Goal: Task Accomplishment & Management: Manage account settings

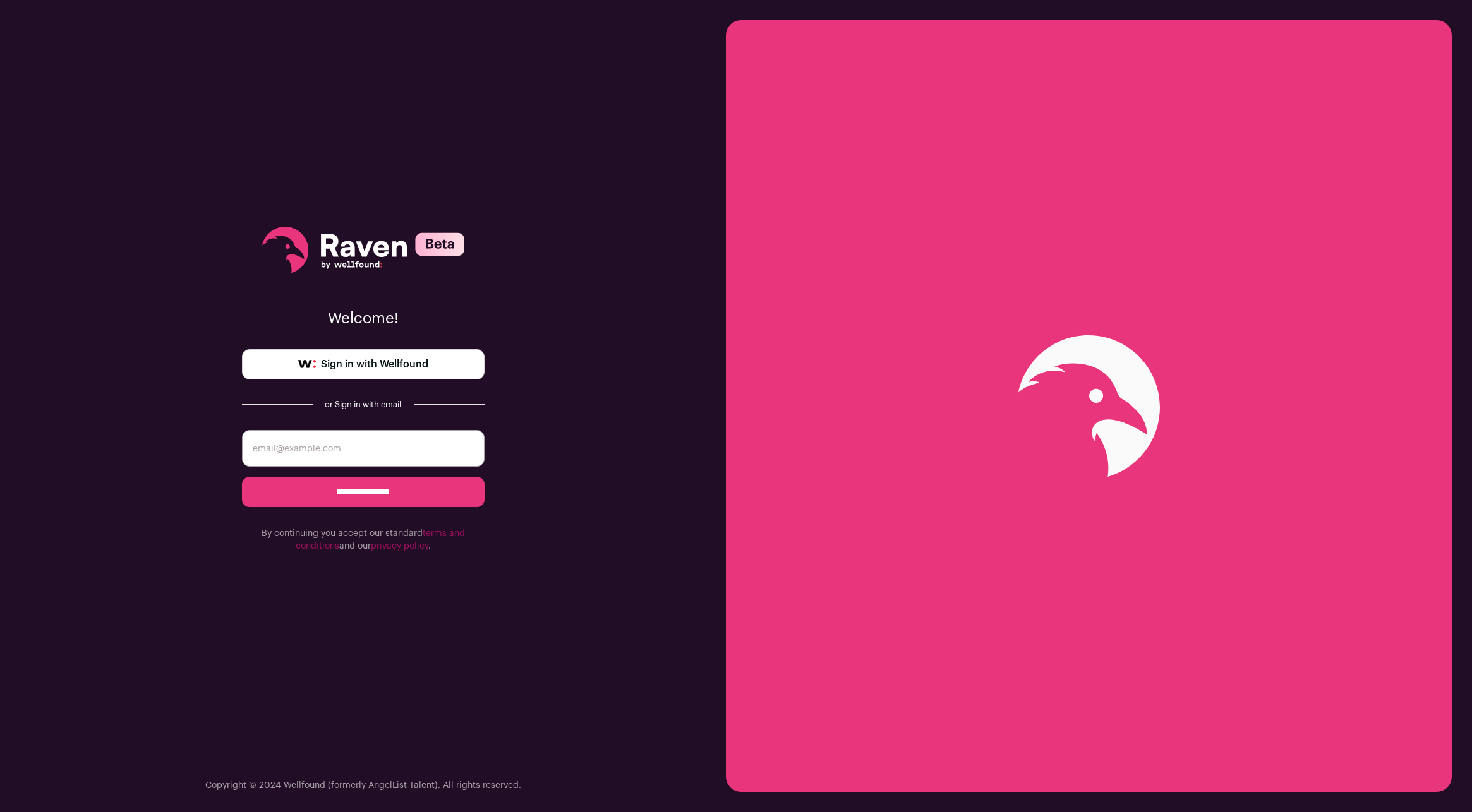
click at [388, 368] on span "Sign in with Wellfound" at bounding box center [374, 365] width 107 height 15
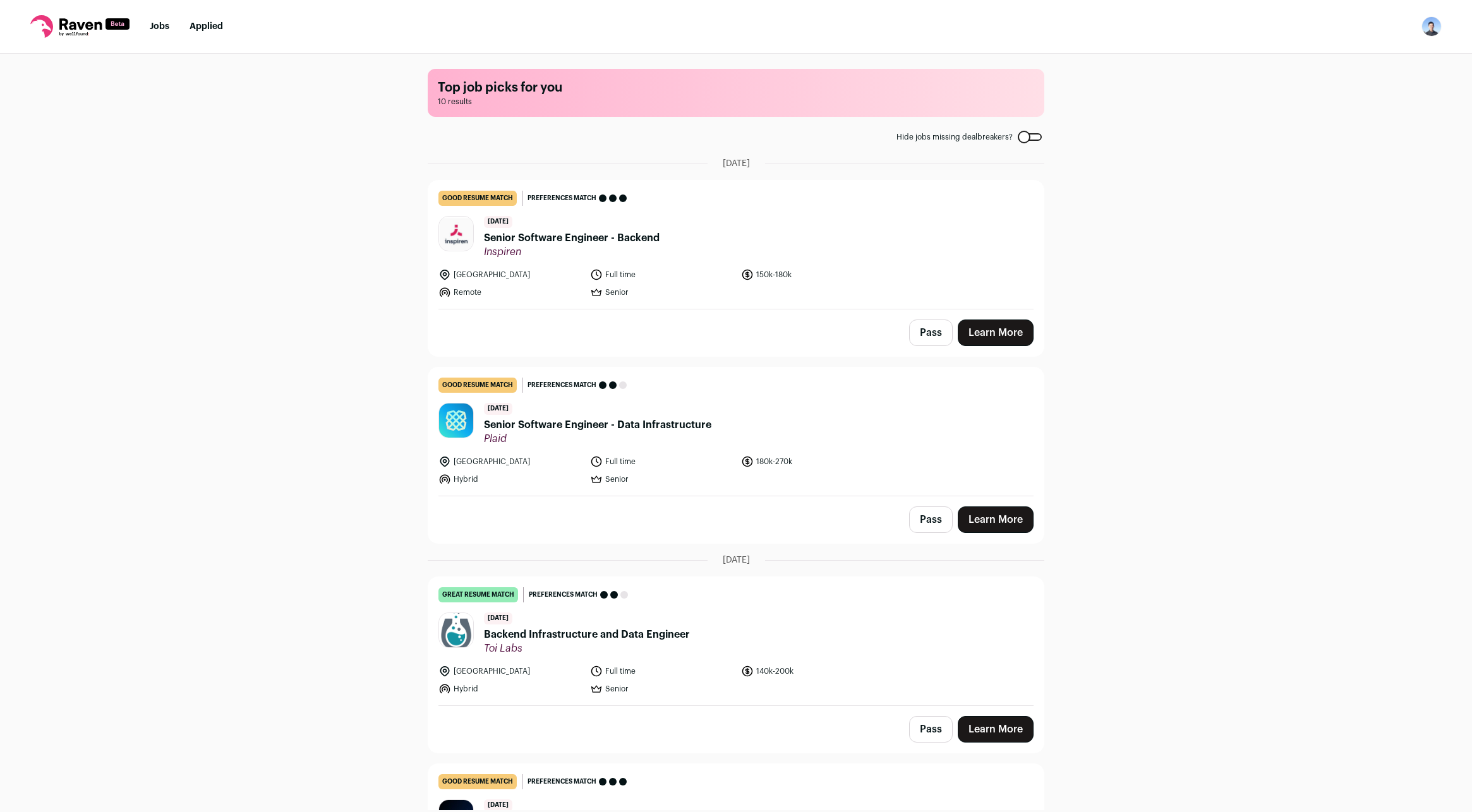
click at [1010, 336] on link "Learn More" at bounding box center [996, 332] width 76 height 27
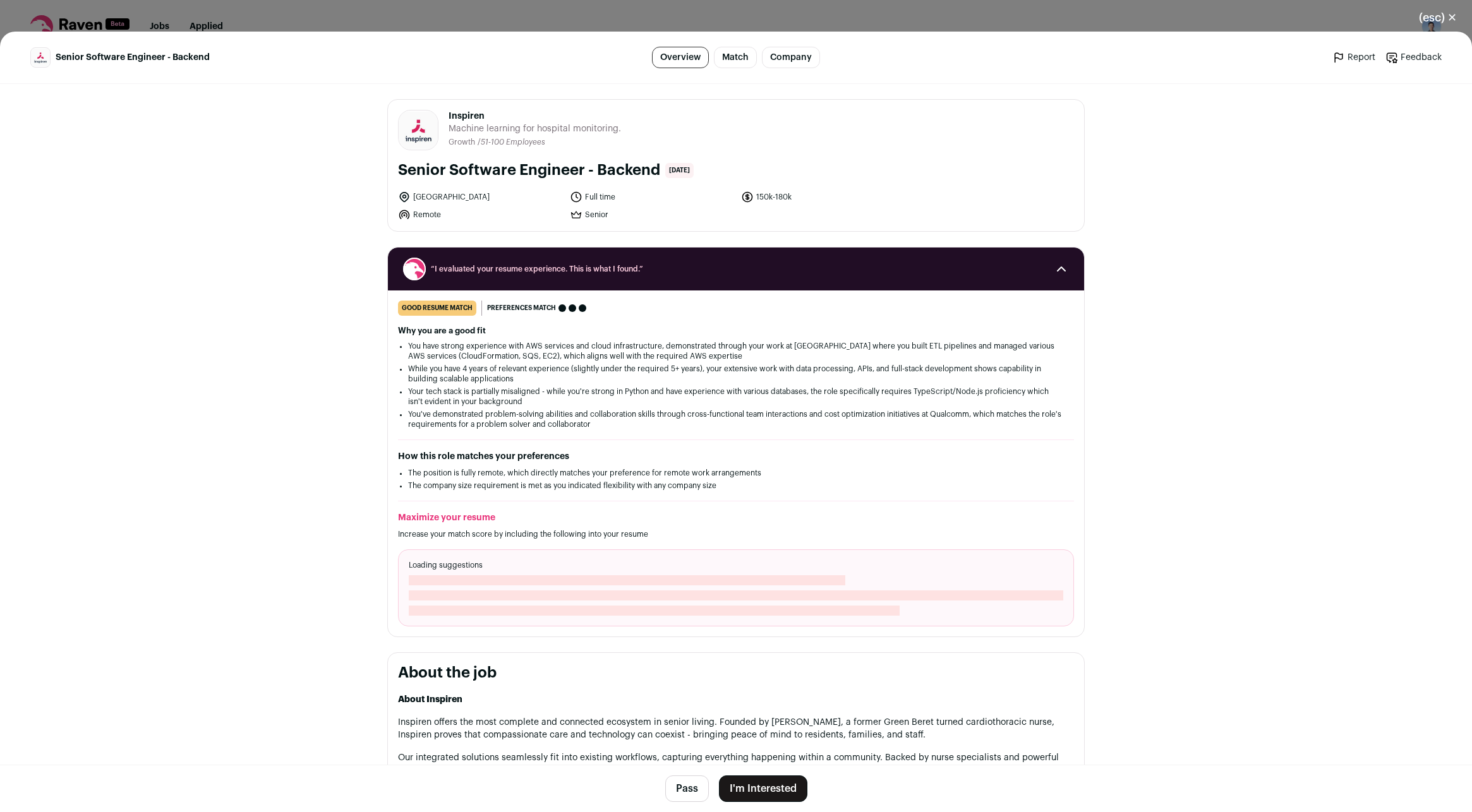
click at [1436, 18] on button "(esc) ✕" at bounding box center [1437, 17] width 68 height 27
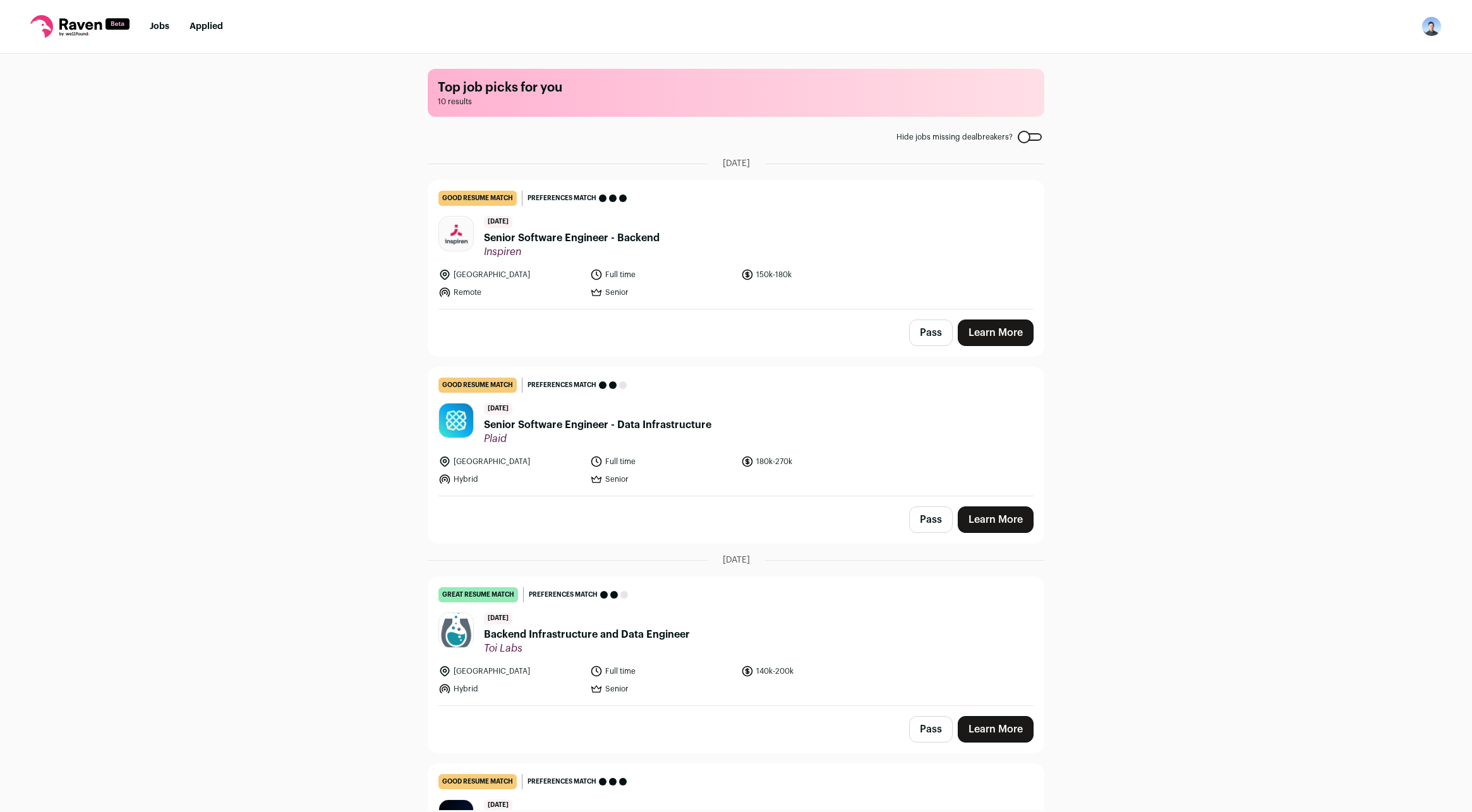
click at [1431, 24] on img "Open dropdown" at bounding box center [1432, 27] width 21 height 21
click at [194, 27] on link "Applied" at bounding box center [206, 27] width 33 height 9
click at [1003, 336] on link "Learn More" at bounding box center [996, 332] width 76 height 27
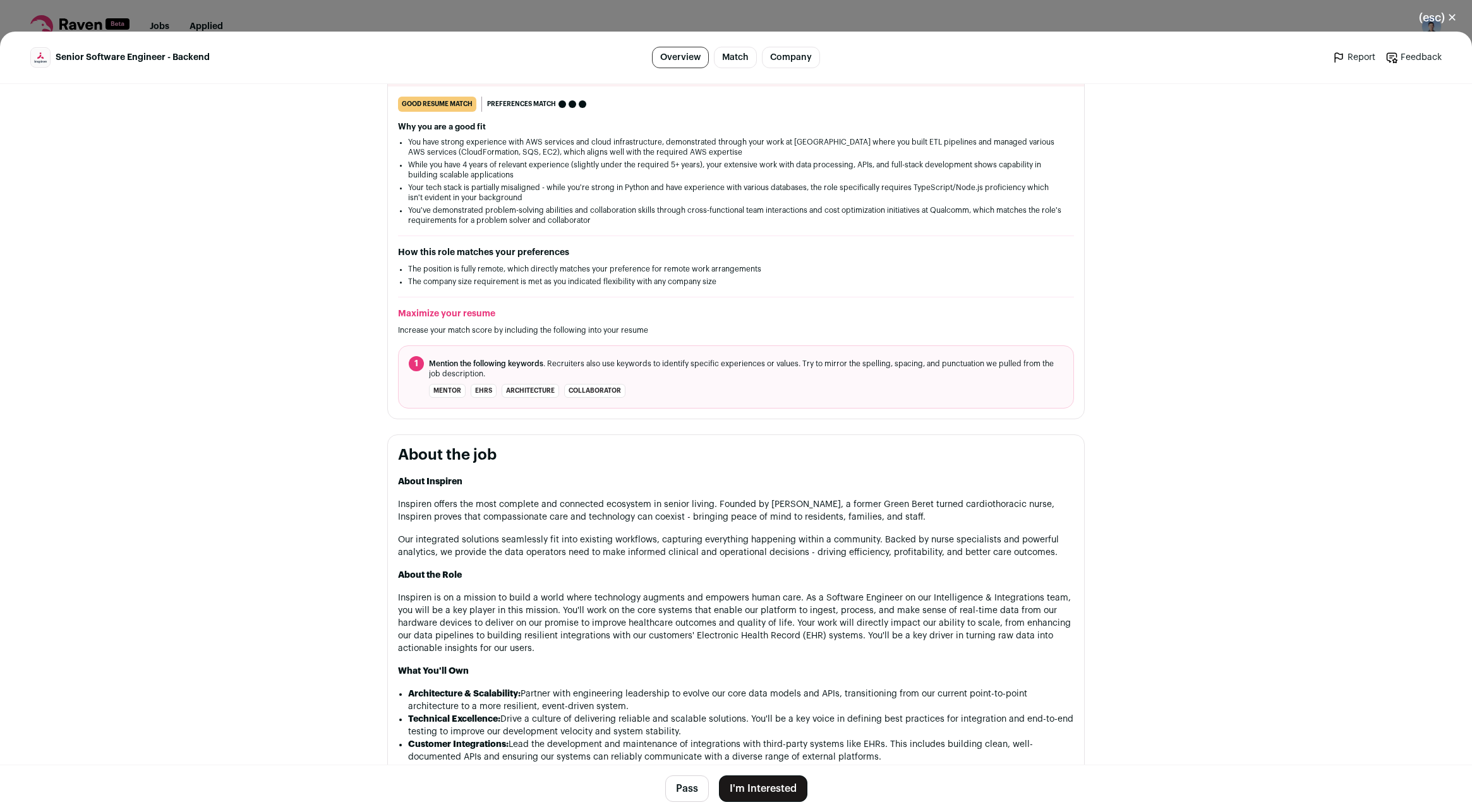
scroll to position [252, 0]
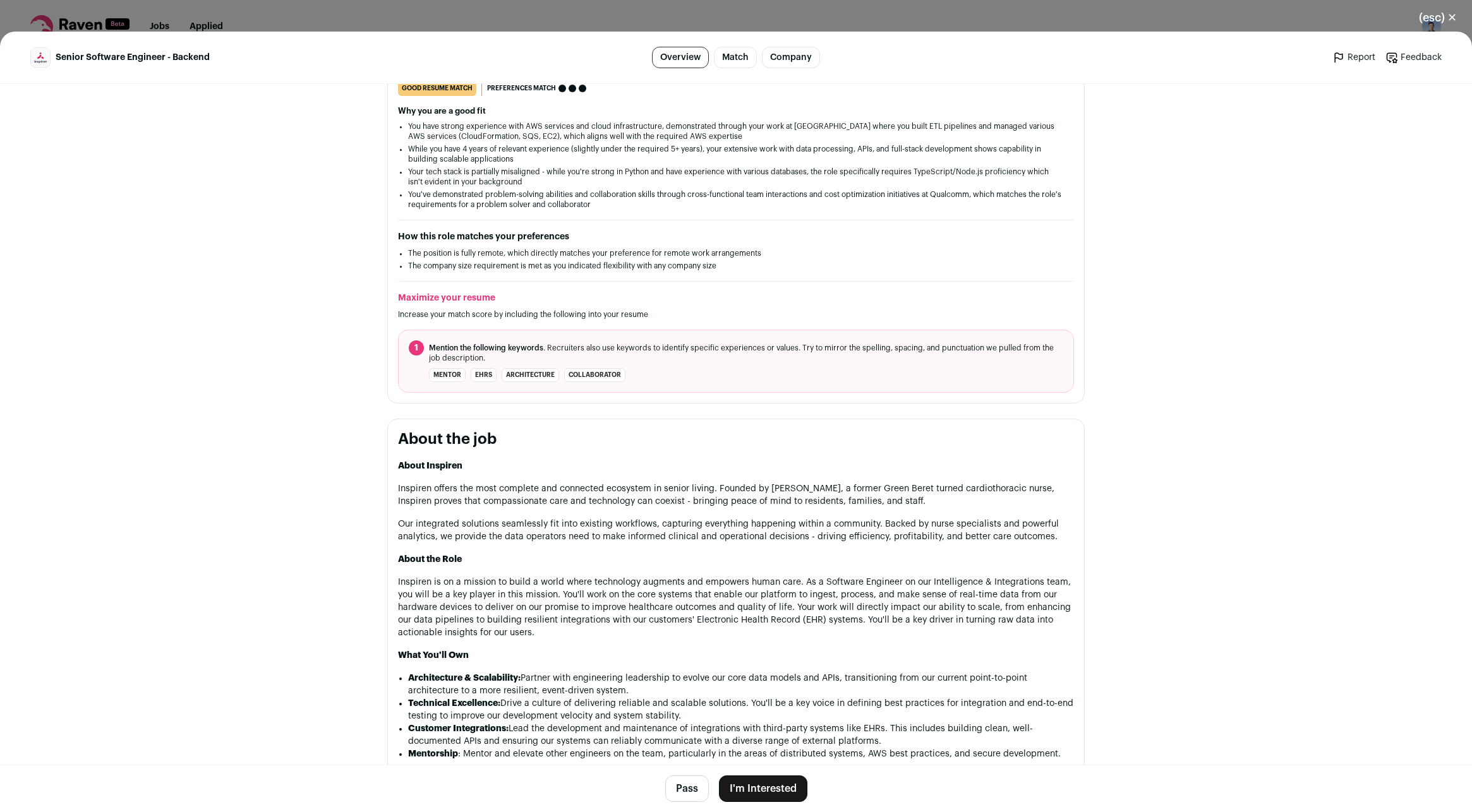
click at [743, 796] on button "I'm Interested" at bounding box center [762, 789] width 88 height 27
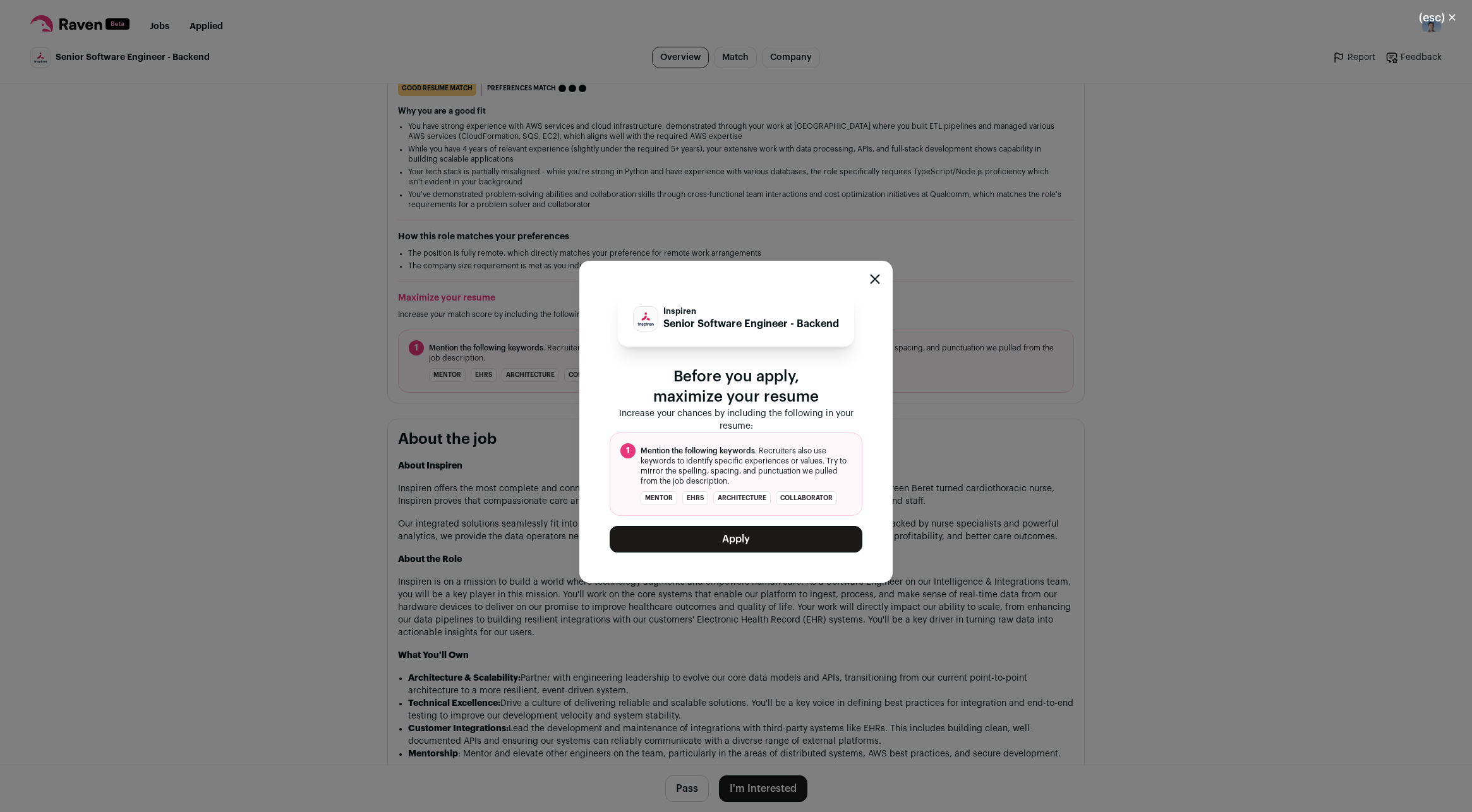
click at [724, 548] on button "Apply" at bounding box center [736, 539] width 252 height 27
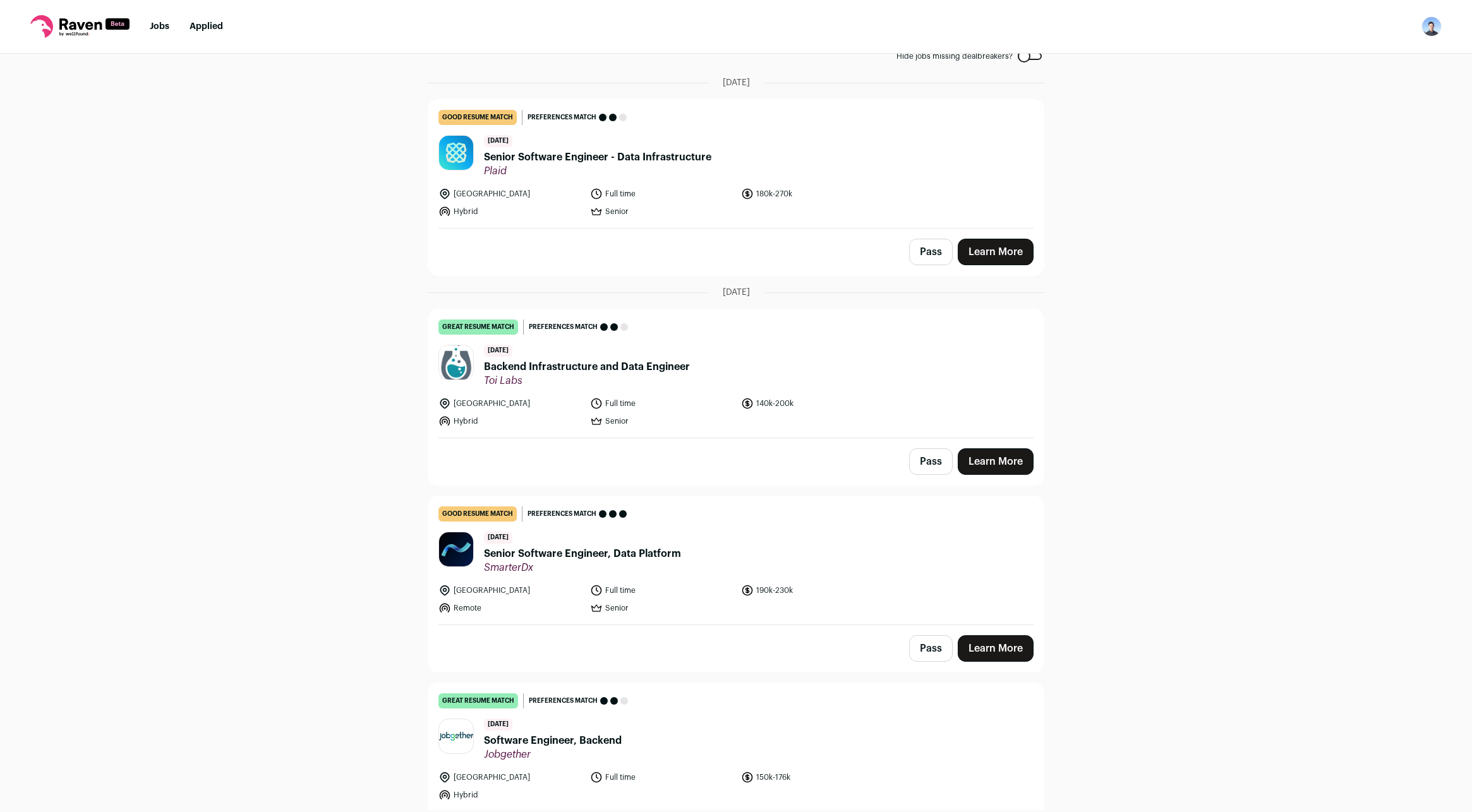
scroll to position [0, 0]
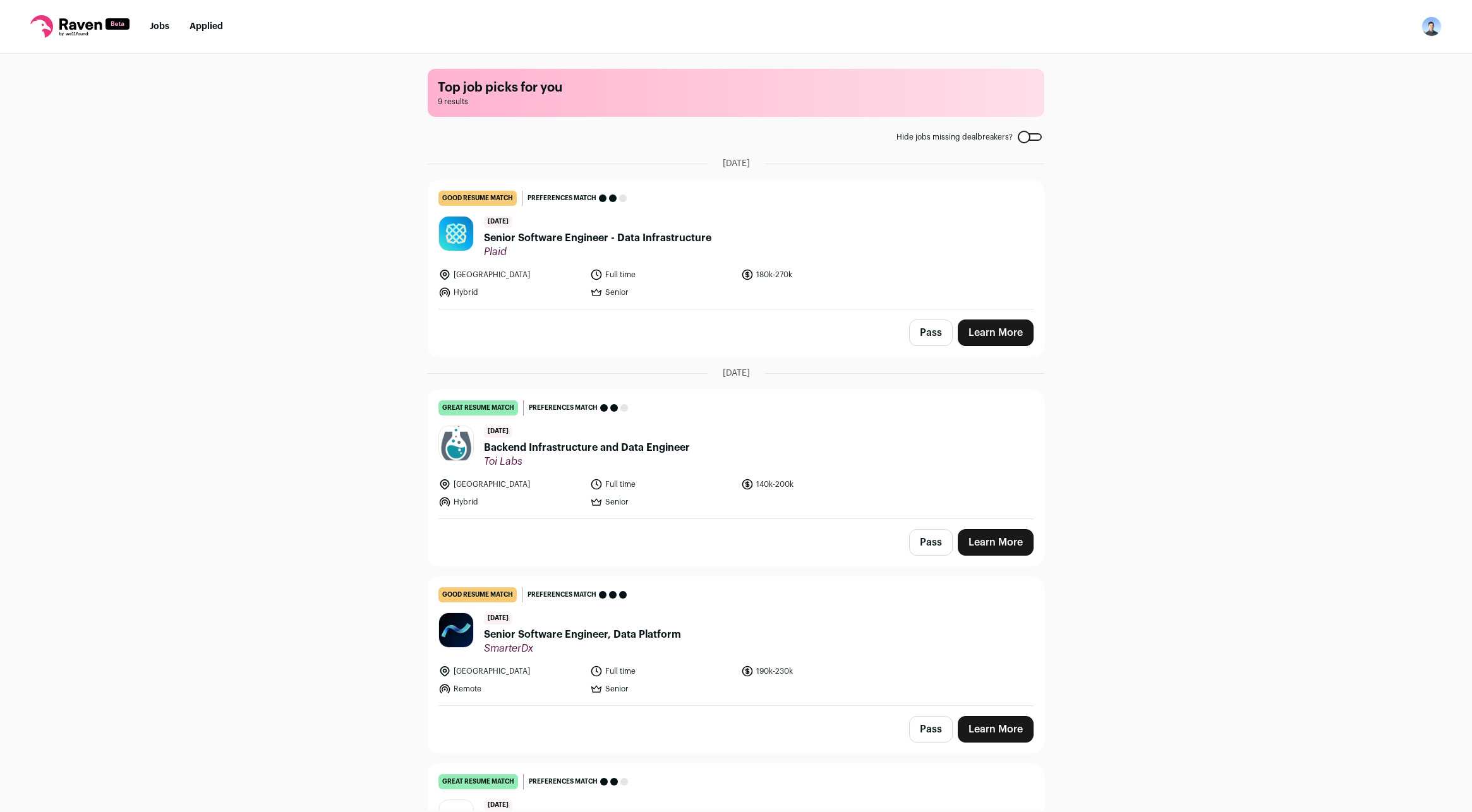
click at [999, 335] on link "Learn More" at bounding box center [996, 332] width 76 height 27
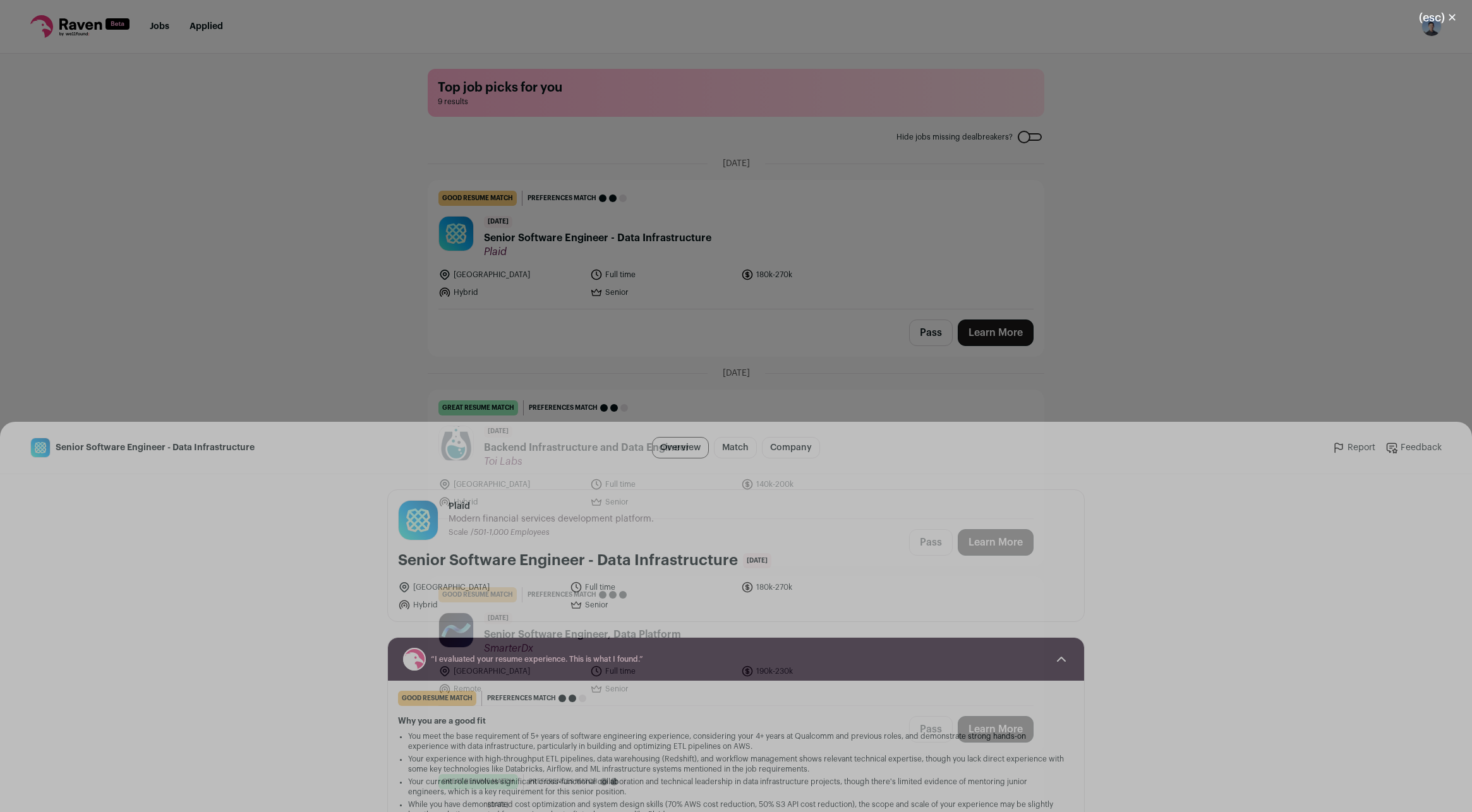
click at [439, 20] on div "(esc) ✕ Senior Software Engineer - Data Infrastructure Overview Match Company R…" at bounding box center [736, 406] width 1472 height 812
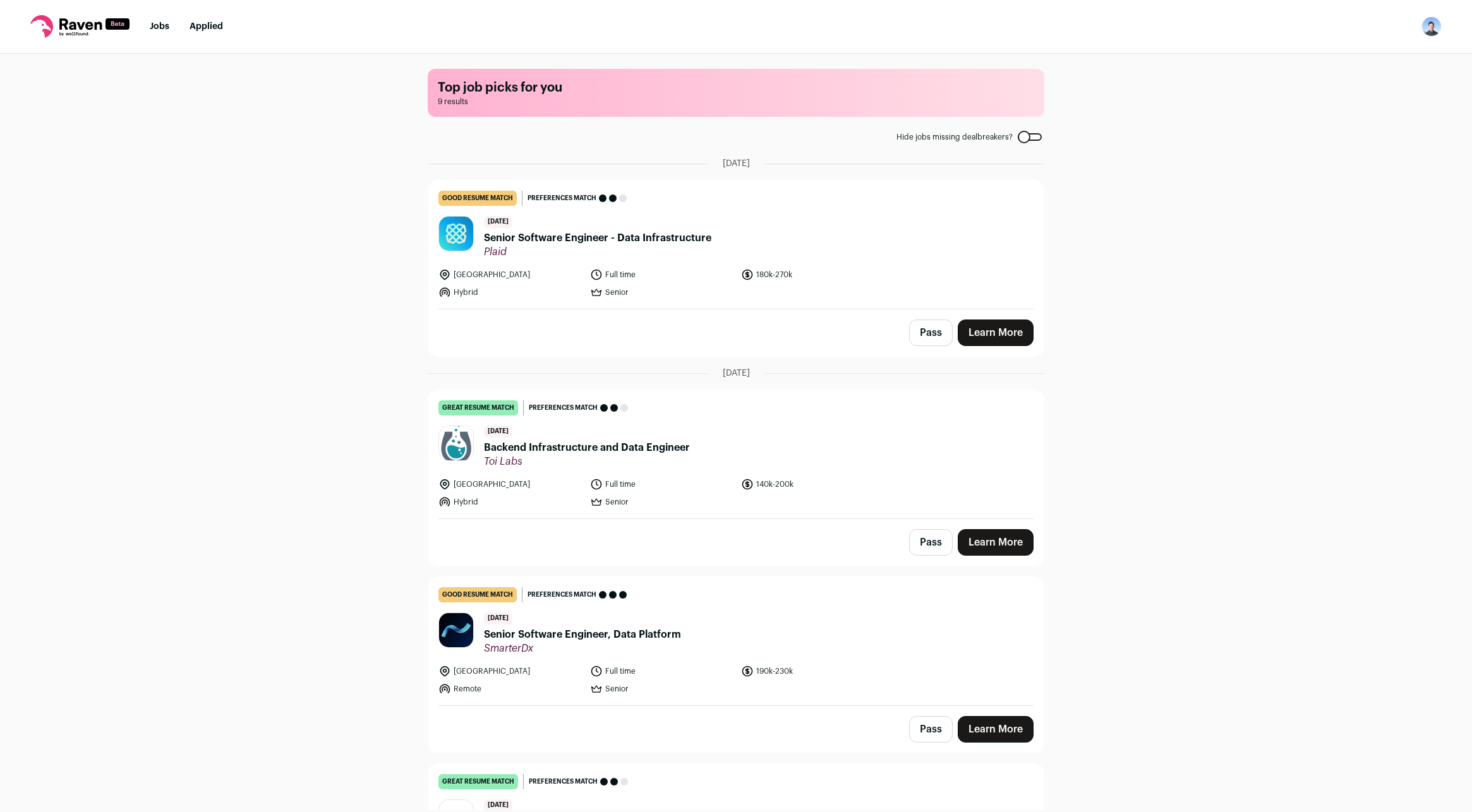
click at [1438, 20] on img "Open dropdown" at bounding box center [1432, 27] width 21 height 21
click at [1354, 64] on link "Settings" at bounding box center [1371, 58] width 140 height 30
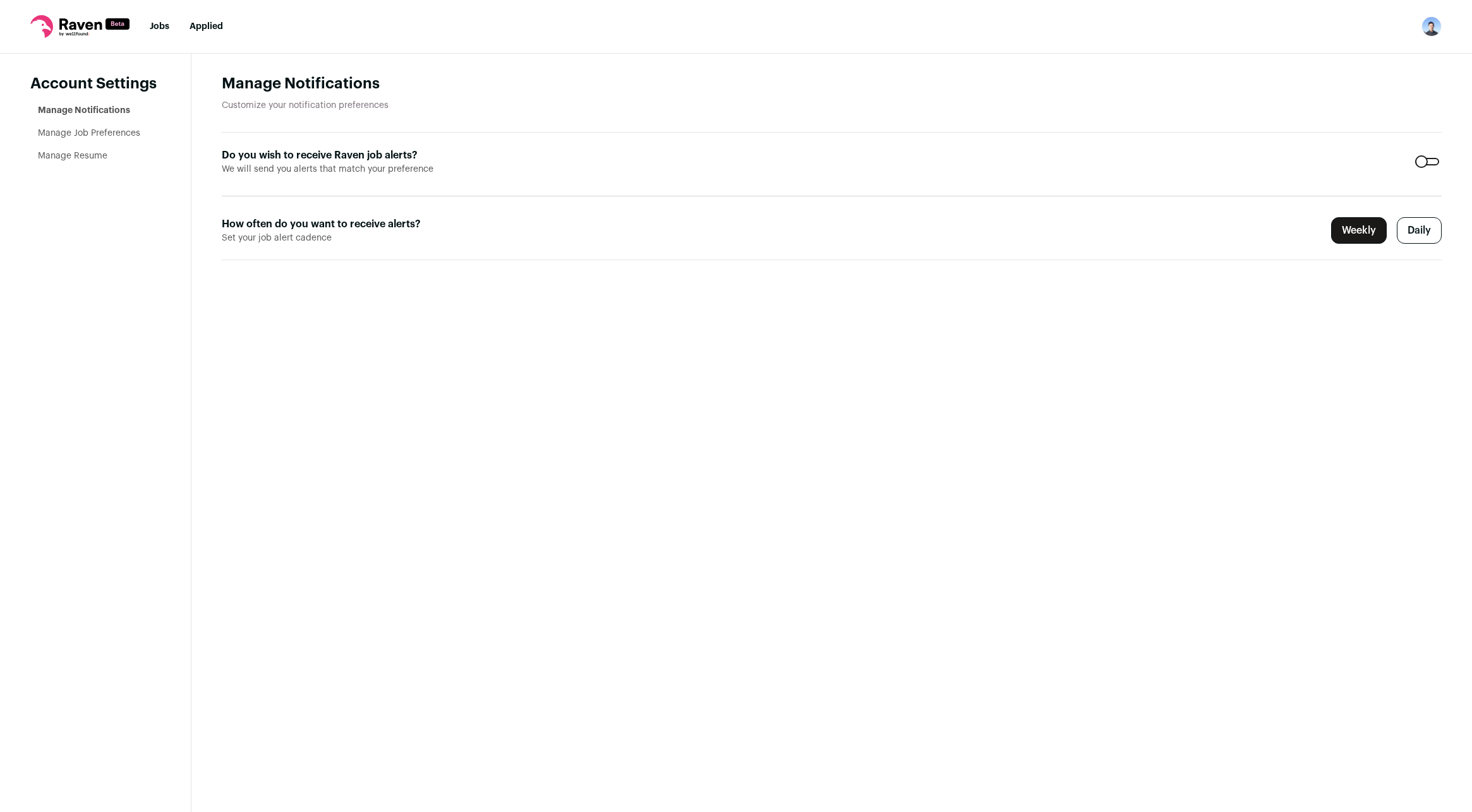
click at [78, 161] on link "Manage Resume" at bounding box center [72, 156] width 70 height 9
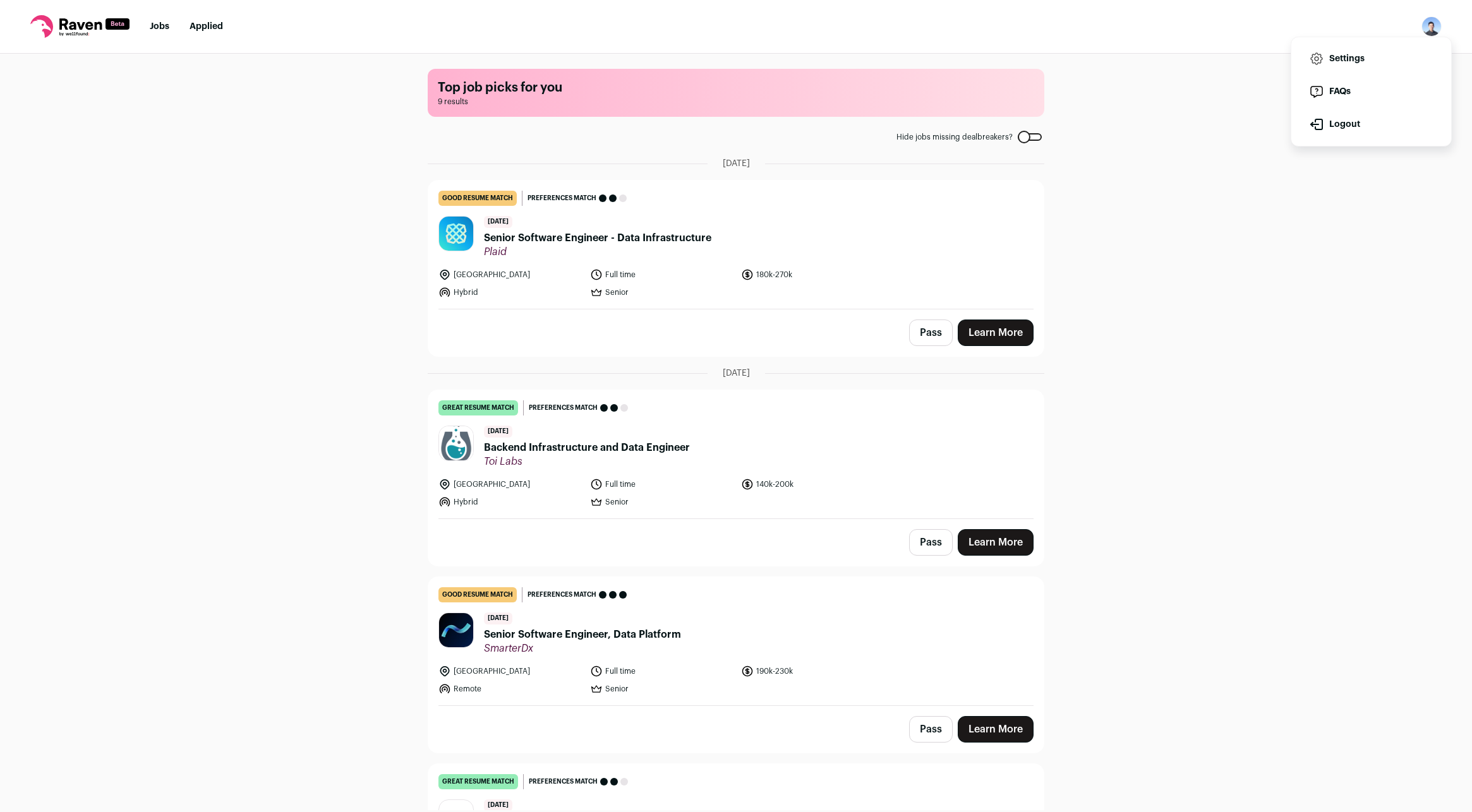
click at [1014, 731] on link "Learn More" at bounding box center [996, 729] width 76 height 27
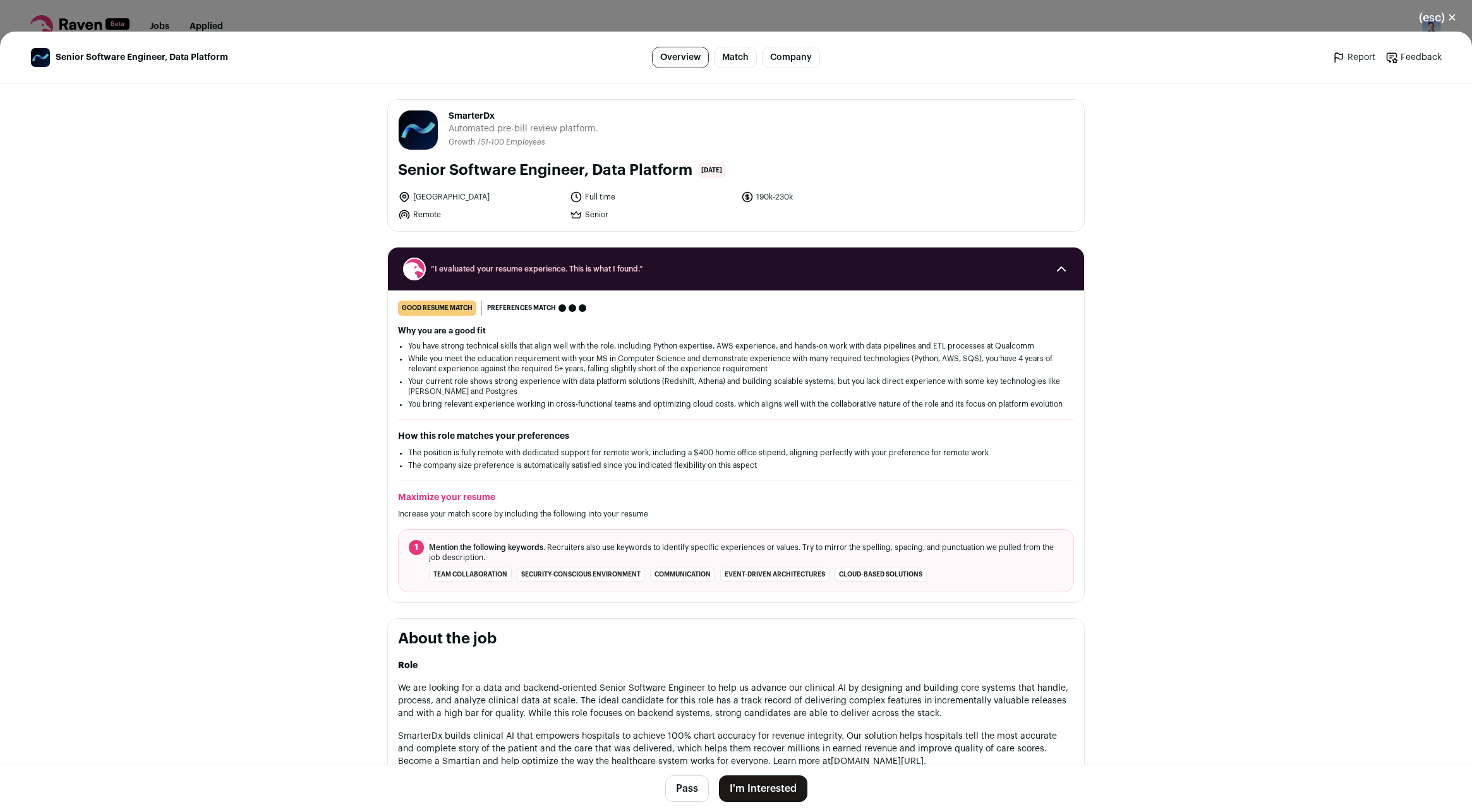
click at [754, 786] on button "I'm Interested" at bounding box center [762, 789] width 88 height 27
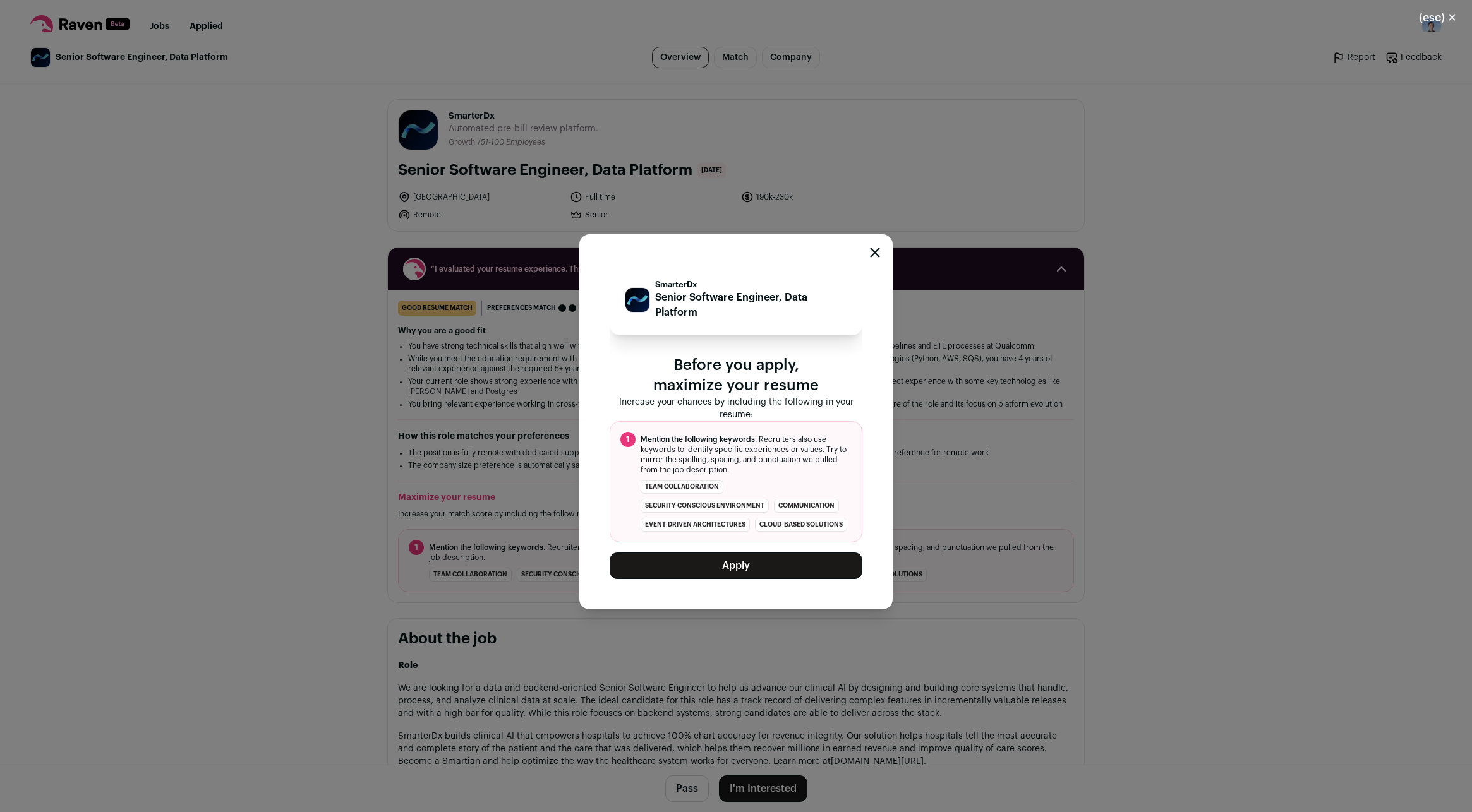
click at [748, 579] on button "Apply" at bounding box center [736, 566] width 252 height 27
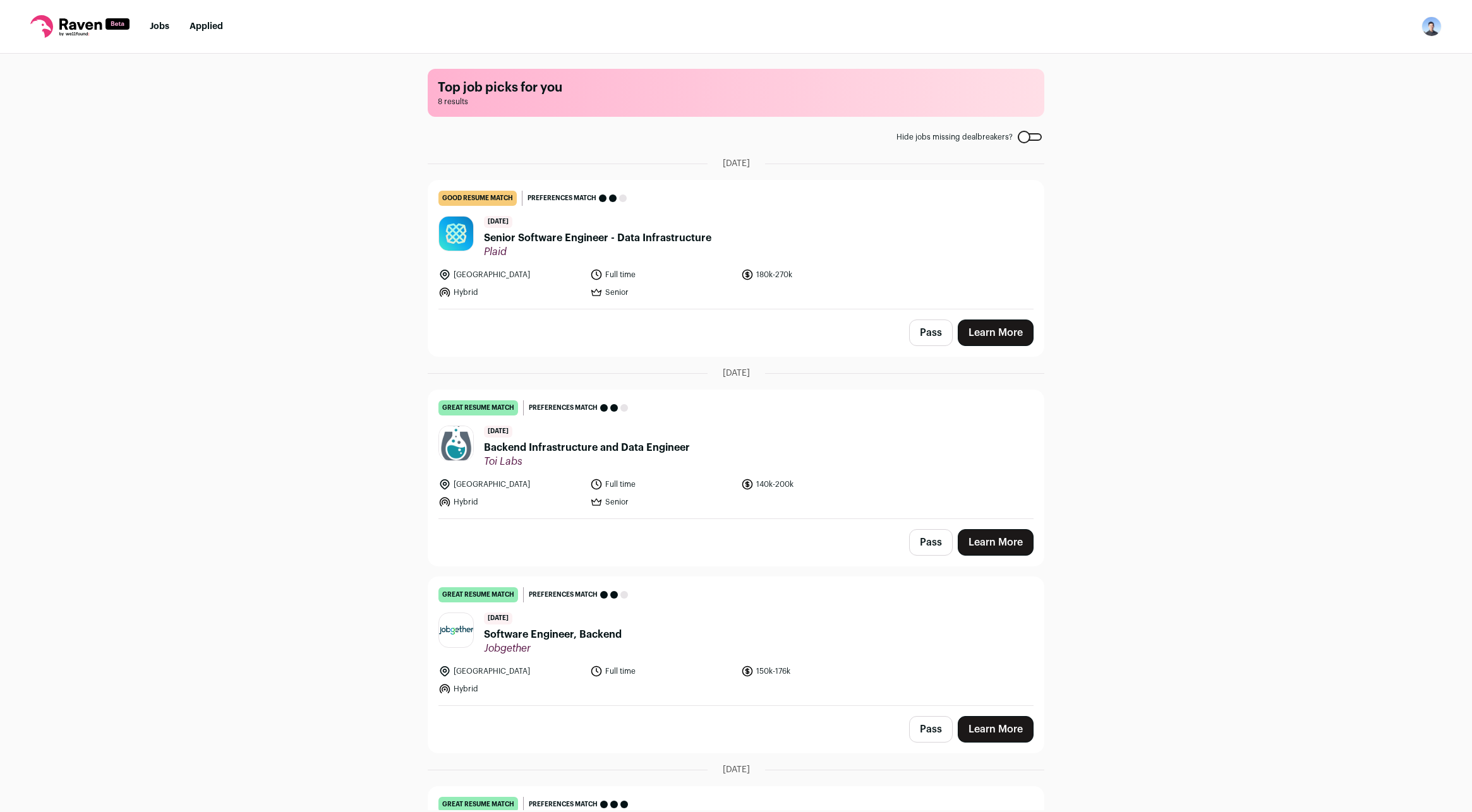
drag, startPoint x: 1445, startPoint y: 27, endPoint x: 1439, endPoint y: 27, distance: 6.0
click at [1445, 27] on nav "Jobs Applied Settings Notifications Preferences Resume FAQs Logout" at bounding box center [736, 27] width 1472 height 54
click at [216, 16] on nav "Jobs Applied Settings Notifications Preferences Resume FAQs Logout" at bounding box center [736, 27] width 1472 height 54
click at [213, 22] on link "Applied" at bounding box center [206, 27] width 33 height 9
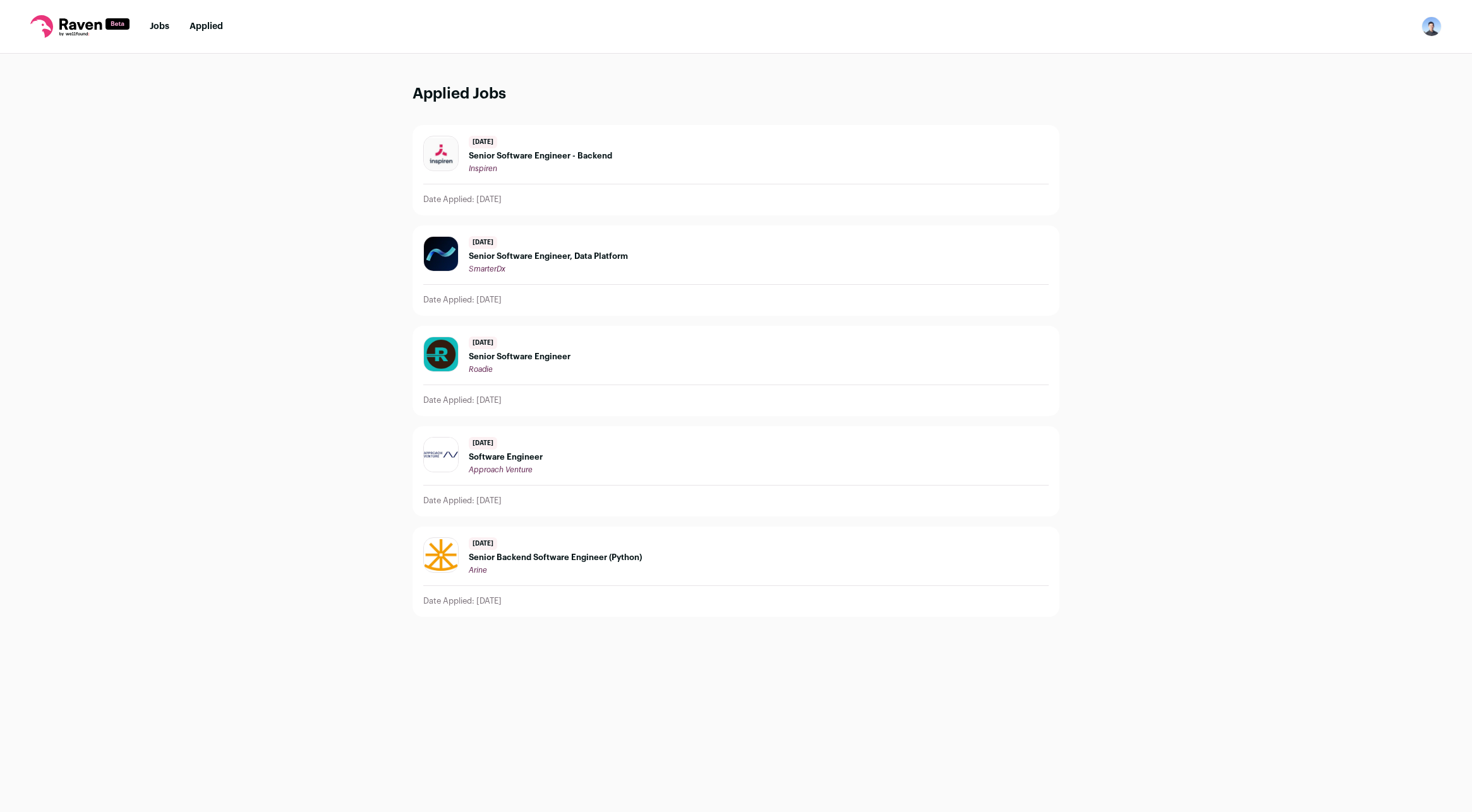
click at [145, 30] on nav "Jobs Applied Settings Notifications Preferences Resume FAQs Logout" at bounding box center [736, 27] width 1472 height 54
click at [158, 25] on link "Jobs" at bounding box center [159, 27] width 20 height 9
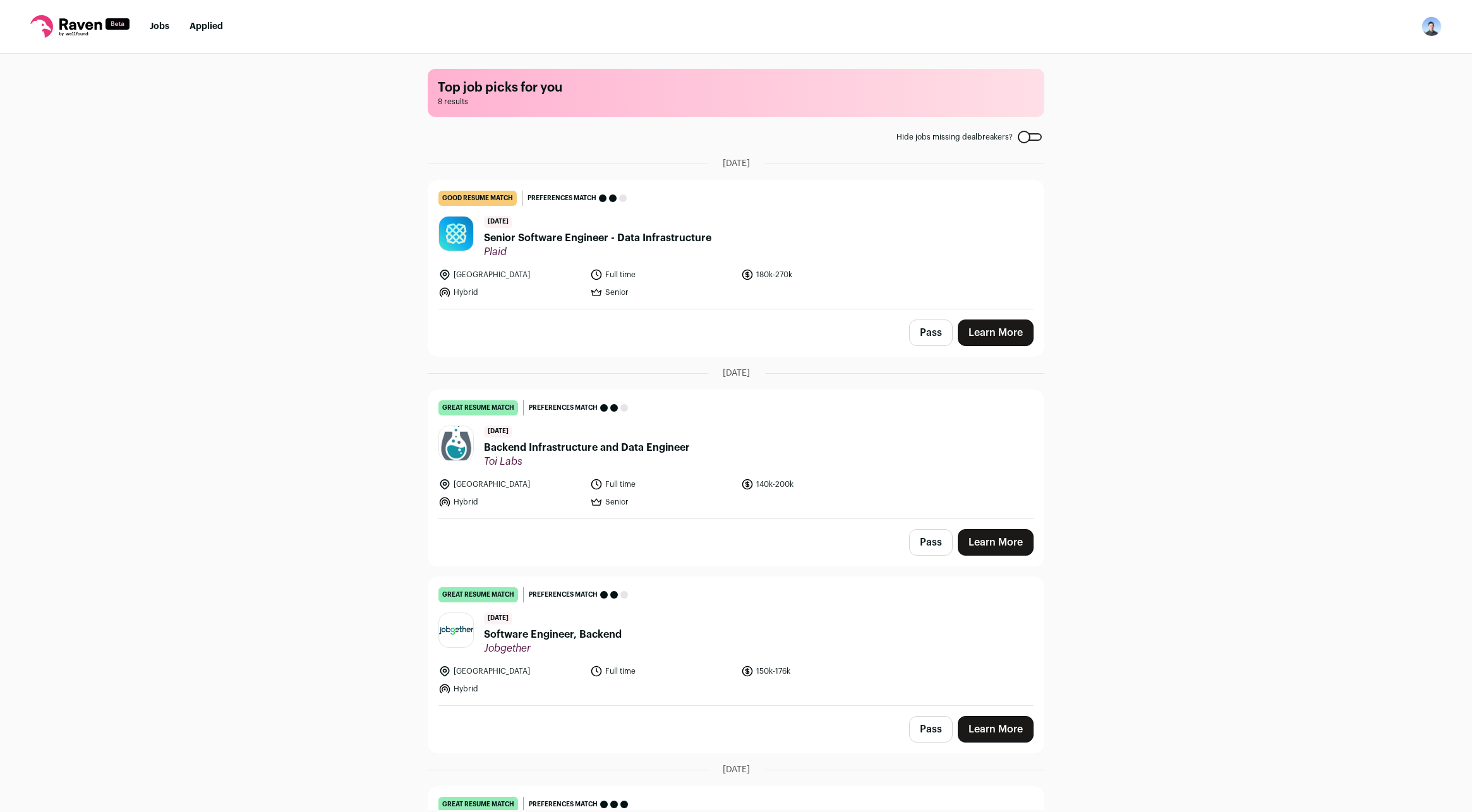
click at [1025, 137] on div at bounding box center [1030, 136] width 24 height 8
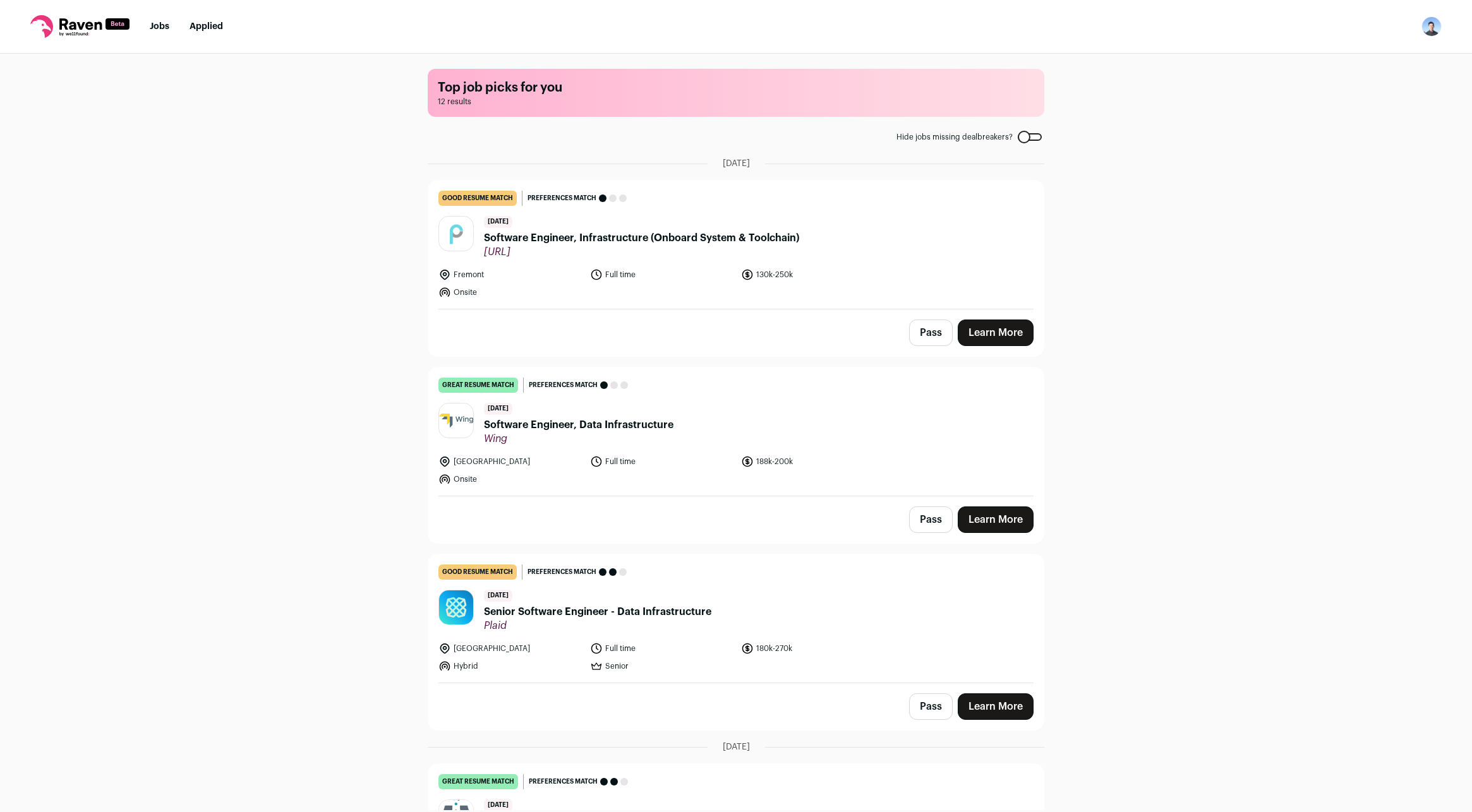
click at [1025, 137] on div at bounding box center [1030, 136] width 24 height 8
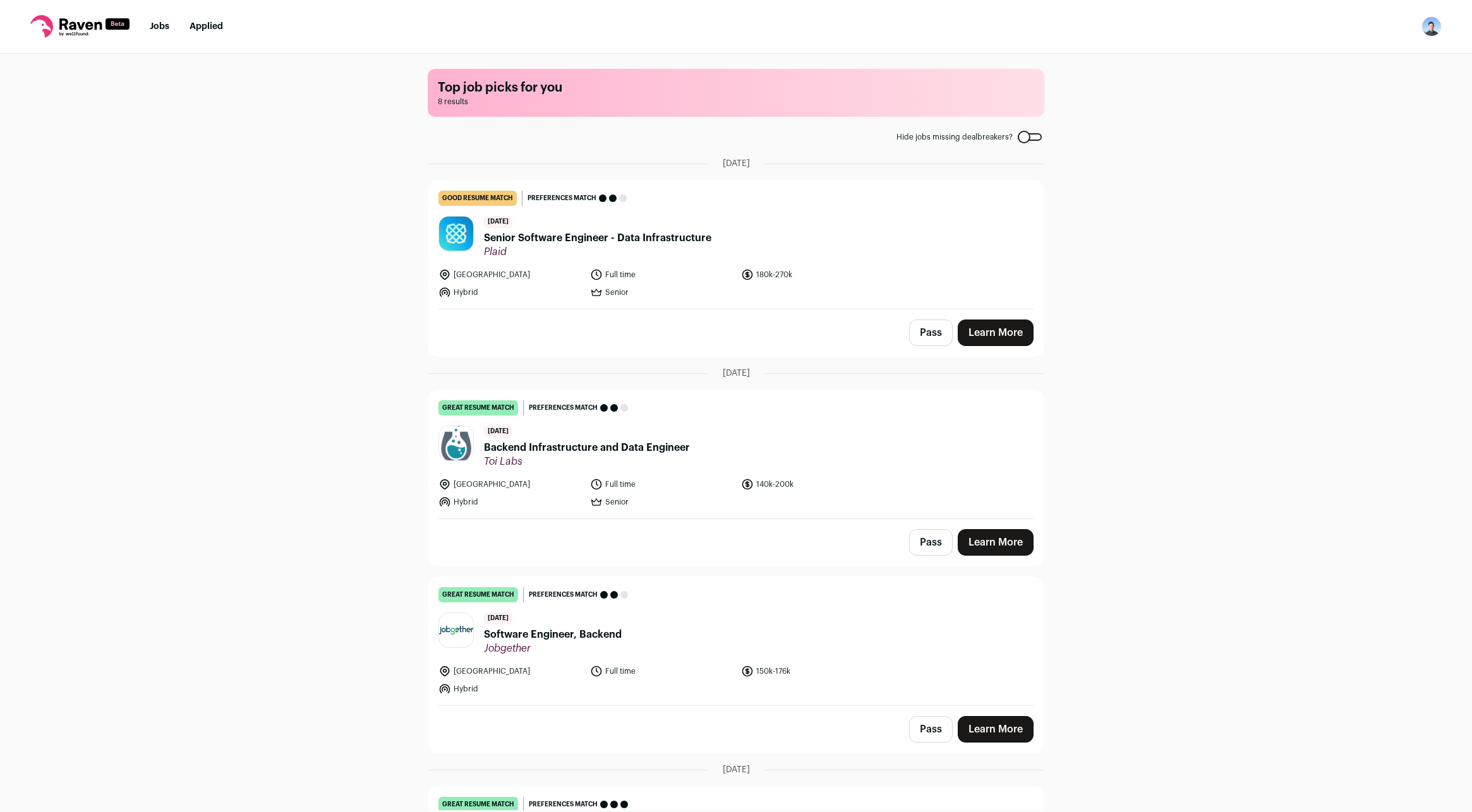
click at [1025, 137] on div at bounding box center [1030, 136] width 24 height 8
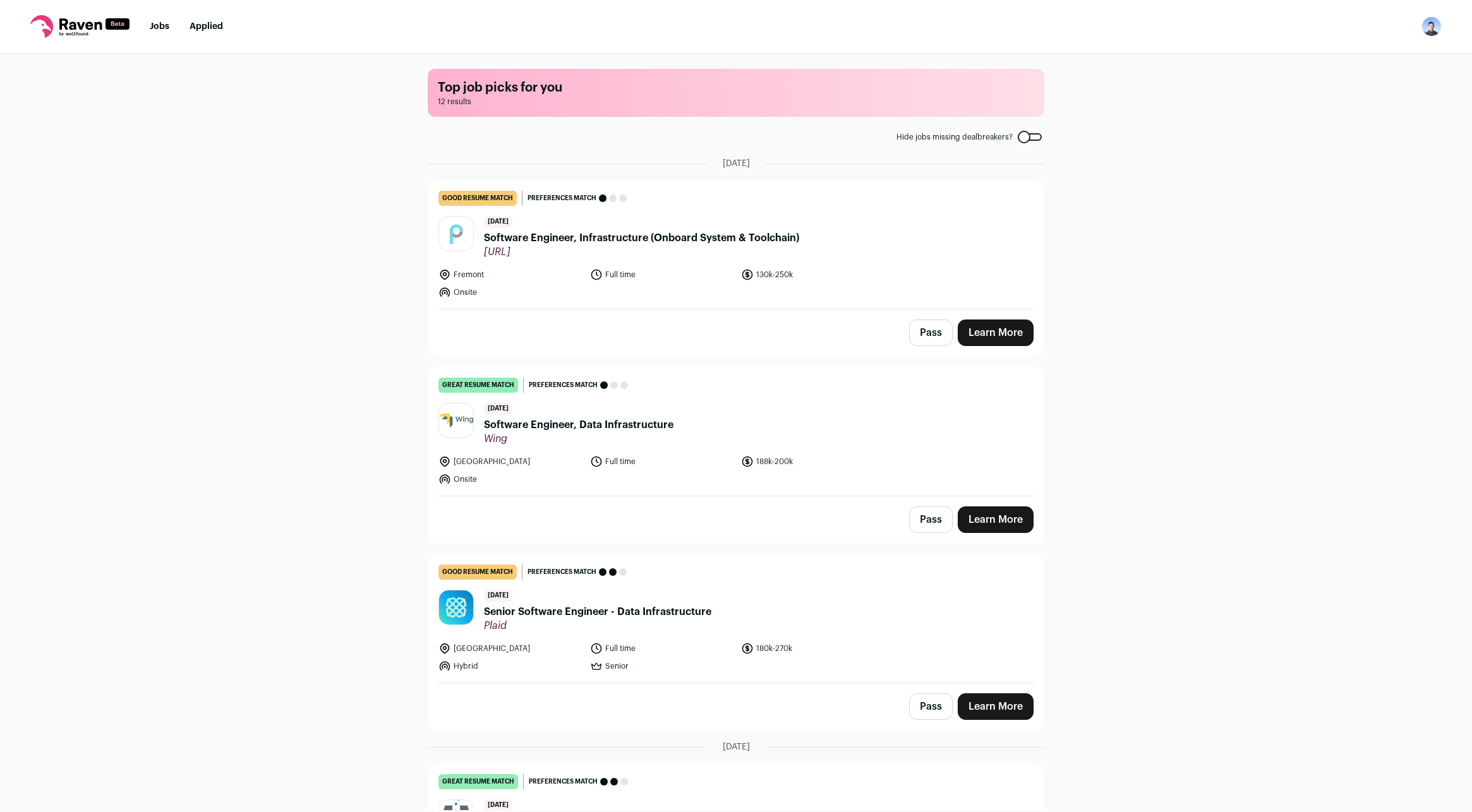
click at [1025, 137] on div at bounding box center [1030, 136] width 24 height 8
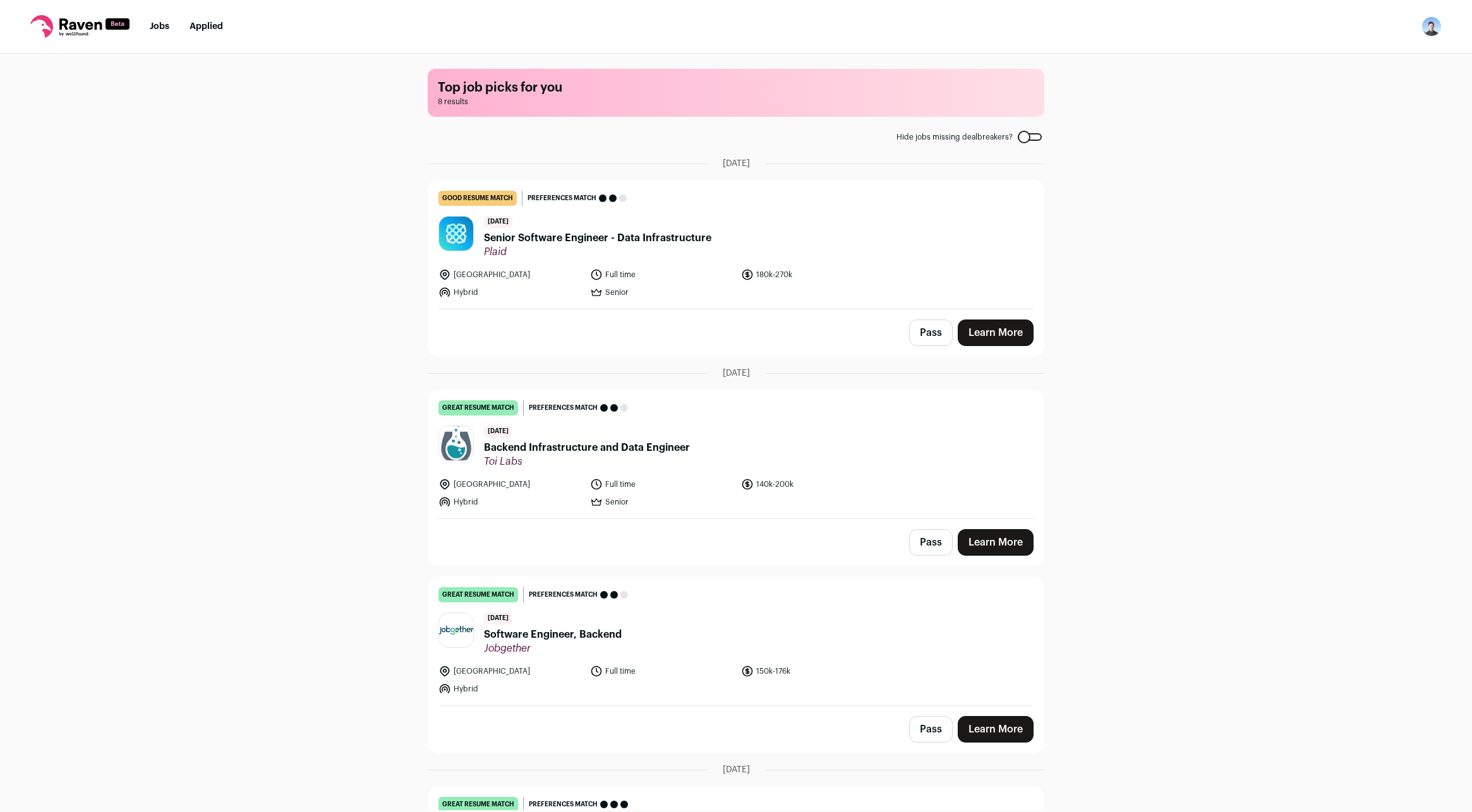
click at [1433, 27] on img "Open dropdown" at bounding box center [1432, 27] width 21 height 21
click at [1352, 59] on link "Settings" at bounding box center [1371, 58] width 140 height 30
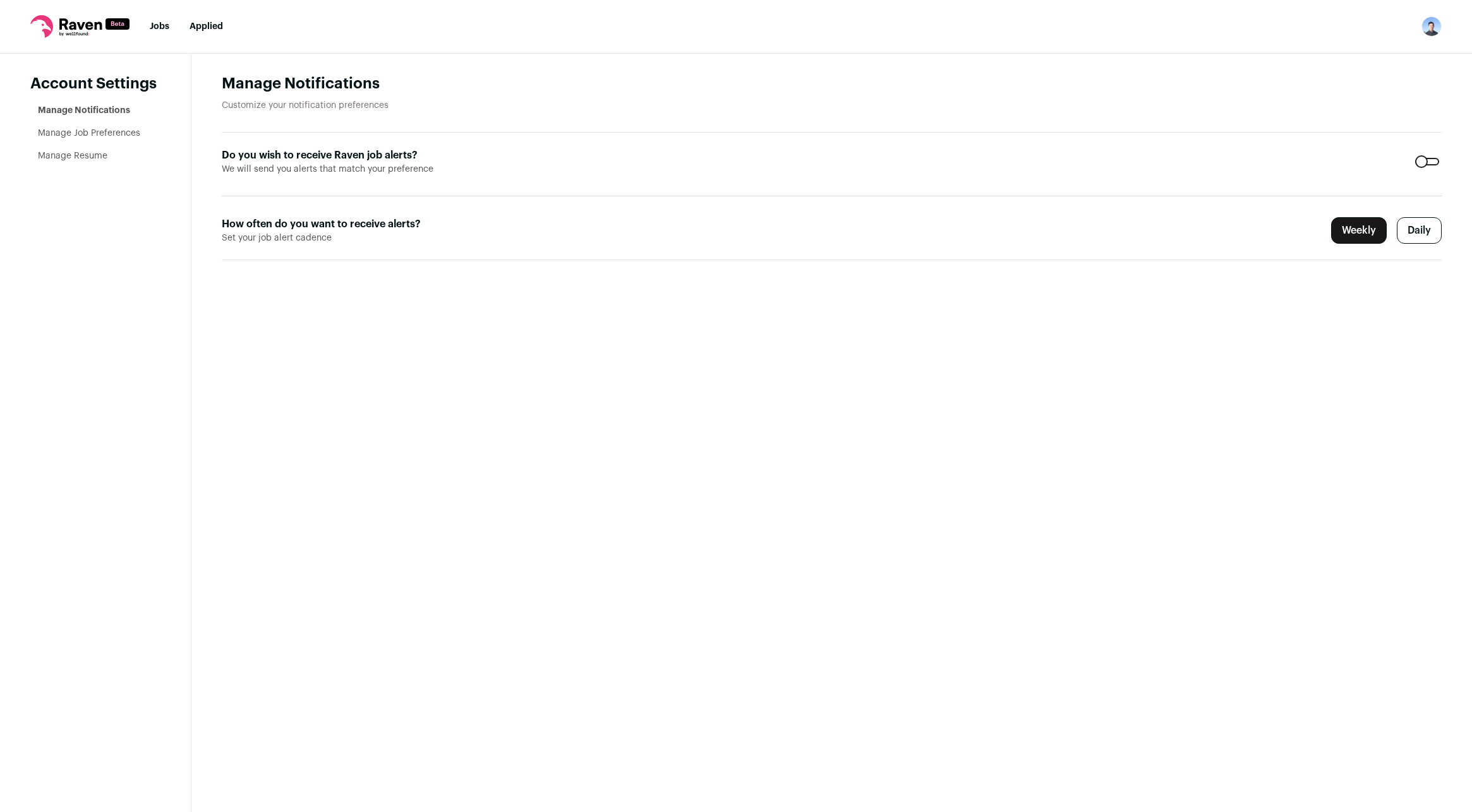
click at [1421, 225] on label "Daily" at bounding box center [1419, 230] width 45 height 27
click at [1357, 231] on label "Weekly" at bounding box center [1358, 230] width 56 height 27
click at [112, 133] on link "Manage Job Preferences" at bounding box center [88, 133] width 102 height 9
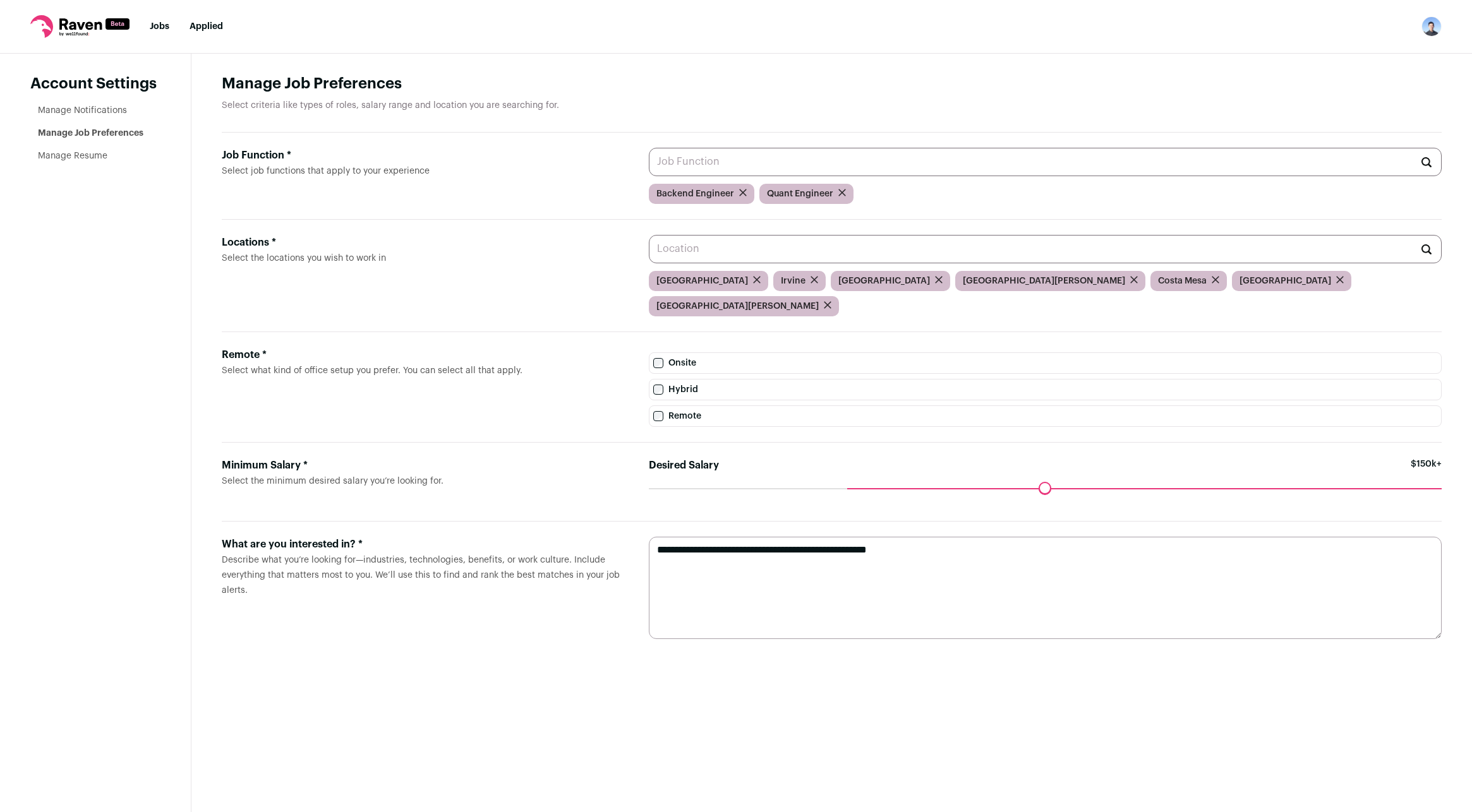
click at [831, 169] on input "Job Function * Select job functions that apply to your experience" at bounding box center [1045, 161] width 793 height 28
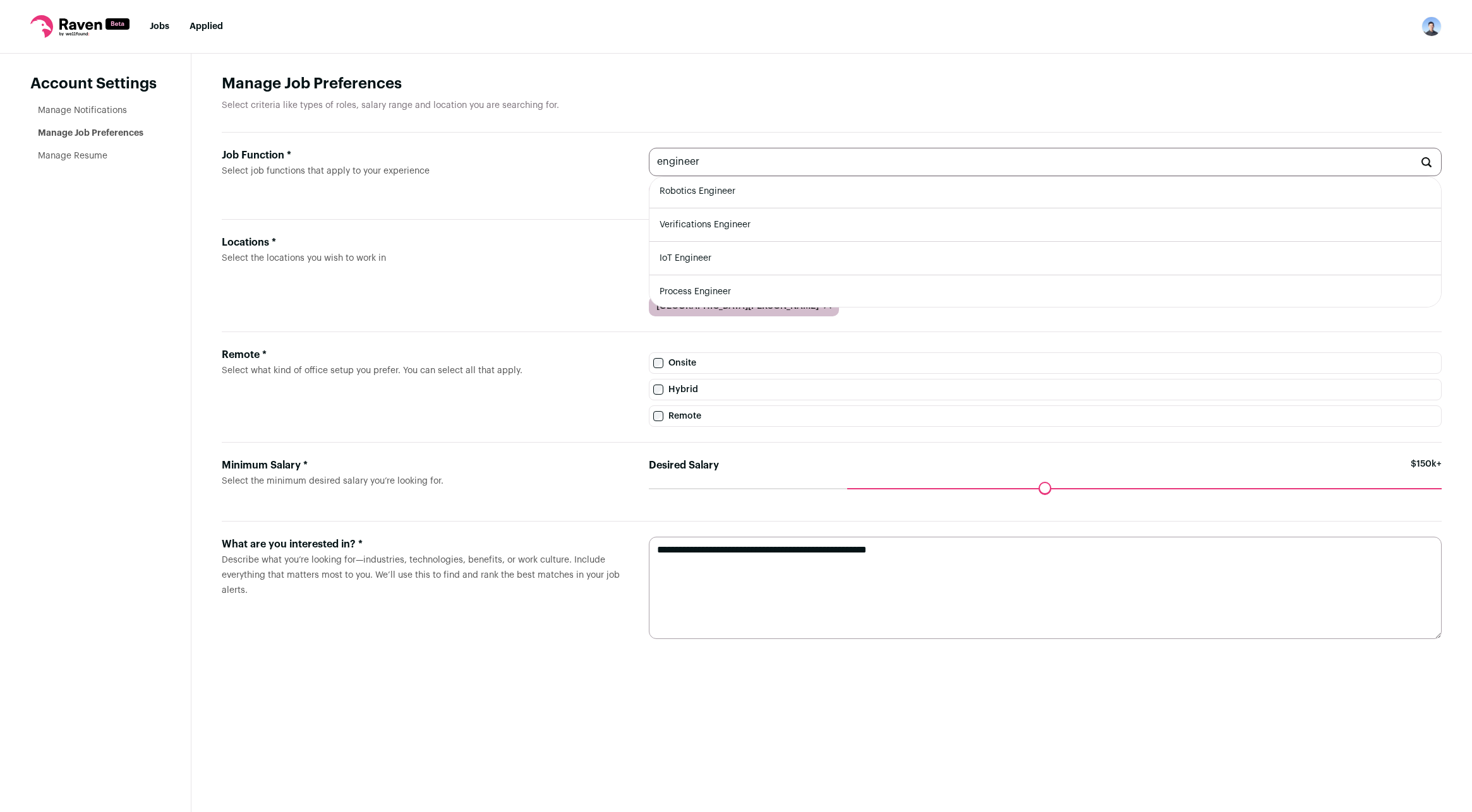
scroll to position [372, 0]
drag, startPoint x: 647, startPoint y: 167, endPoint x: 608, endPoint y: 167, distance: 39.0
click at [618, 167] on div "Job Function * Select job functions that apply to your experience engineer Elec…" at bounding box center [831, 177] width 1220 height 88
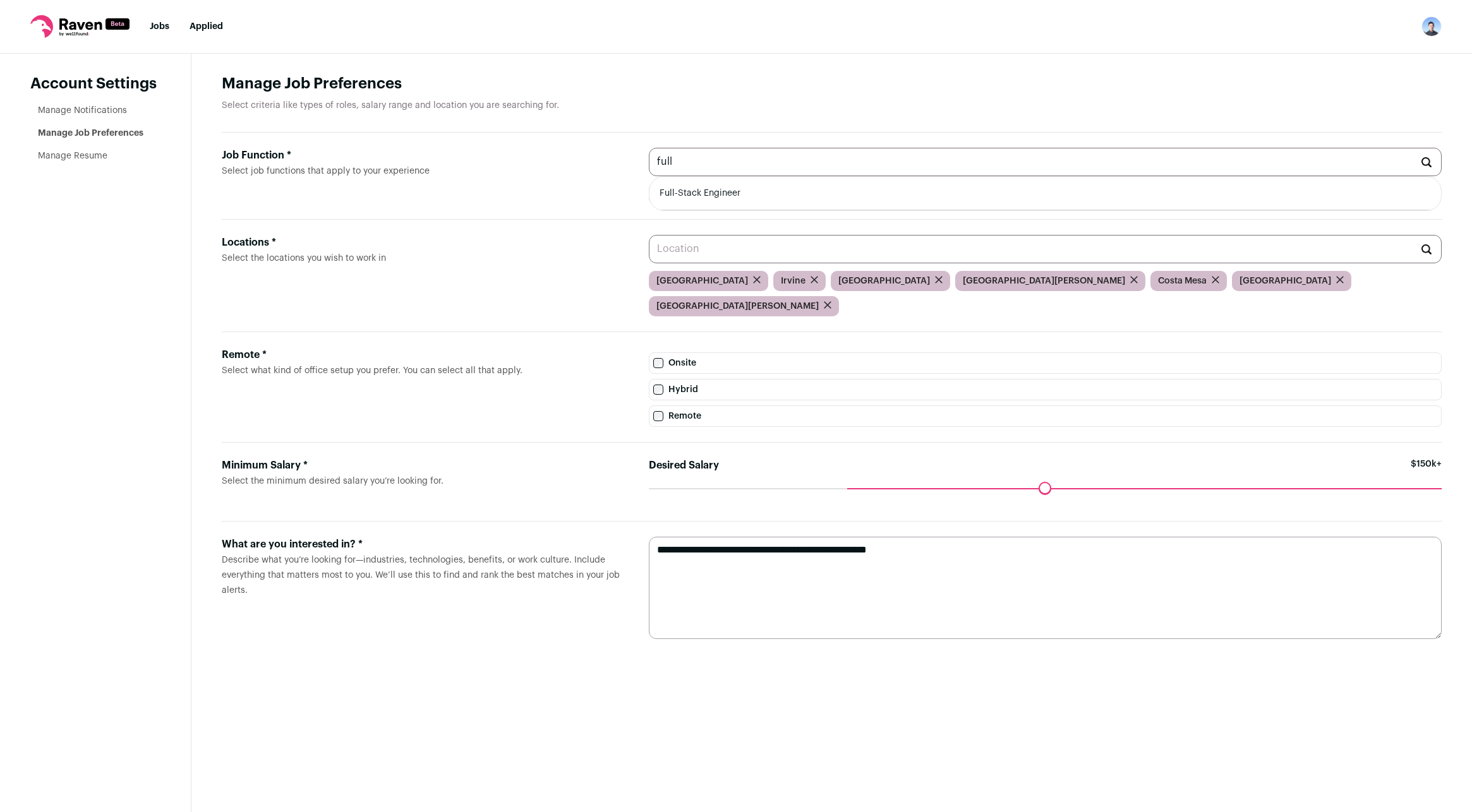
click at [706, 195] on li "Full-Stack Engineer" at bounding box center [1045, 193] width 791 height 33
type input "Full-Stack Engineer"
click at [839, 196] on icon "submit" at bounding box center [841, 192] width 6 height 6
click at [771, 168] on input "Job Function * Select job functions that apply to your experience" at bounding box center [1045, 161] width 793 height 28
type input "i"
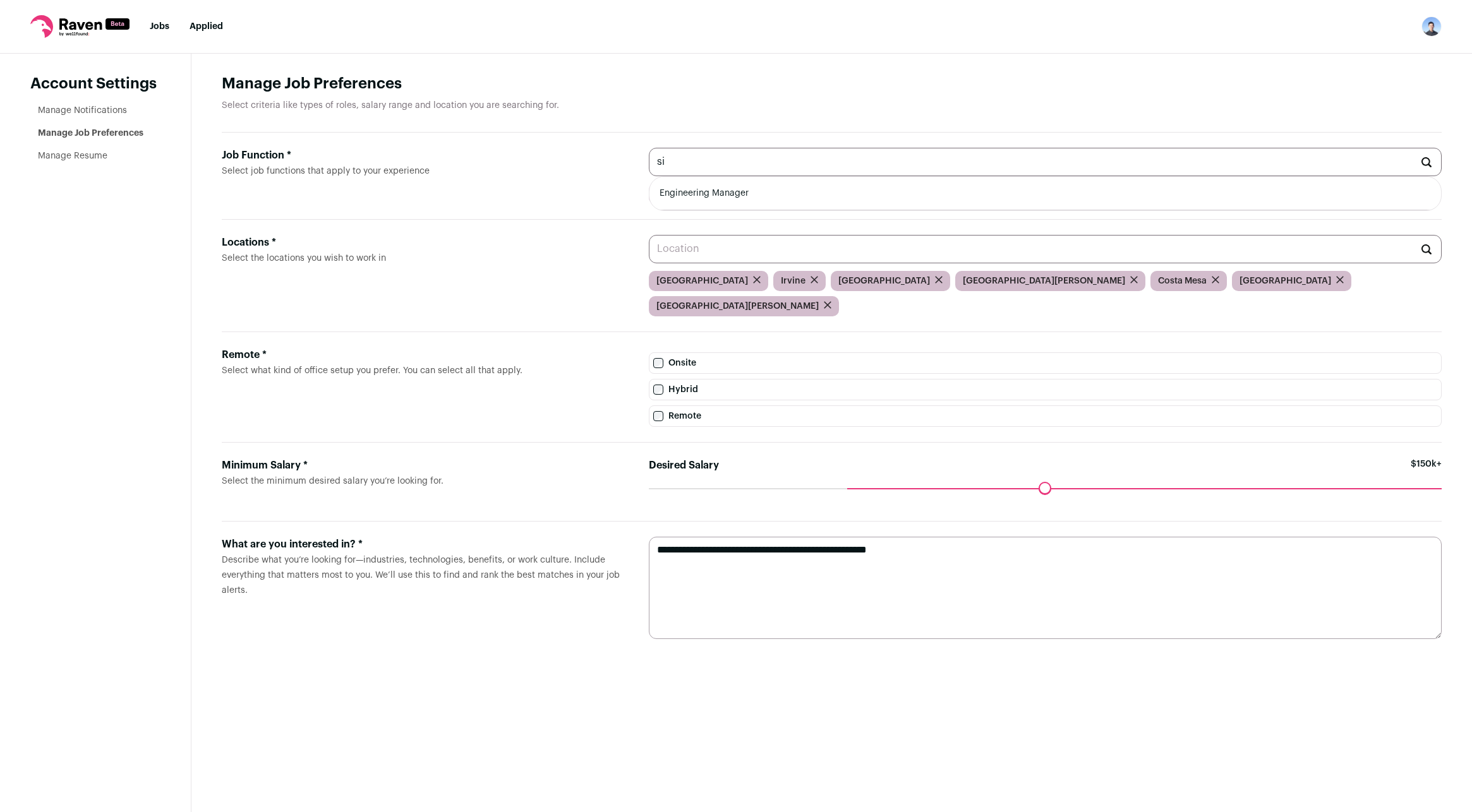
type input "s"
type input "i"
click at [890, 205] on li "Cloud Engineer" at bounding box center [1045, 193] width 791 height 33
type input "Cloud Engineer"
click at [935, 283] on icon "submit" at bounding box center [938, 280] width 8 height 8
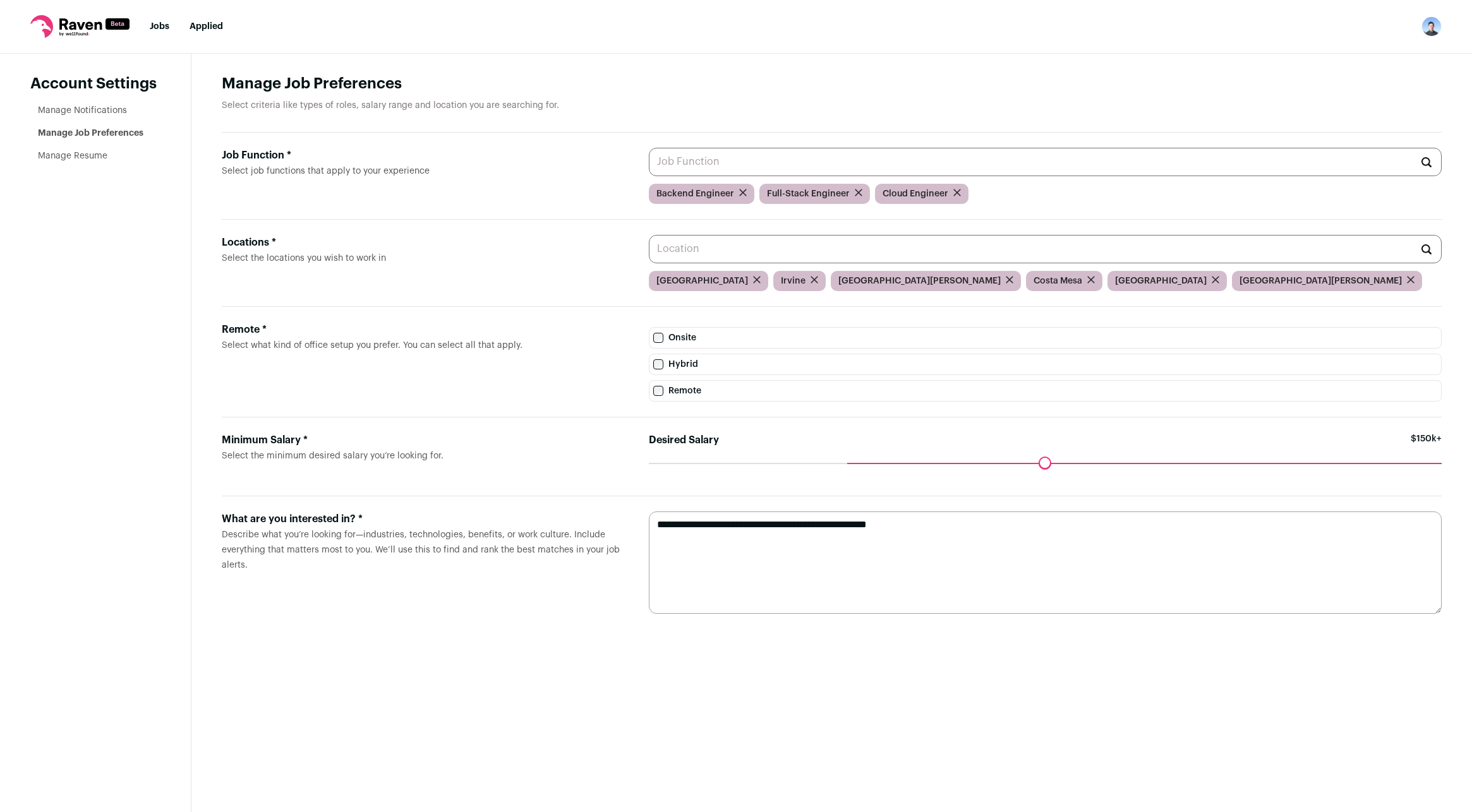
click at [848, 282] on div "San Jose" at bounding box center [925, 282] width 190 height 21
click at [1006, 282] on icon "submit" at bounding box center [1009, 279] width 6 height 6
click at [1075, 259] on input "Locations * Select the locations you wish to work in" at bounding box center [1045, 249] width 793 height 28
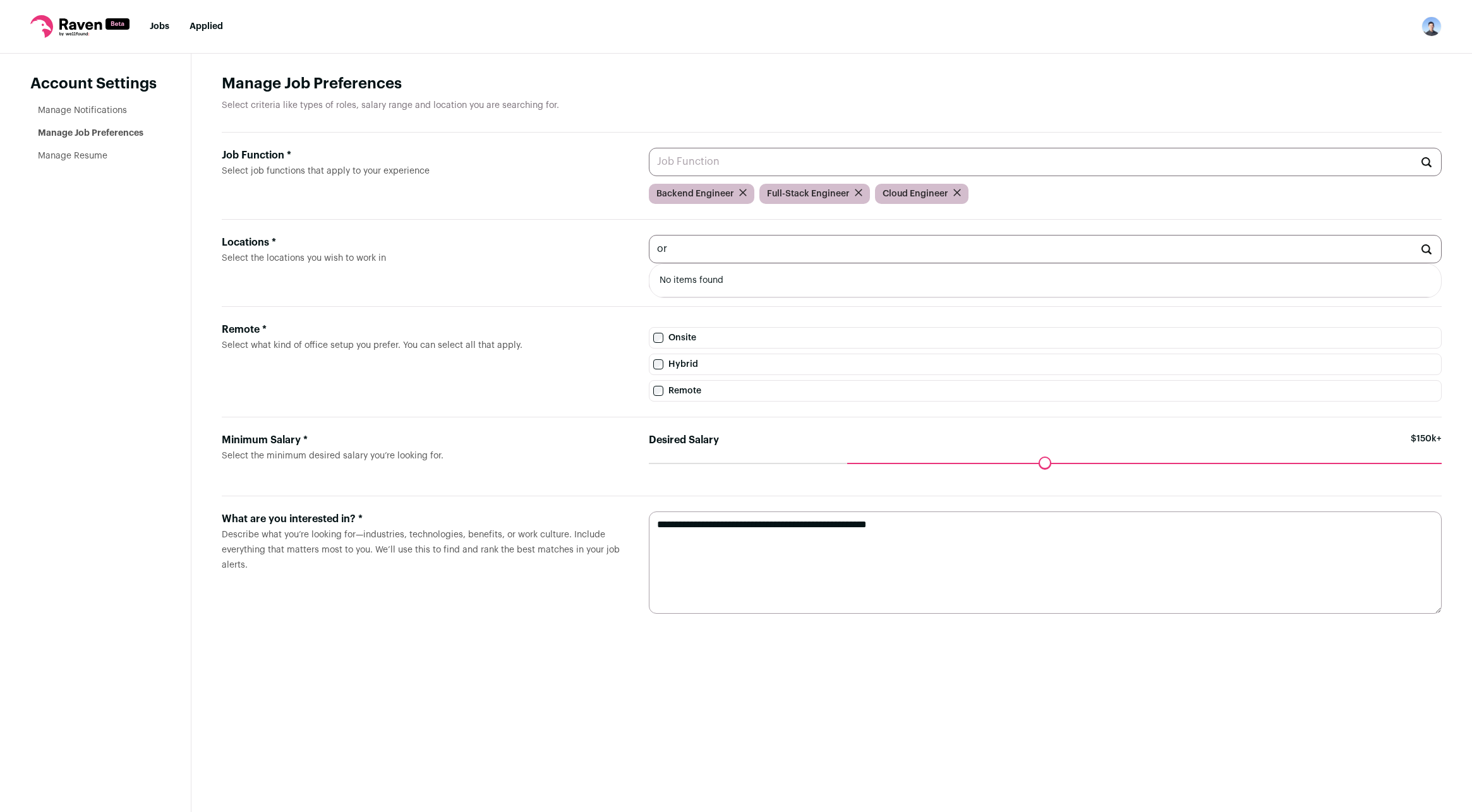
type input "o"
click at [1021, 285] on li "Los Angeles, California 🇺🇸" at bounding box center [1045, 281] width 791 height 33
type input "Los Angeles, California 🇺🇸"
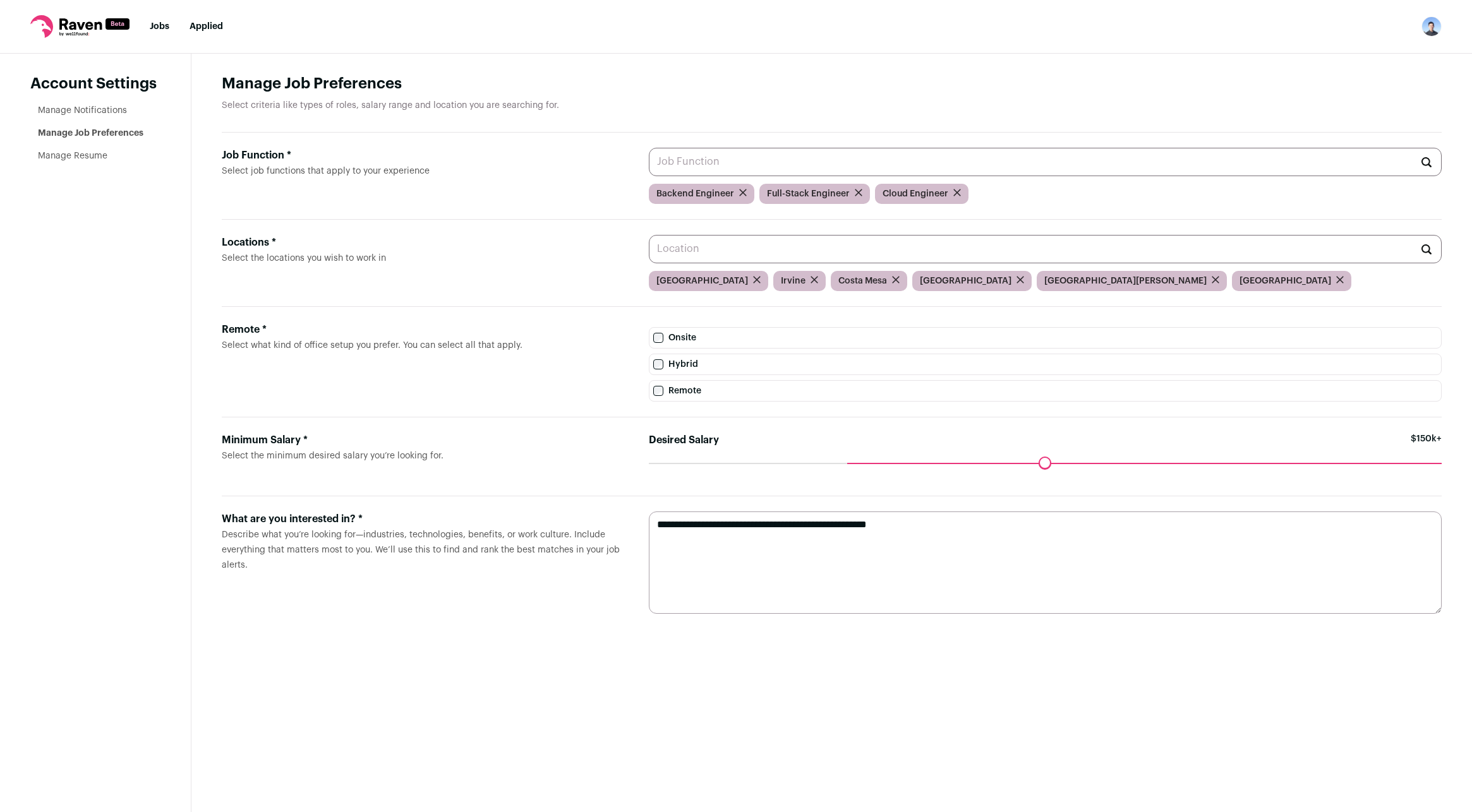
click at [1336, 283] on icon "submit" at bounding box center [1339, 280] width 8 height 8
click at [1098, 259] on input "Locations * Select the locations you wish to work in" at bounding box center [1045, 249] width 793 height 28
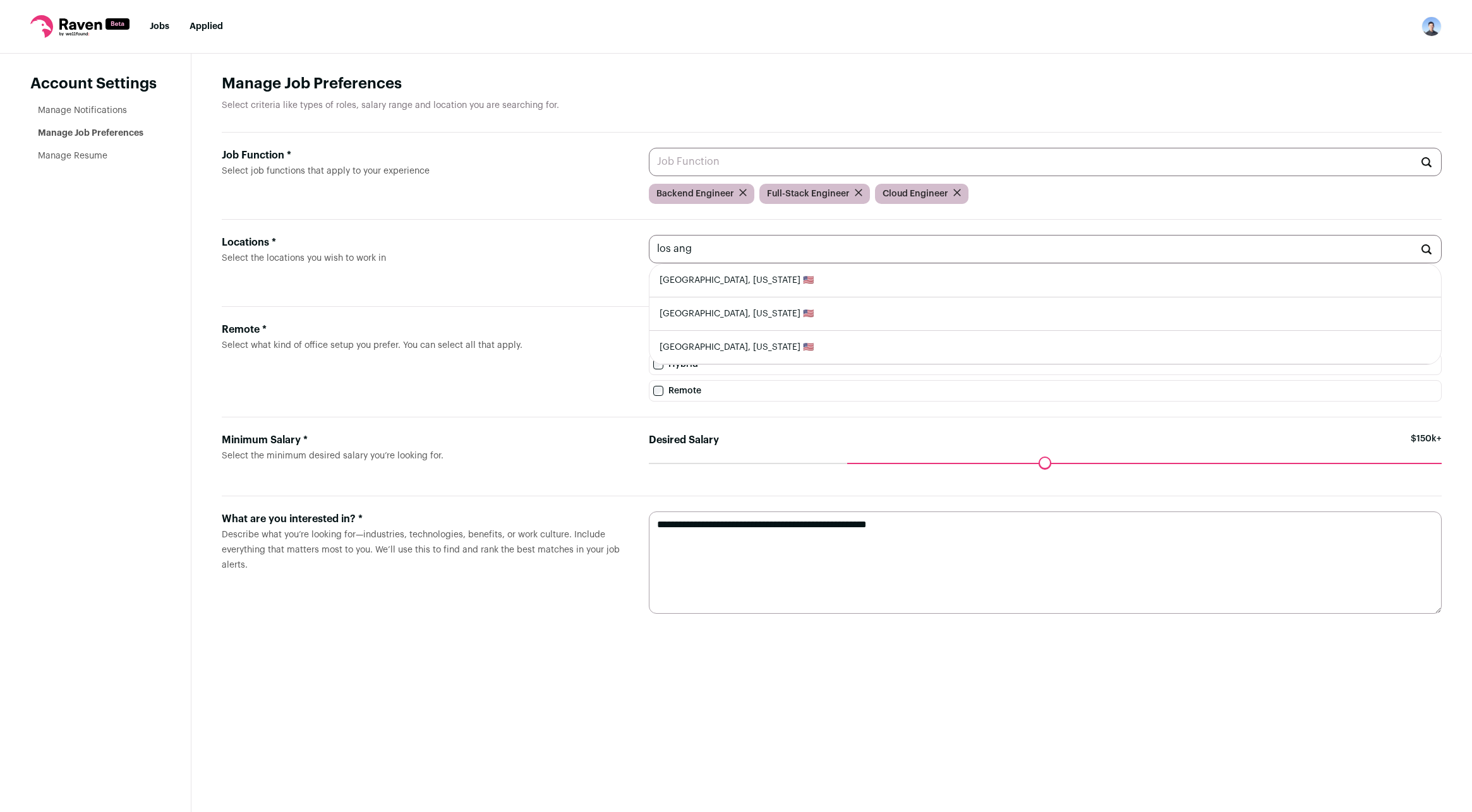
click at [788, 294] on li "Los Angeles, California 🇺🇸" at bounding box center [1045, 281] width 791 height 33
type input "Los Angeles, California 🇺🇸"
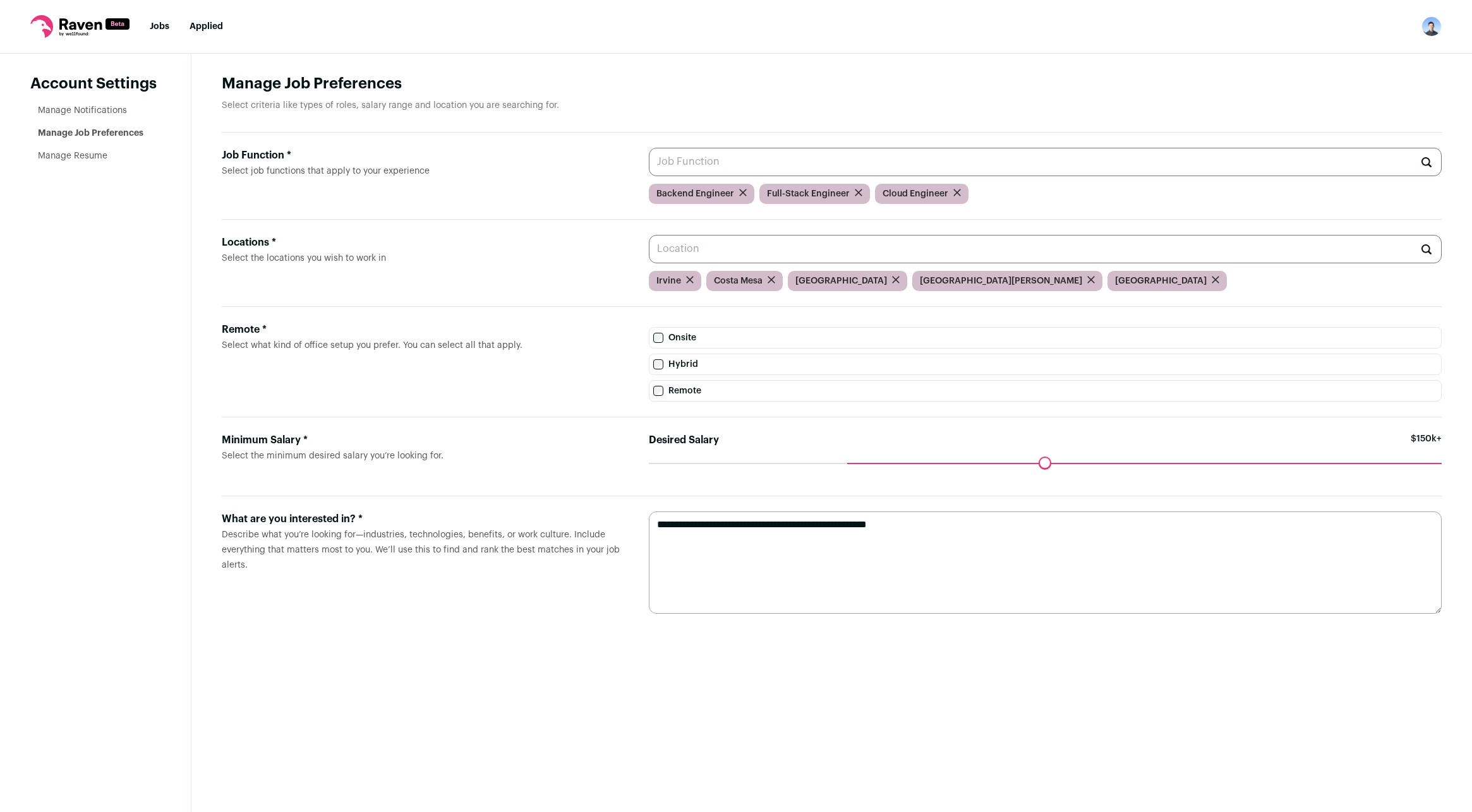
click at [948, 261] on input "Locations * Select the locations you wish to work in" at bounding box center [1045, 249] width 793 height 28
click at [936, 288] on li "East Los Angeles, California 🇺🇸" at bounding box center [1045, 281] width 791 height 33
type input "East Los Angeles, California 🇺🇸"
click at [1003, 256] on input "Locations * Select the locations you wish to work in" at bounding box center [1045, 249] width 793 height 28
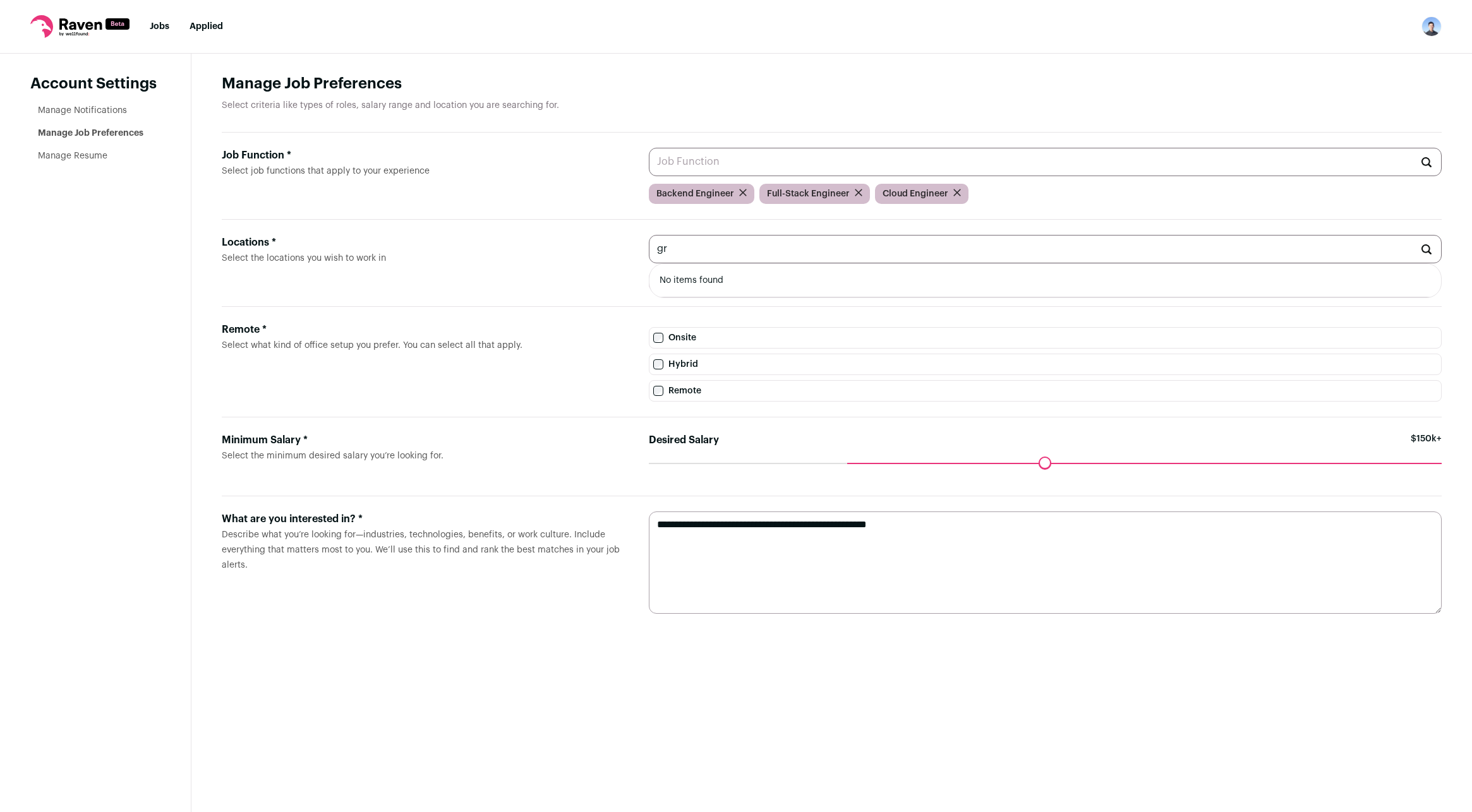
type input "g"
click at [1005, 282] on li "Aliso Viejo, California 🇺🇸" at bounding box center [1045, 281] width 791 height 33
type input "Aliso Viejo, California 🇺🇸"
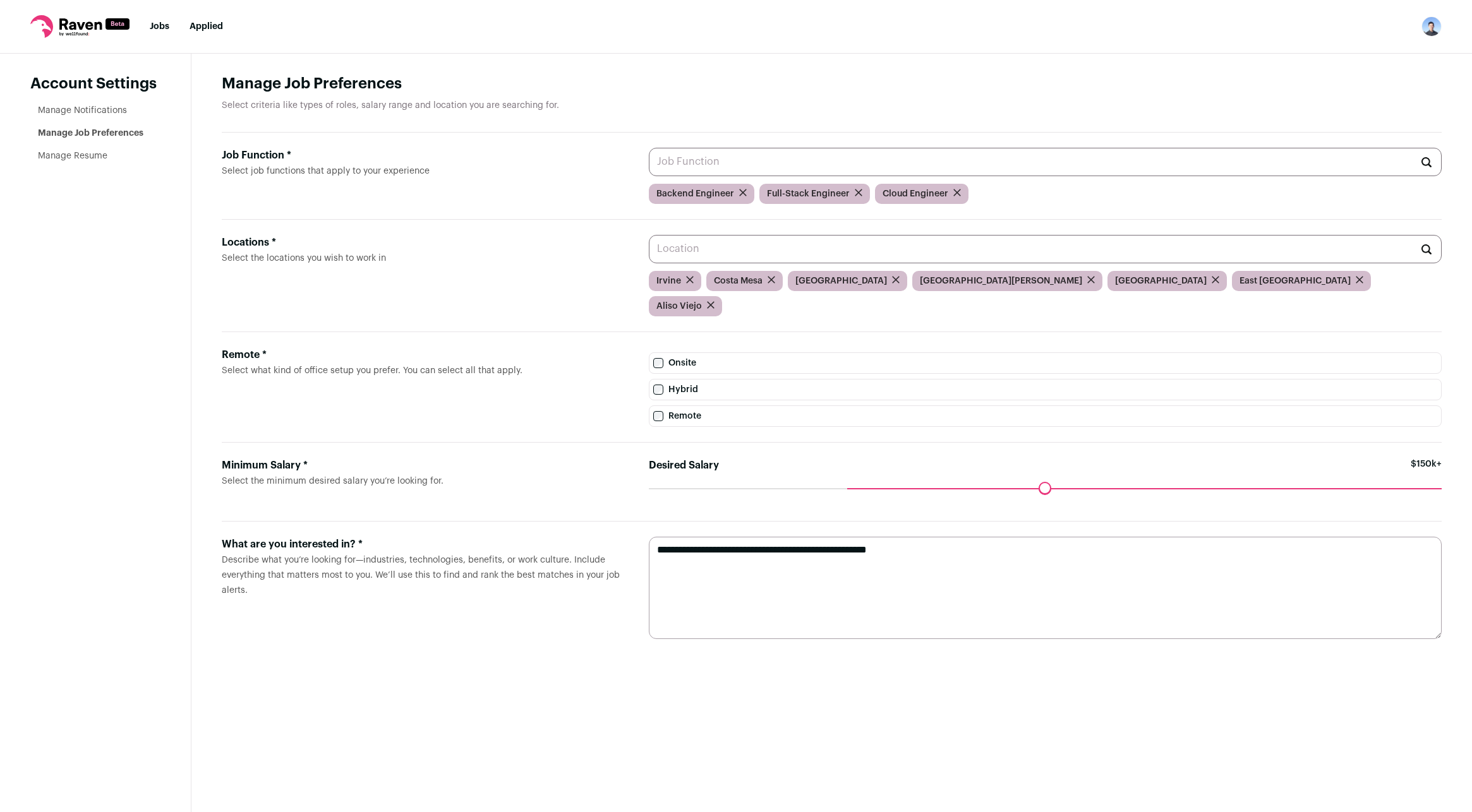
click at [856, 258] on input "Locations * Select the locations you wish to work in" at bounding box center [1045, 249] width 793 height 28
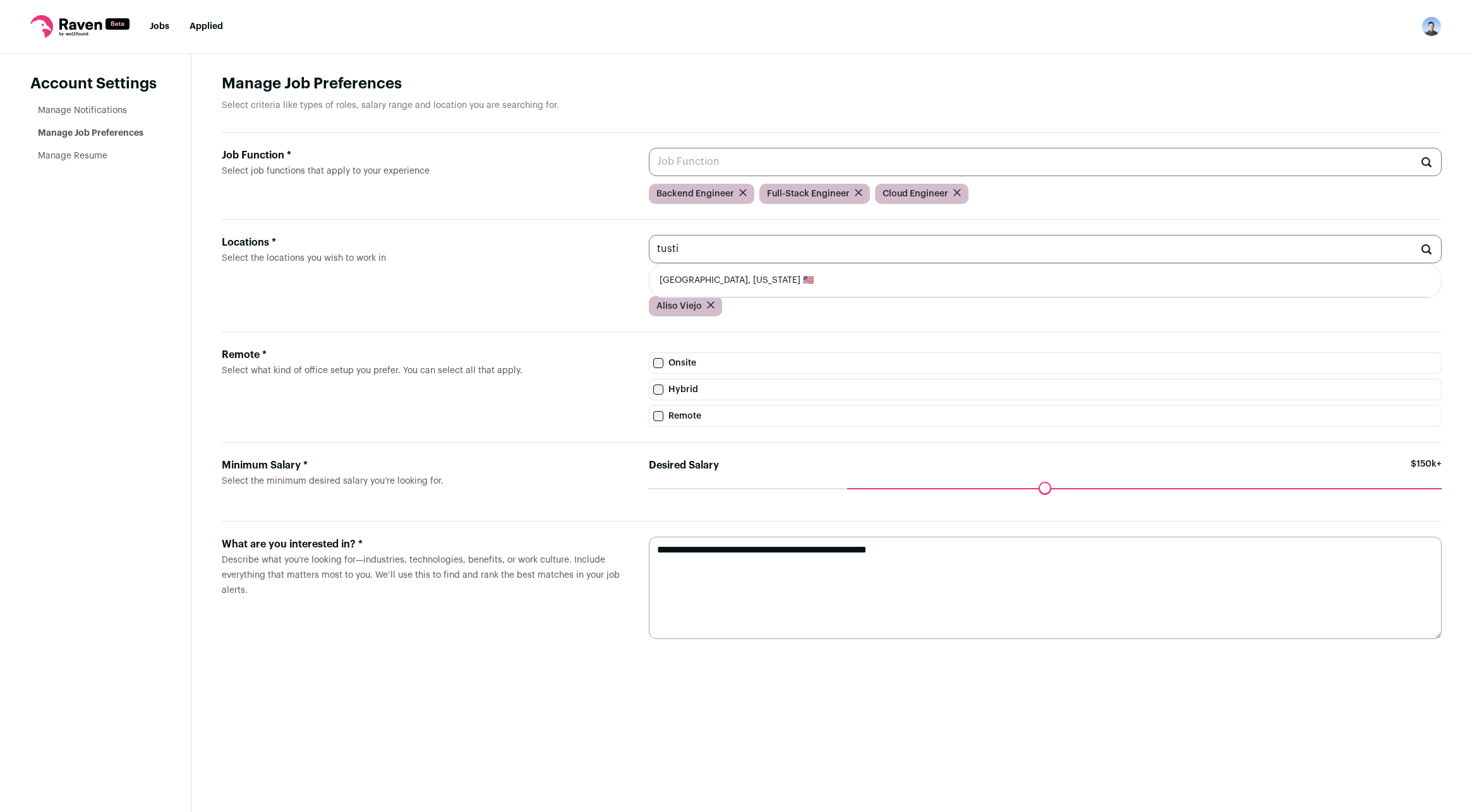
click at [827, 282] on li "Tustin, California 🇺🇸" at bounding box center [1045, 281] width 791 height 33
type input "Tustin, California 🇺🇸"
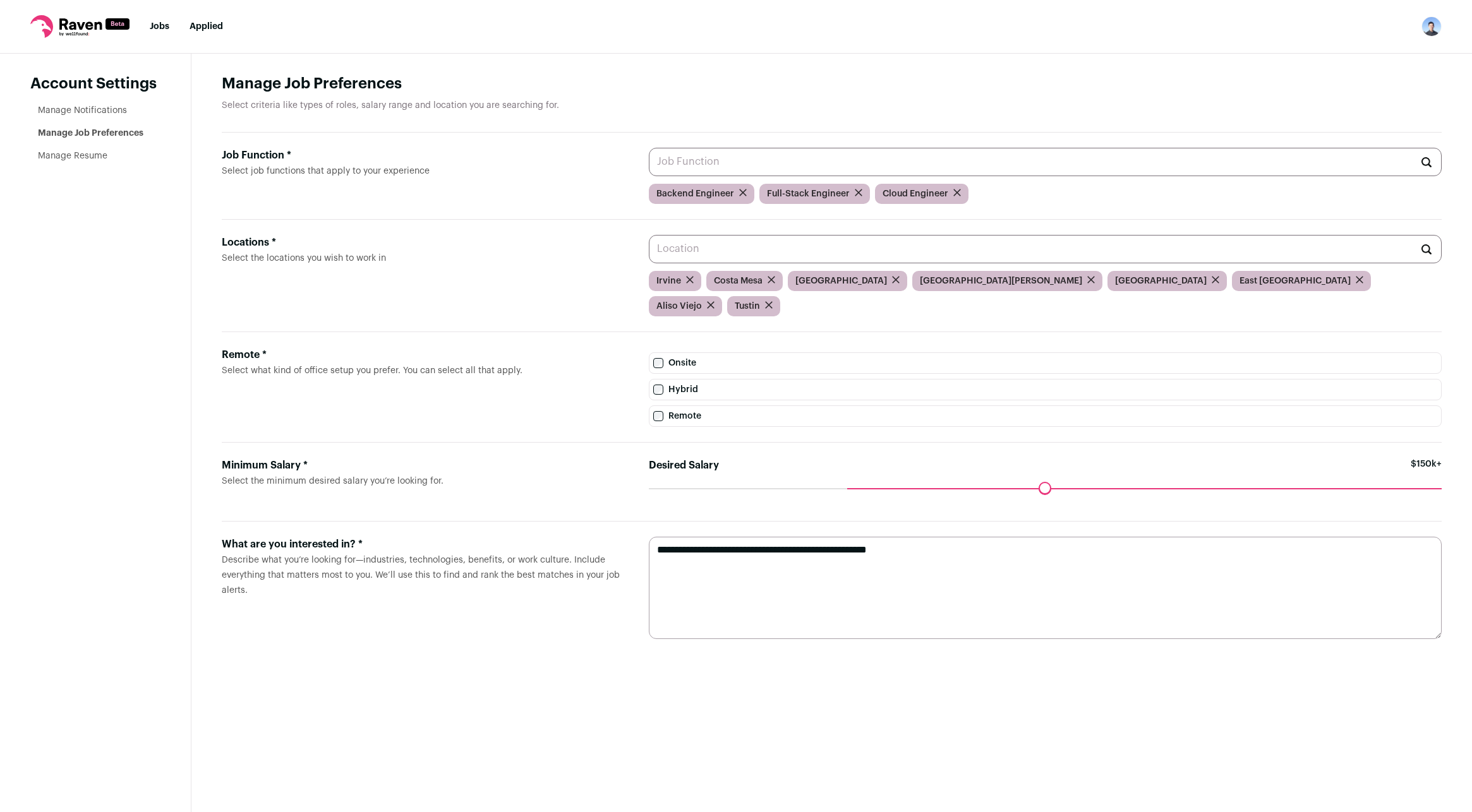
click at [831, 260] on input "Locations * Select the locations you wish to work in" at bounding box center [1045, 249] width 793 height 28
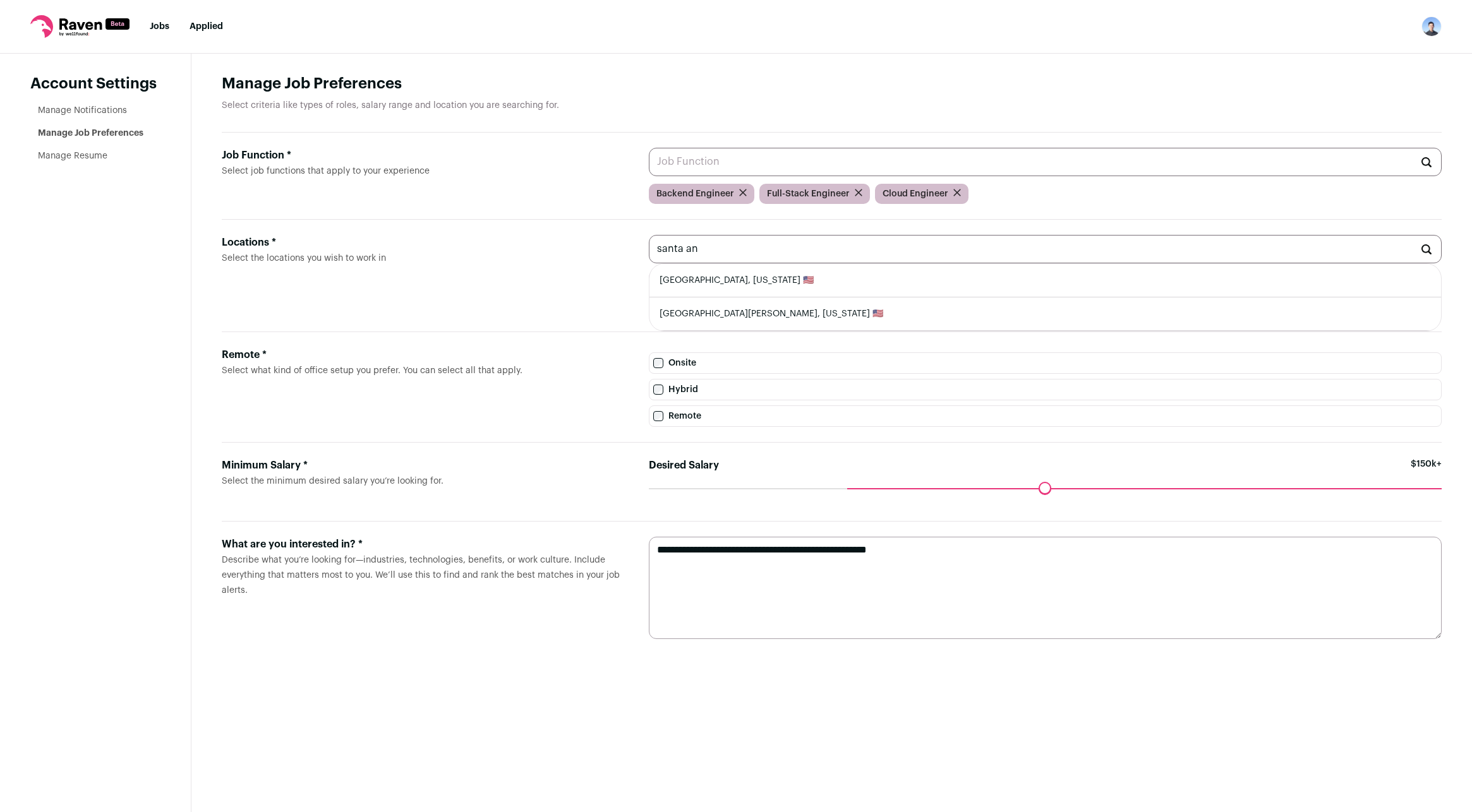
click at [792, 282] on li "Santa Ana, California 🇺🇸" at bounding box center [1045, 281] width 791 height 33
type input "Santa Ana, California 🇺🇸"
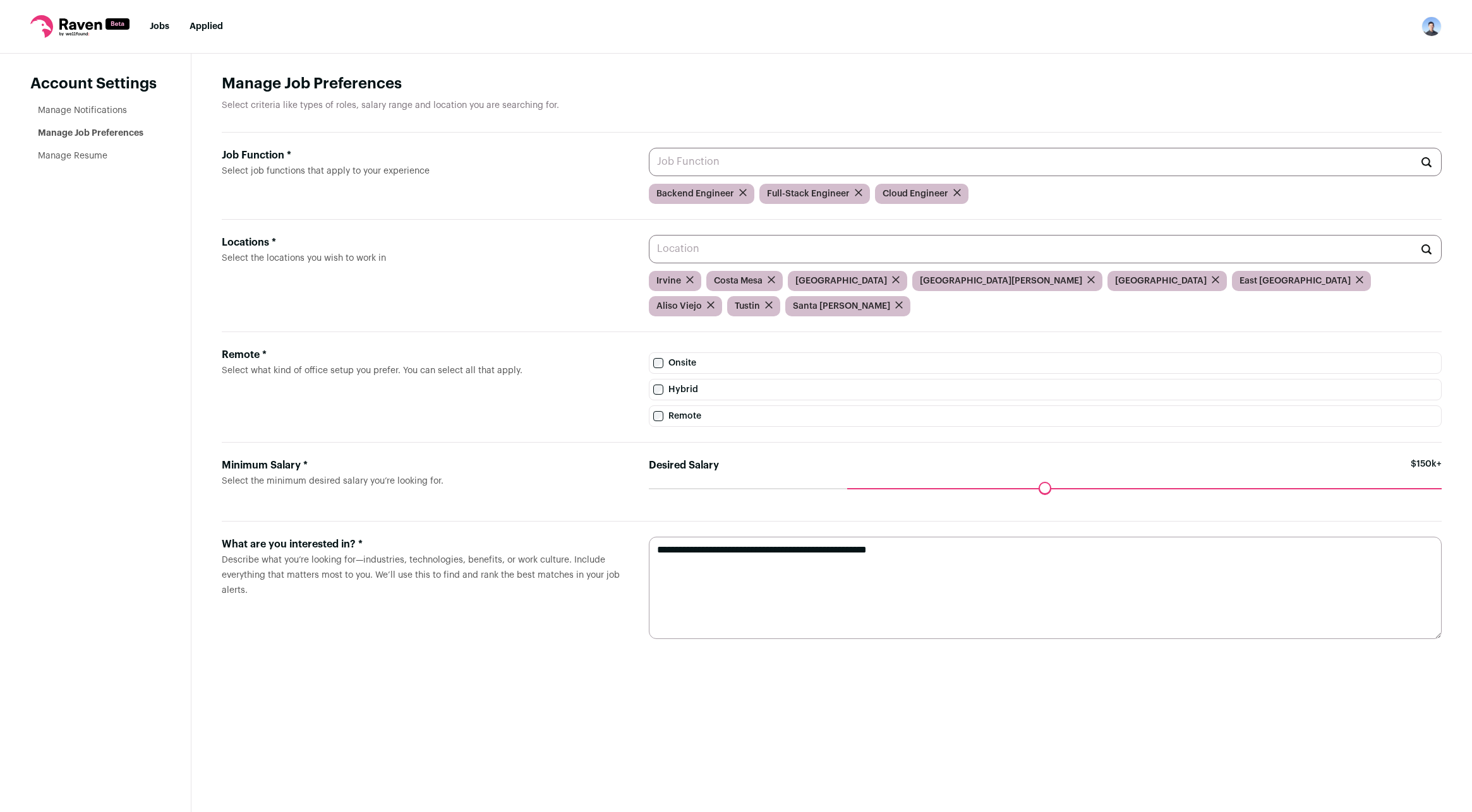
click at [805, 255] on input "Locations * Select the locations you wish to work in" at bounding box center [1045, 249] width 793 height 28
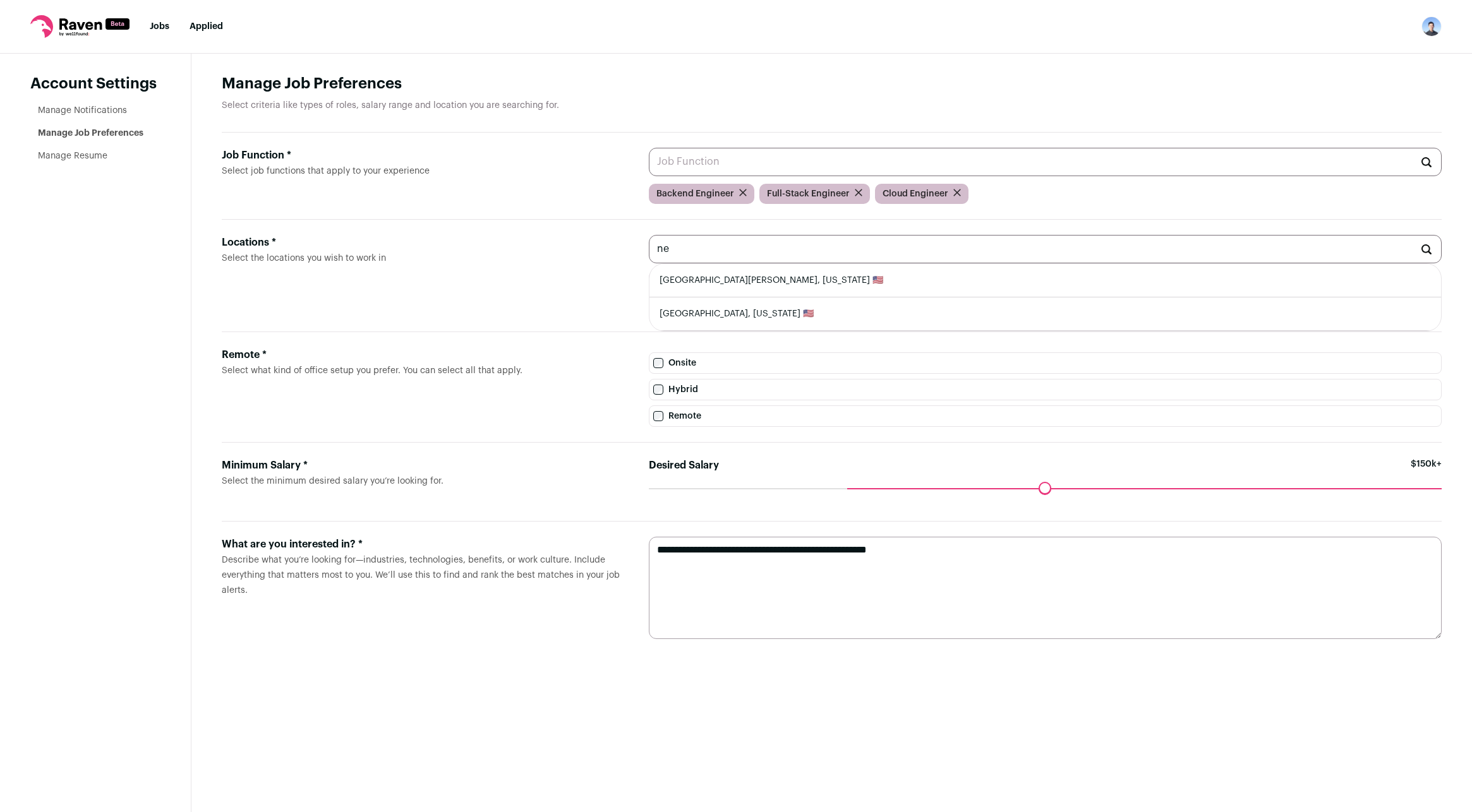
type input "n"
type input "p"
click at [797, 290] on li "Newport Beach, California 🇺🇸" at bounding box center [1045, 281] width 791 height 33
type input "Newport Beach, California 🇺🇸"
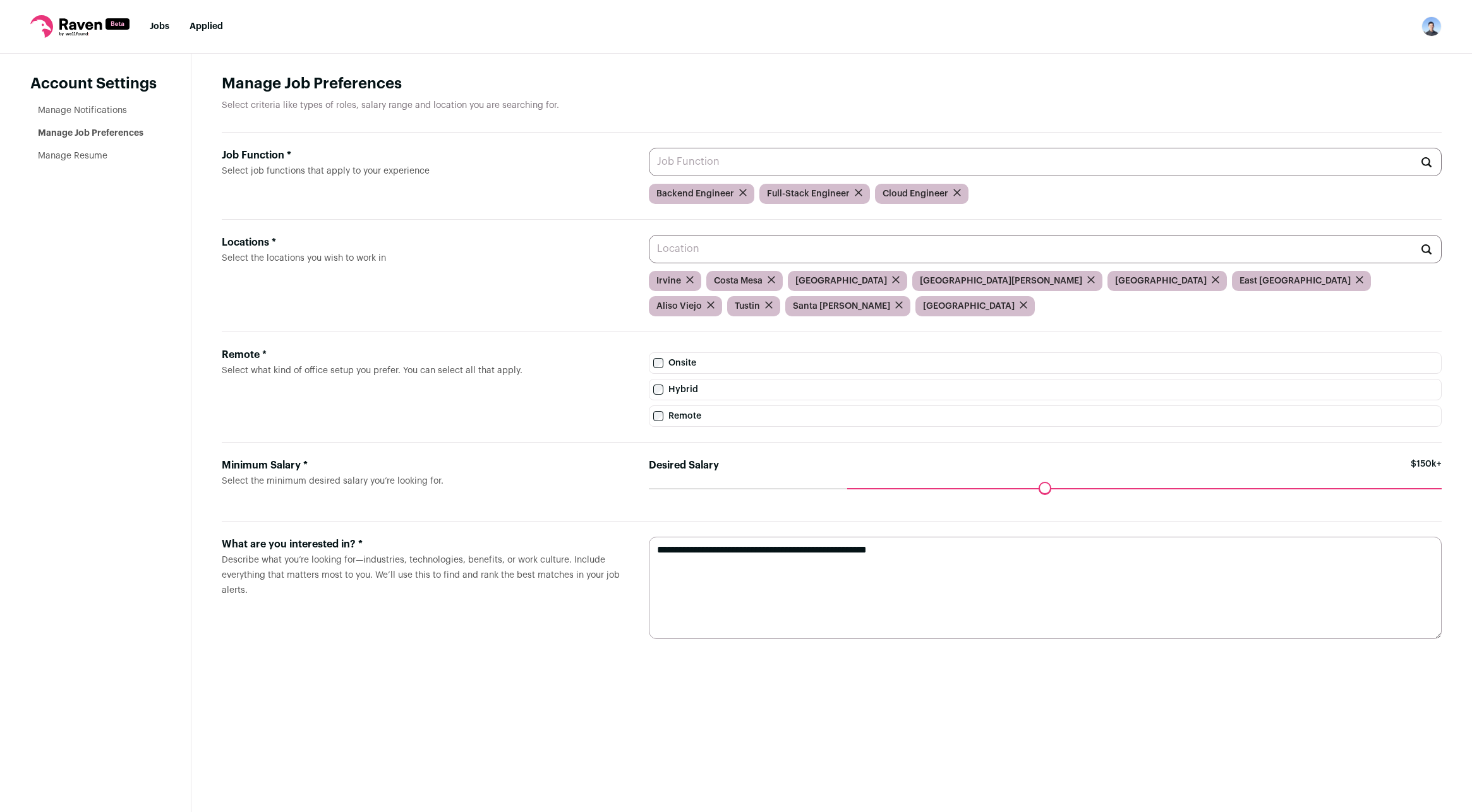
click at [822, 257] on input "Locations * Select the locations you wish to work in" at bounding box center [1045, 249] width 793 height 28
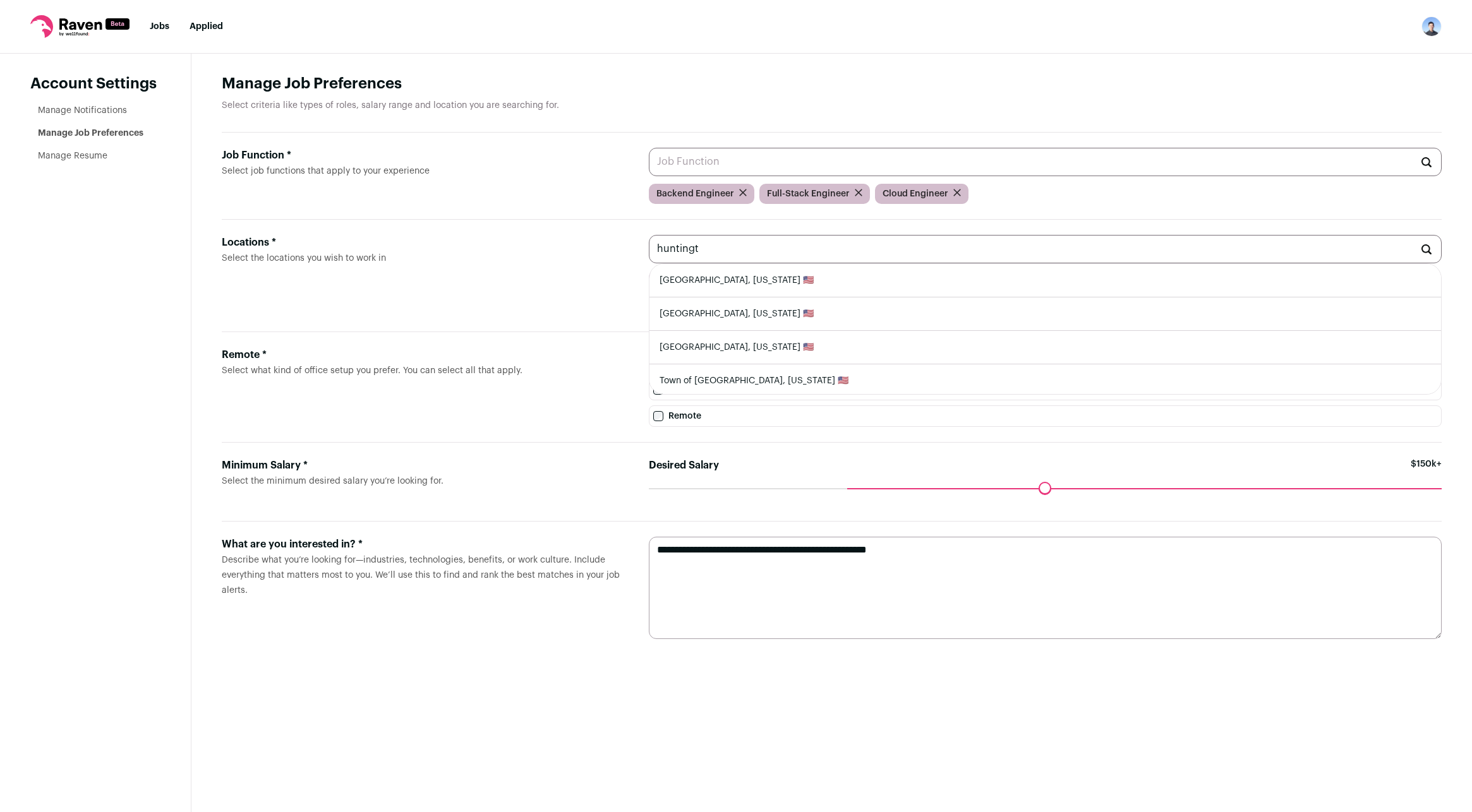
click at [821, 290] on li "Huntington Beach, California 🇺🇸" at bounding box center [1045, 281] width 791 height 33
type input "Huntington Beach, California 🇺🇸"
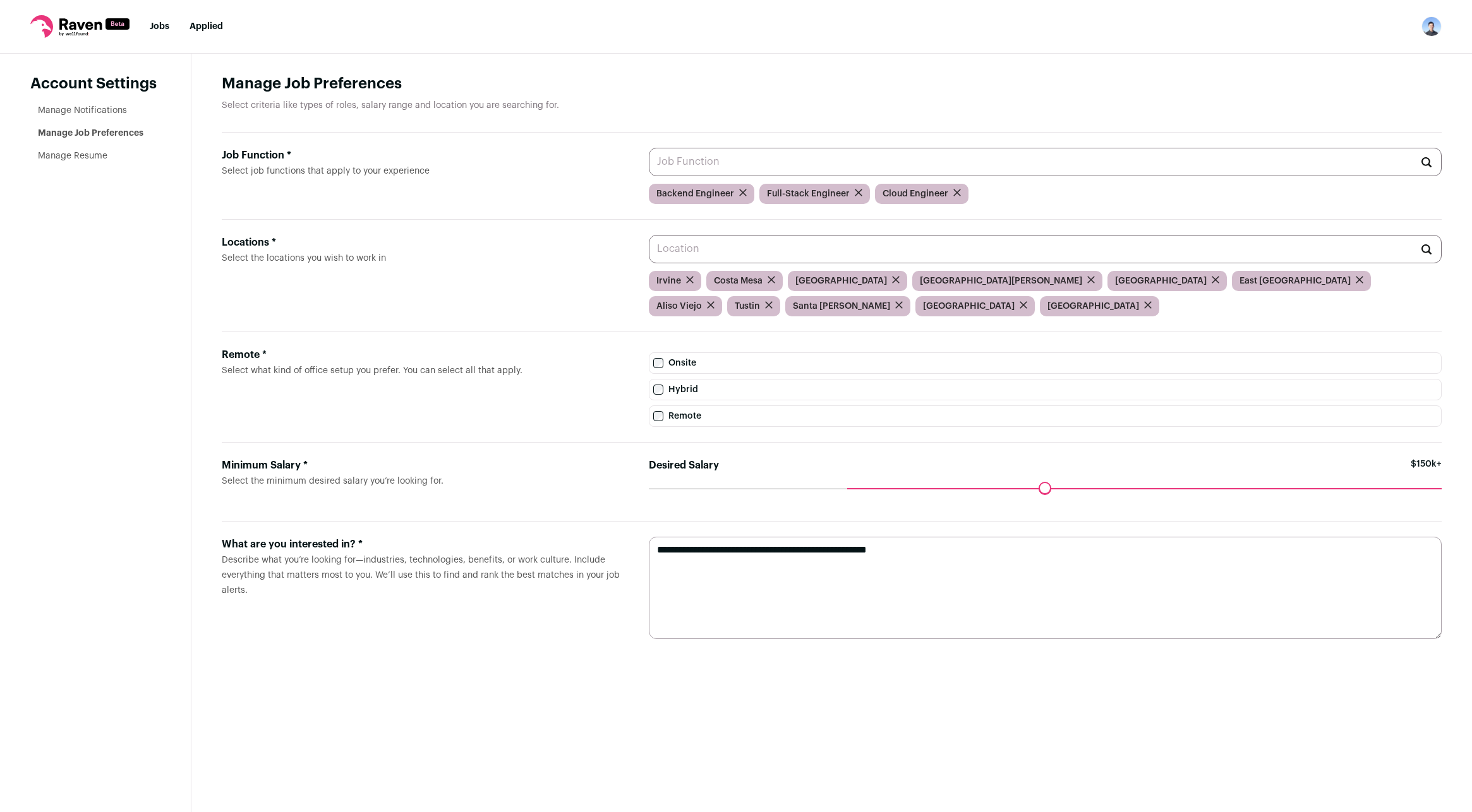
click at [838, 252] on input "Locations * Select the locations you wish to work in" at bounding box center [1045, 249] width 793 height 28
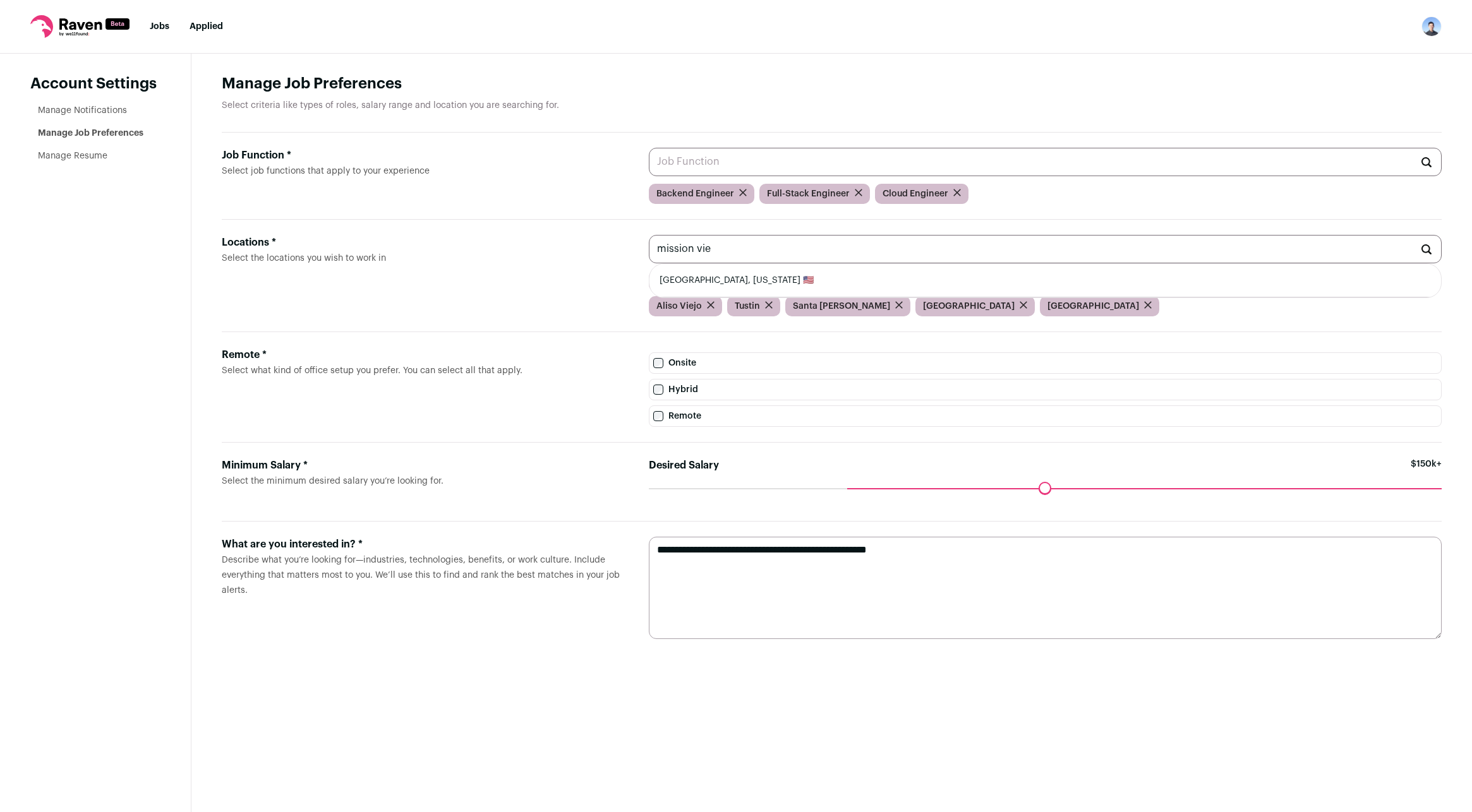
click at [793, 281] on li "Mission Viejo, California 🇺🇸" at bounding box center [1045, 281] width 791 height 33
type input "Mission Viejo, California 🇺🇸"
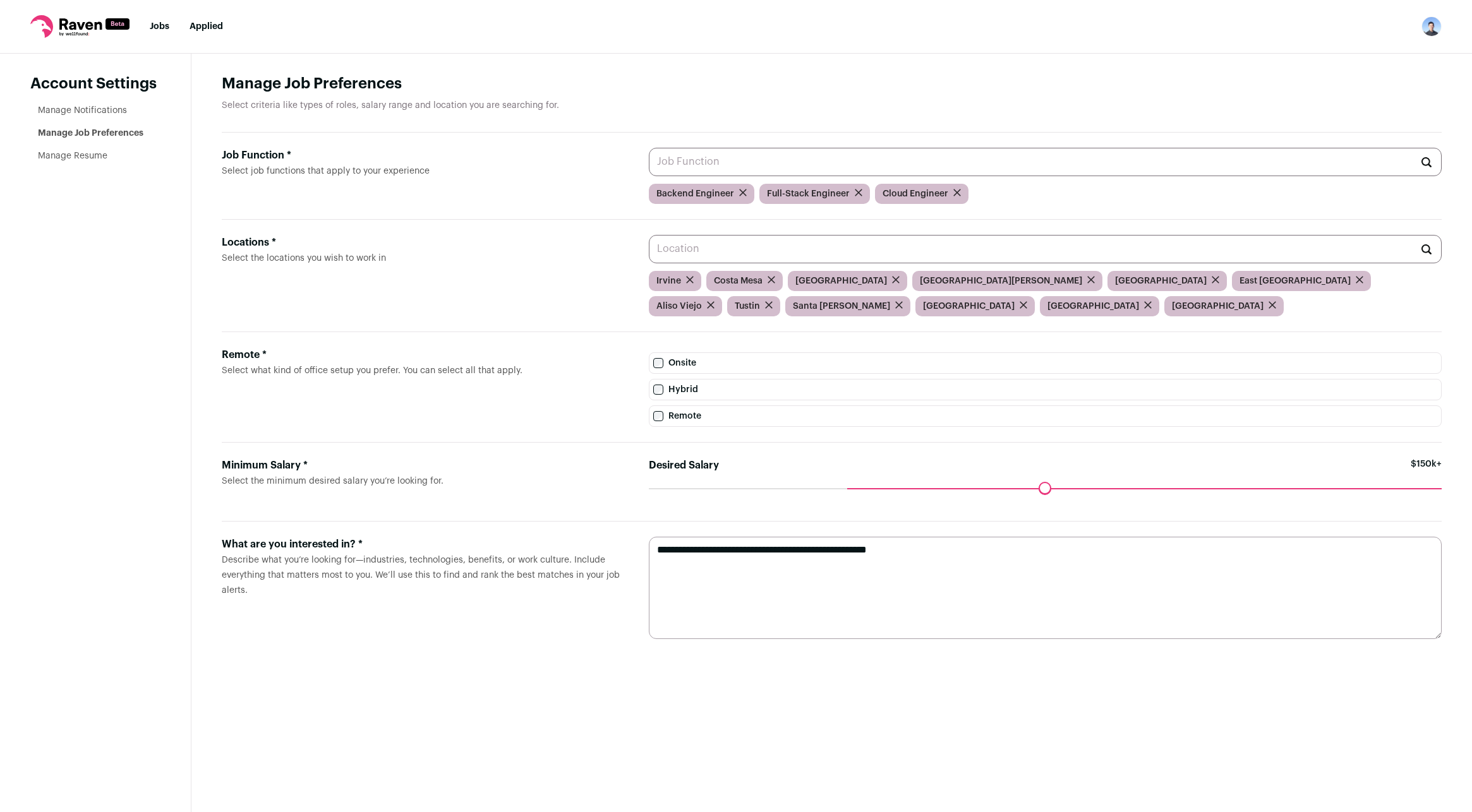
click at [816, 248] on input "Locations * Select the locations you wish to work in" at bounding box center [1045, 249] width 793 height 28
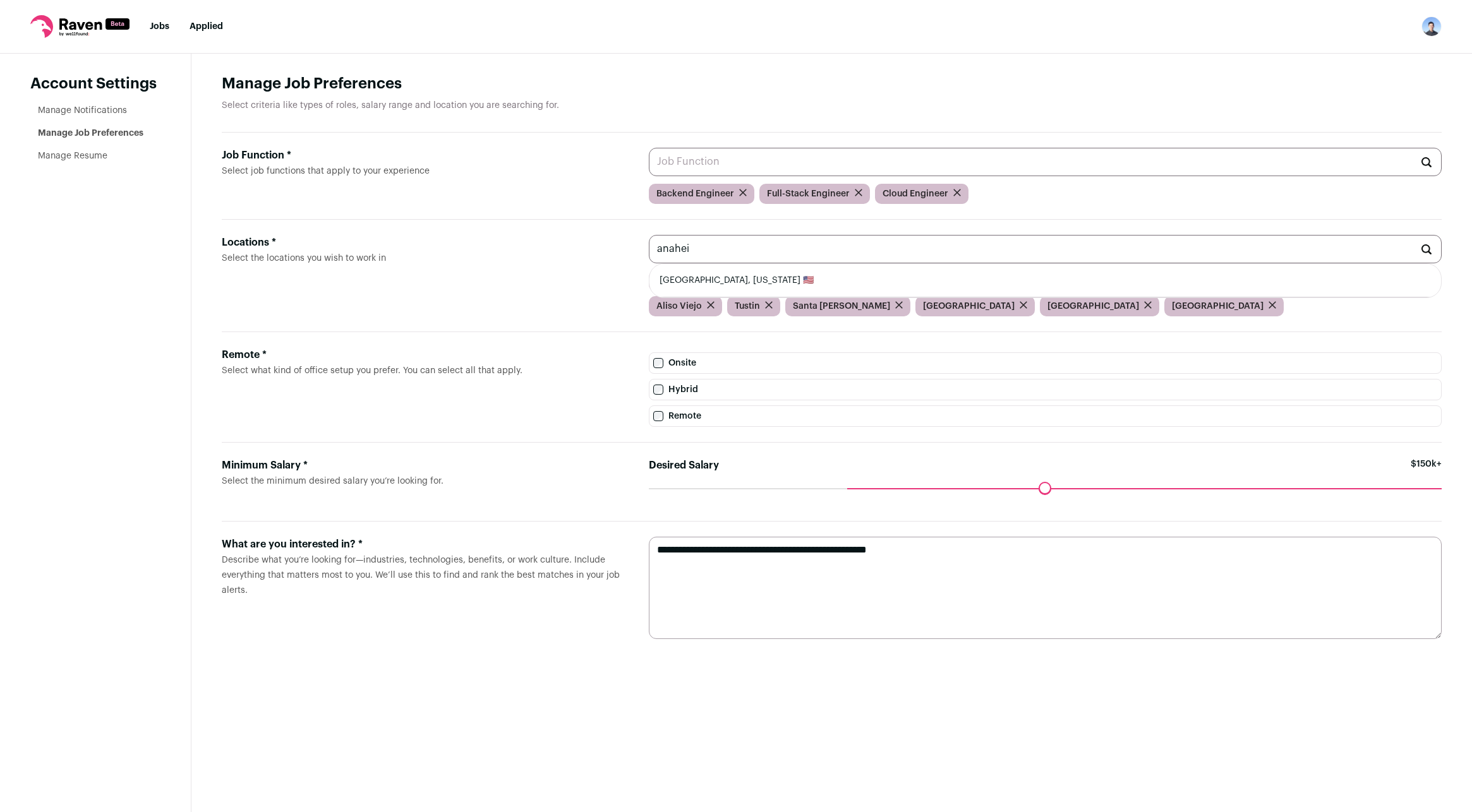
click at [805, 279] on li "Anaheim, California 🇺🇸" at bounding box center [1045, 281] width 791 height 33
type input "Anaheim, California 🇺🇸"
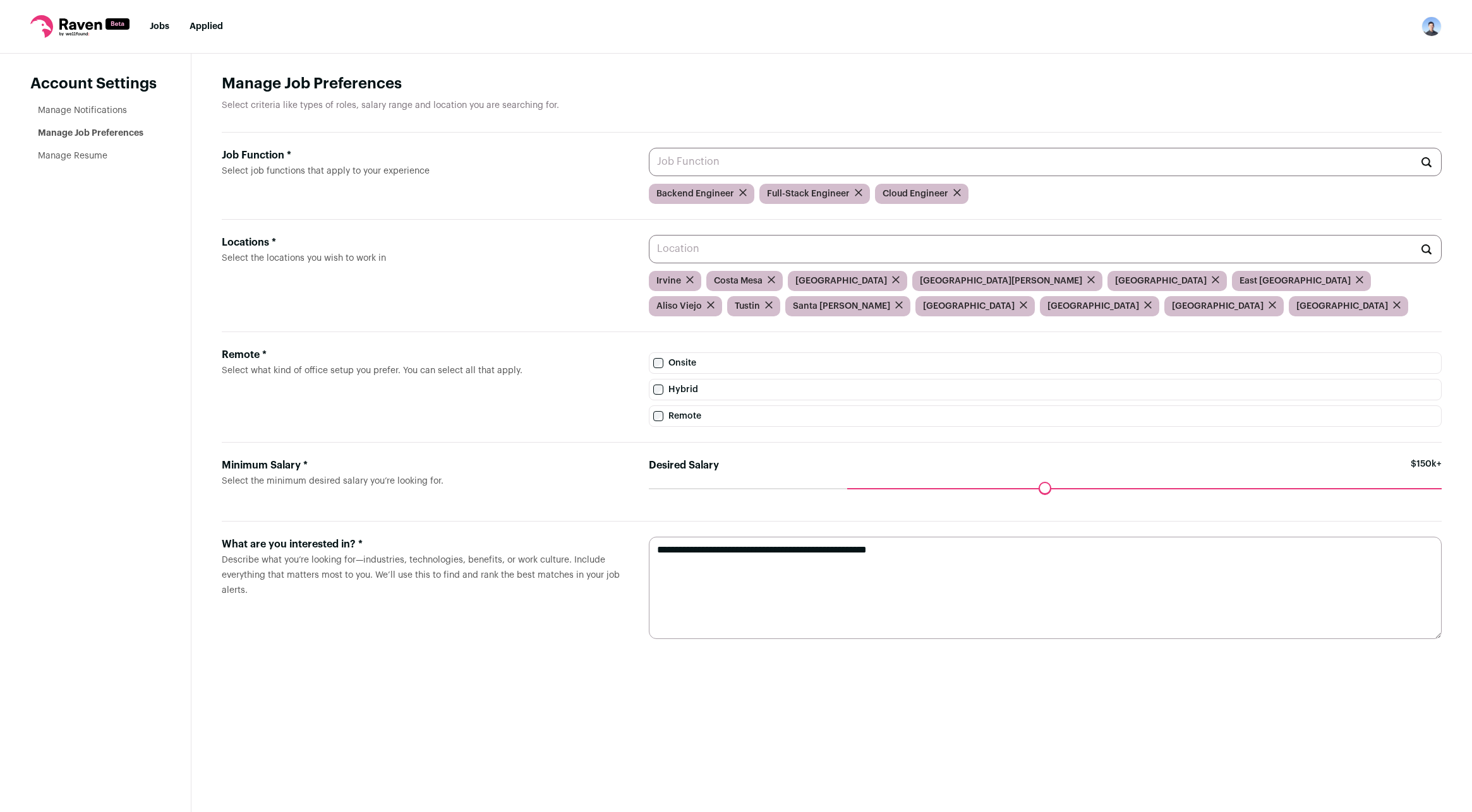
click at [475, 468] on div "Minimum Salary *" at bounding box center [425, 466] width 407 height 15
click at [649, 264] on input "Locations * Select the locations you wish to work in" at bounding box center [1045, 249] width 793 height 28
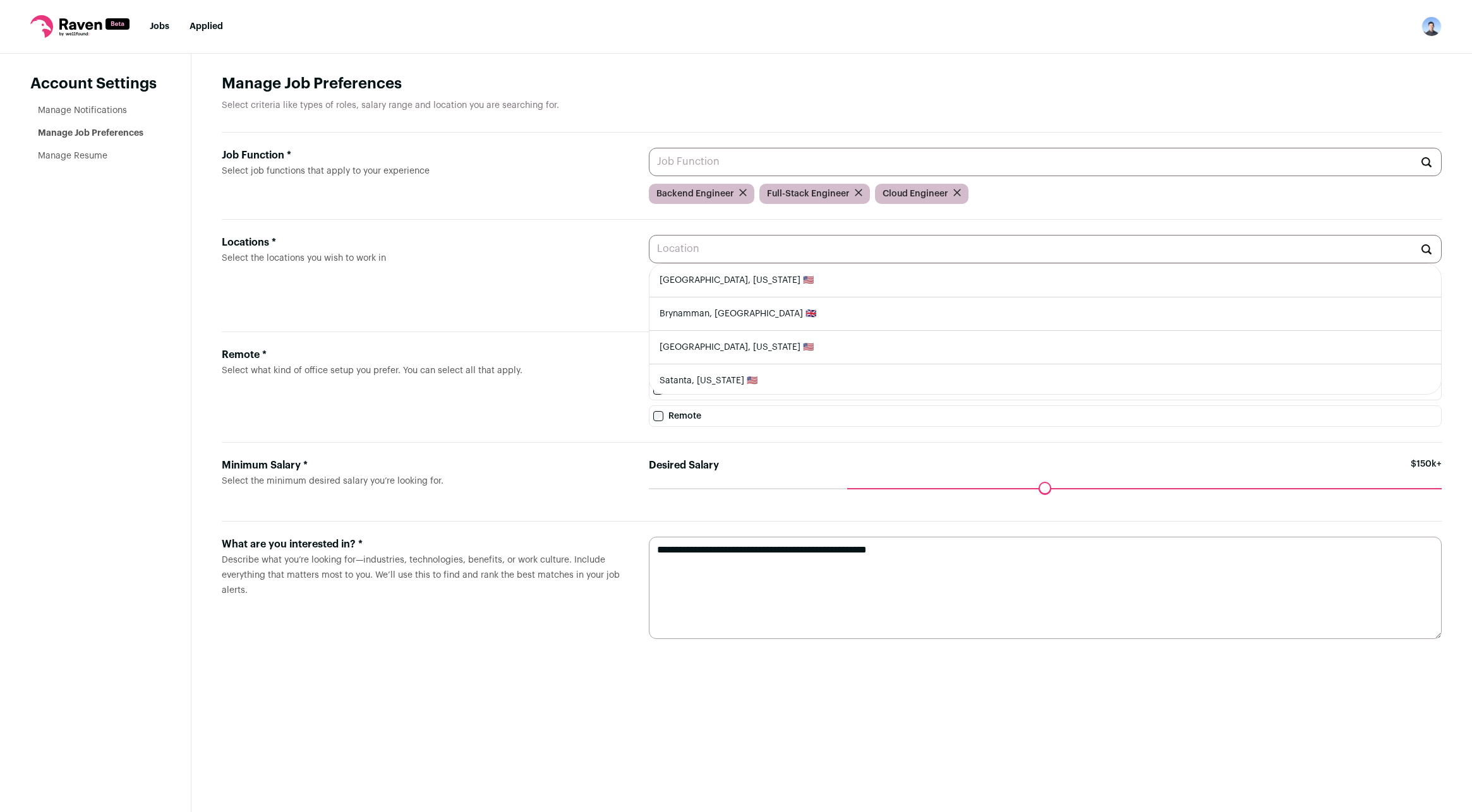
click at [397, 189] on label "Job Function * Select job functions that apply to your experience" at bounding box center [425, 175] width 407 height 56
click at [649, 176] on input "Job Function * Select job functions that apply to your experience" at bounding box center [1045, 161] width 793 height 28
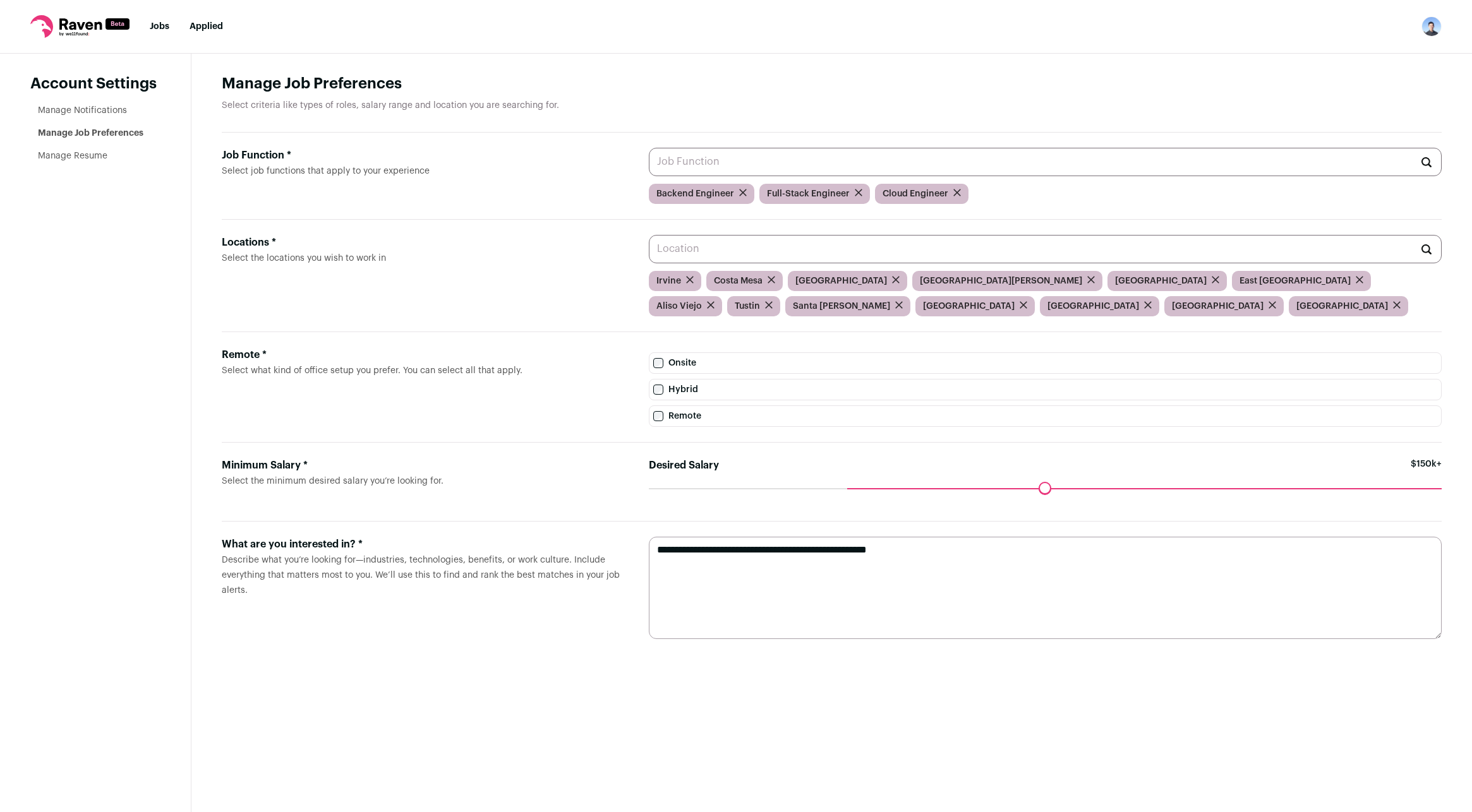
click at [87, 120] on ul "Manage Notifications Manage Job Preferences Manage Resume" at bounding box center [99, 133] width 123 height 58
click at [87, 114] on link "Manage Notifications" at bounding box center [82, 111] width 89 height 9
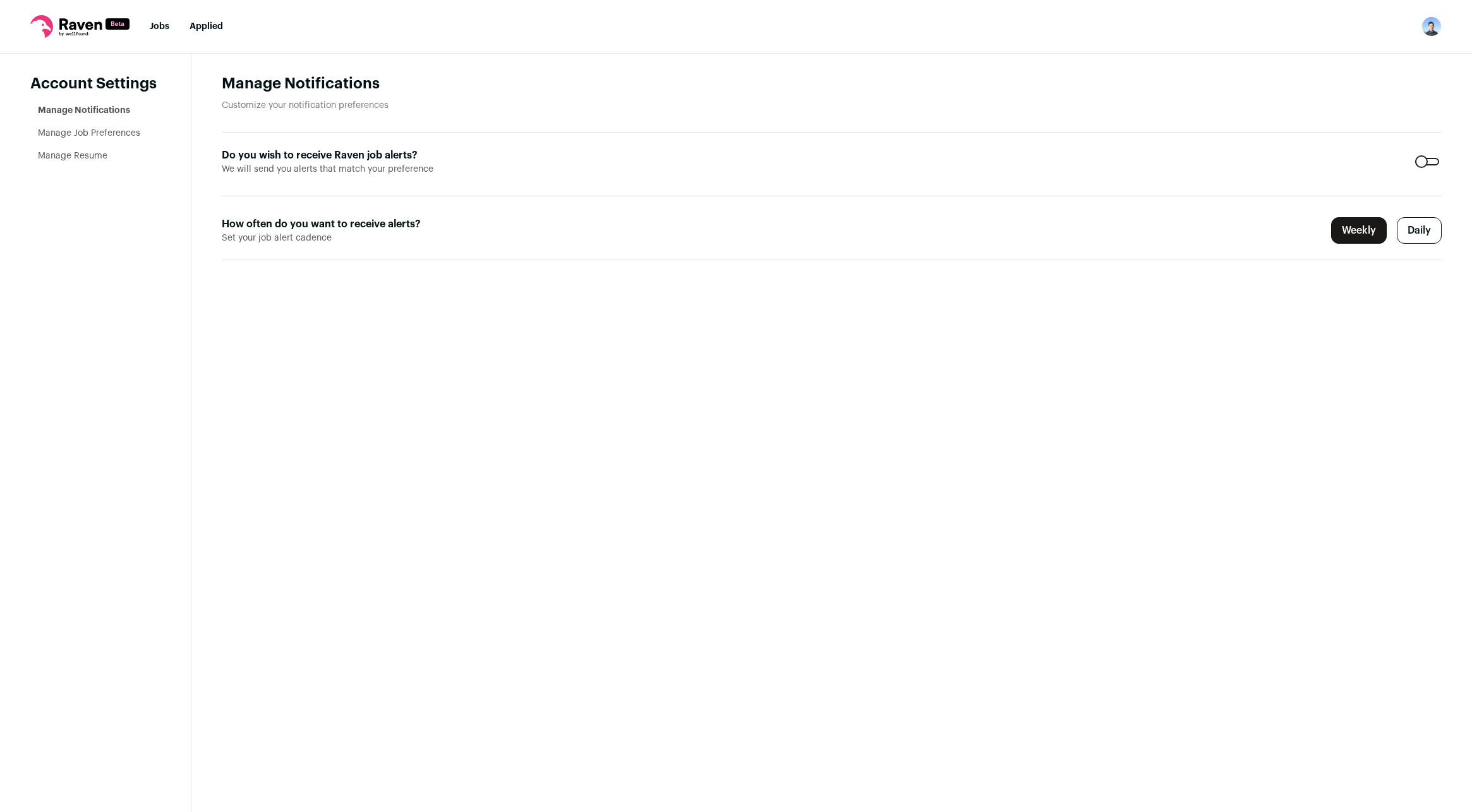
click at [162, 28] on link "Jobs" at bounding box center [159, 27] width 20 height 9
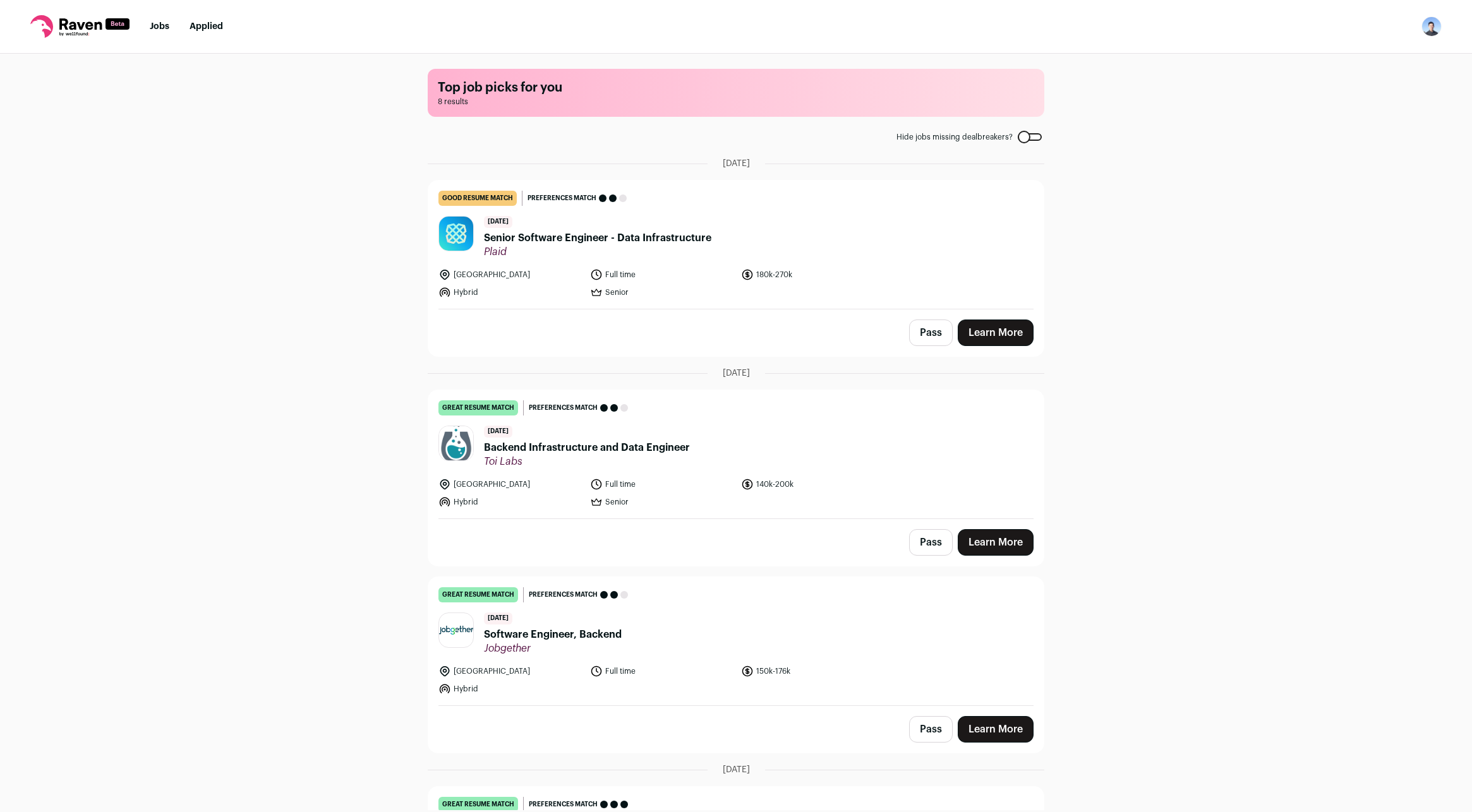
click at [162, 27] on link "Jobs" at bounding box center [159, 27] width 20 height 9
click at [1432, 25] on img "Open dropdown" at bounding box center [1432, 27] width 21 height 21
click at [1390, 64] on link "Settings" at bounding box center [1371, 58] width 140 height 30
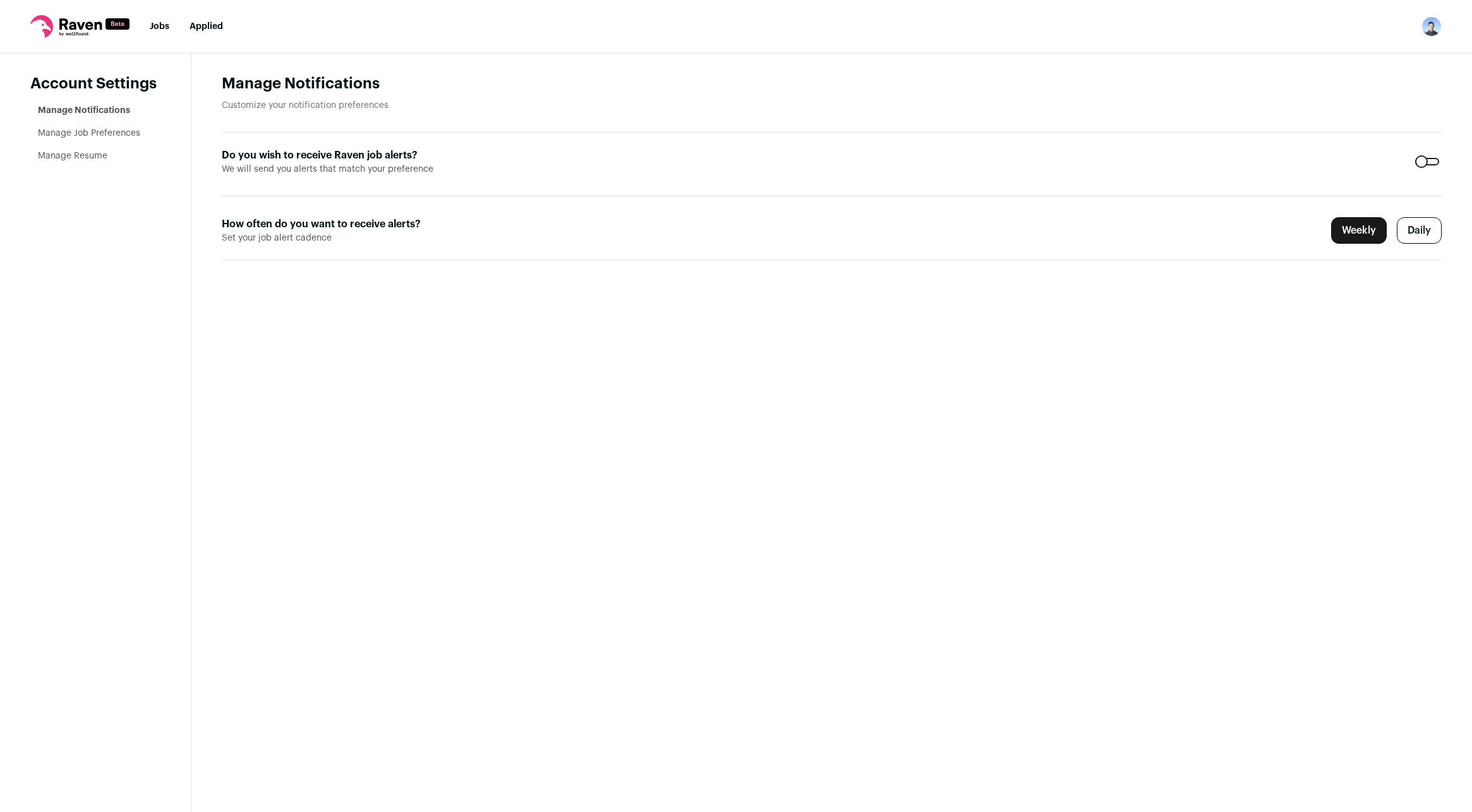
click at [139, 133] on link "Manage Job Preferences" at bounding box center [88, 133] width 102 height 9
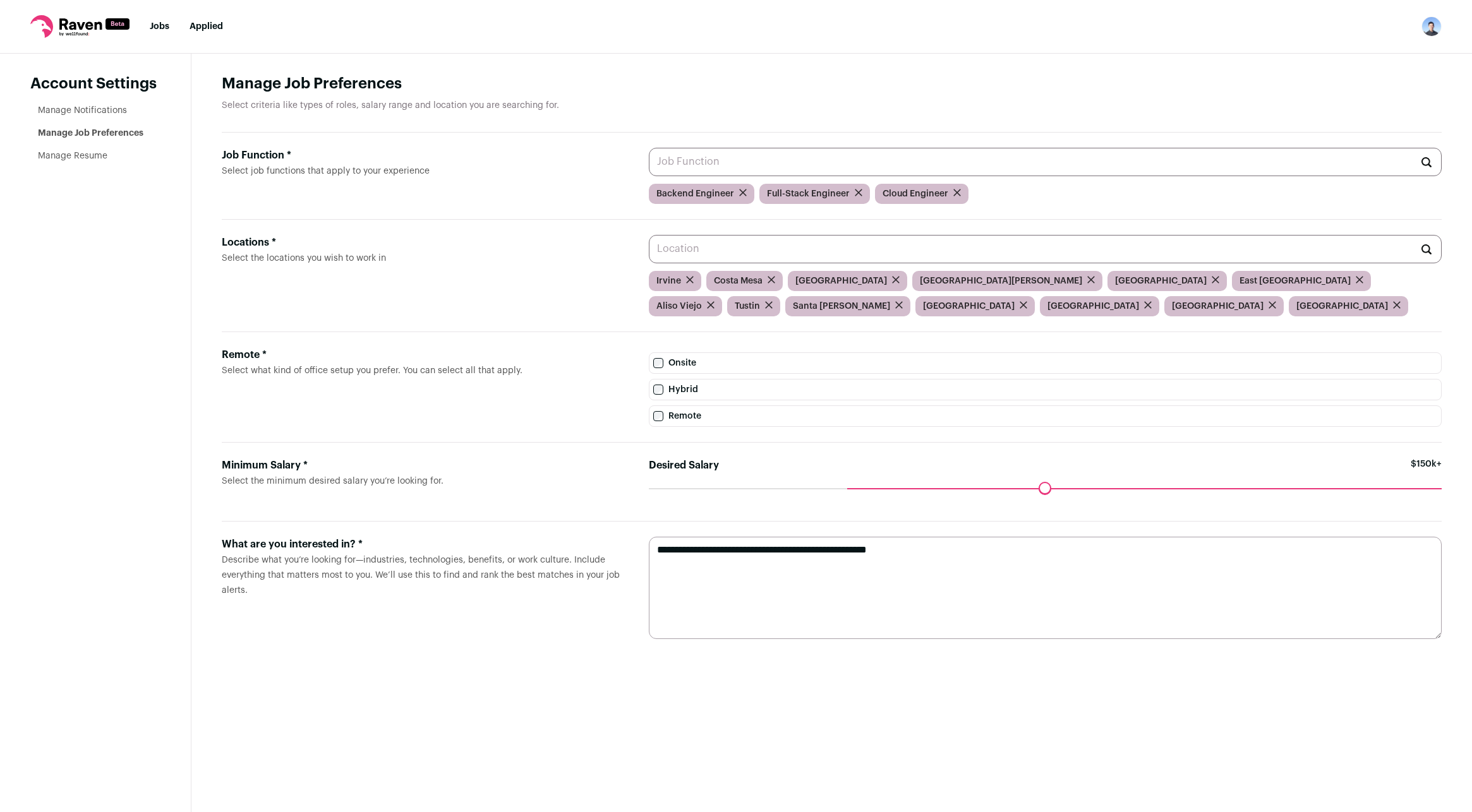
click at [161, 29] on link "Jobs" at bounding box center [159, 27] width 20 height 9
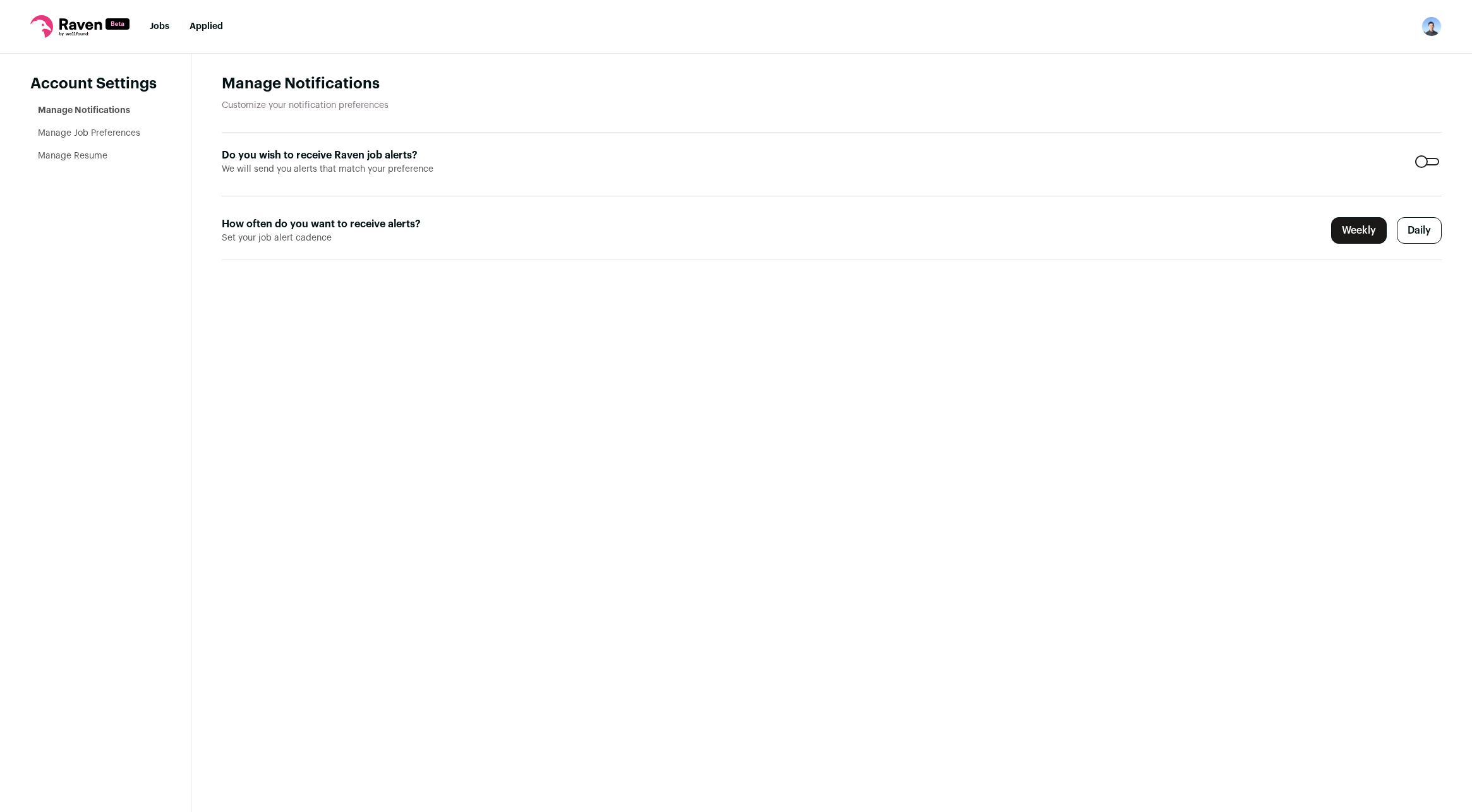
click at [88, 156] on link "Manage Resume" at bounding box center [72, 156] width 70 height 9
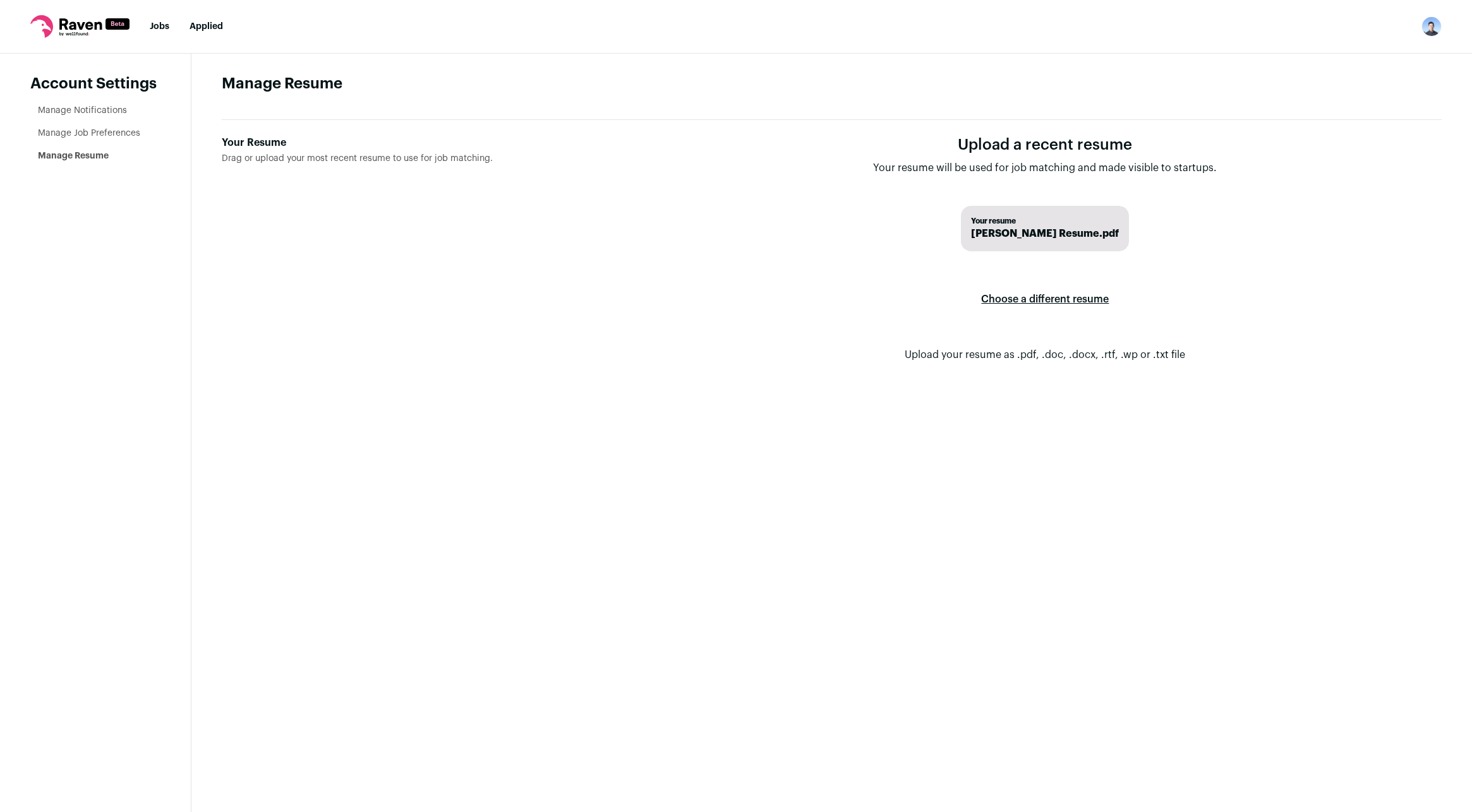
click at [1021, 295] on label "Choose a different resume" at bounding box center [1045, 299] width 128 height 35
click at [0, 0] on input "Your Resume Drag or upload your most recent resume to use for job matching." at bounding box center [0, 0] width 0 height 0
click at [794, 209] on form "Upload a recent resume Your resume will be used for job matching and made visib…" at bounding box center [1045, 258] width 793 height 247
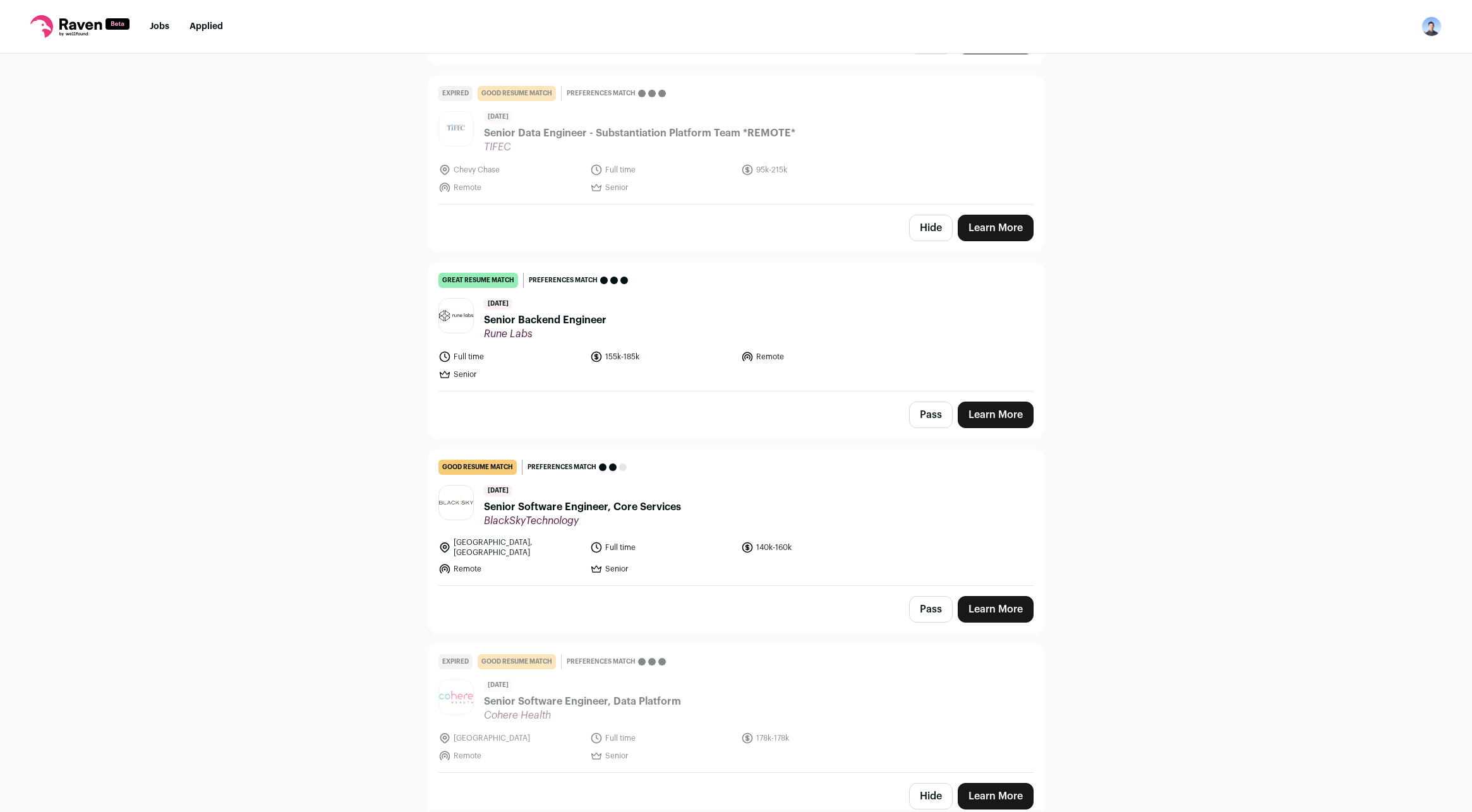
scroll to position [900, 0]
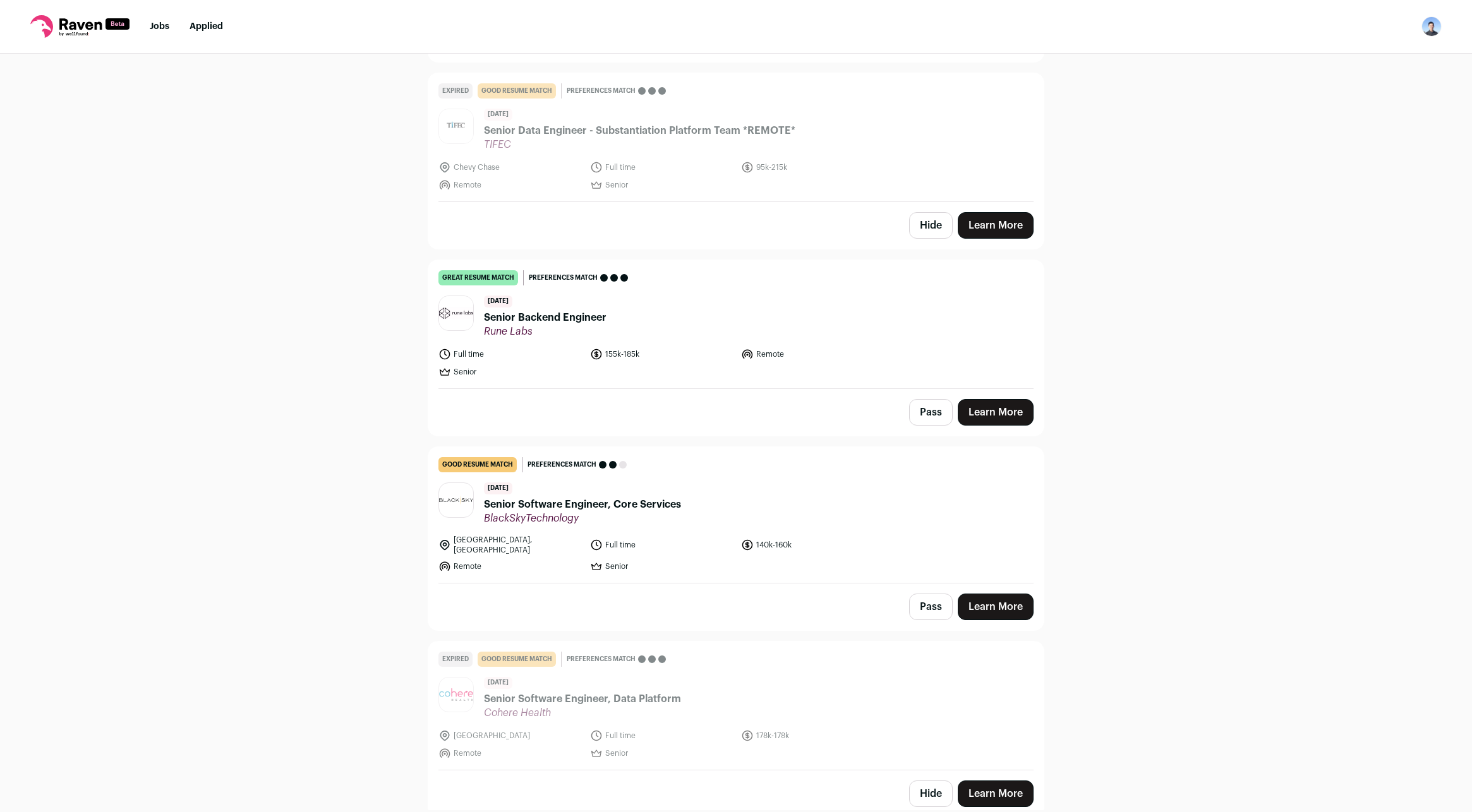
click at [996, 415] on link "Learn More" at bounding box center [996, 412] width 76 height 27
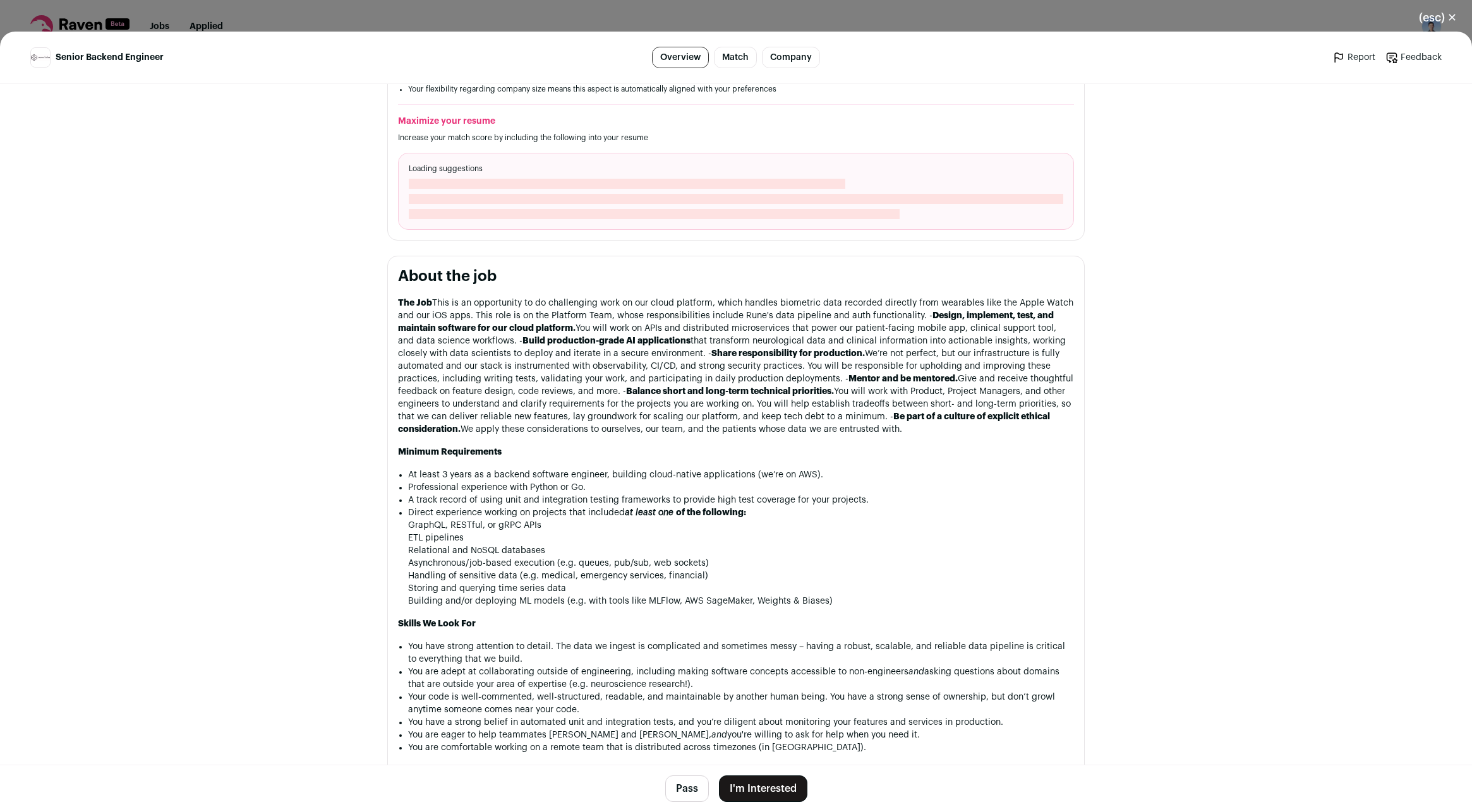
scroll to position [379, 0]
click at [759, 786] on button "I'm Interested" at bounding box center [762, 789] width 88 height 27
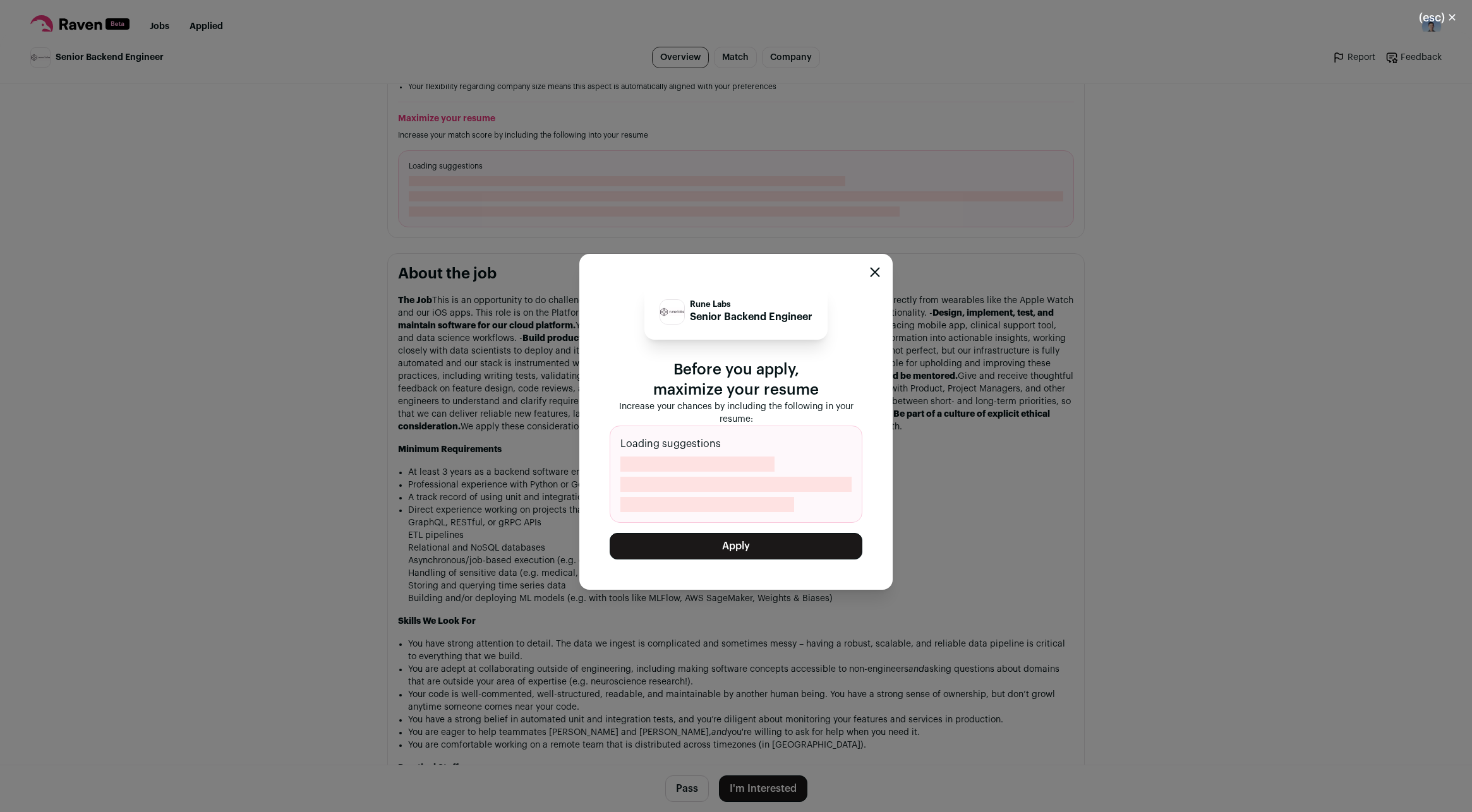
click at [743, 545] on button "Apply" at bounding box center [736, 546] width 252 height 27
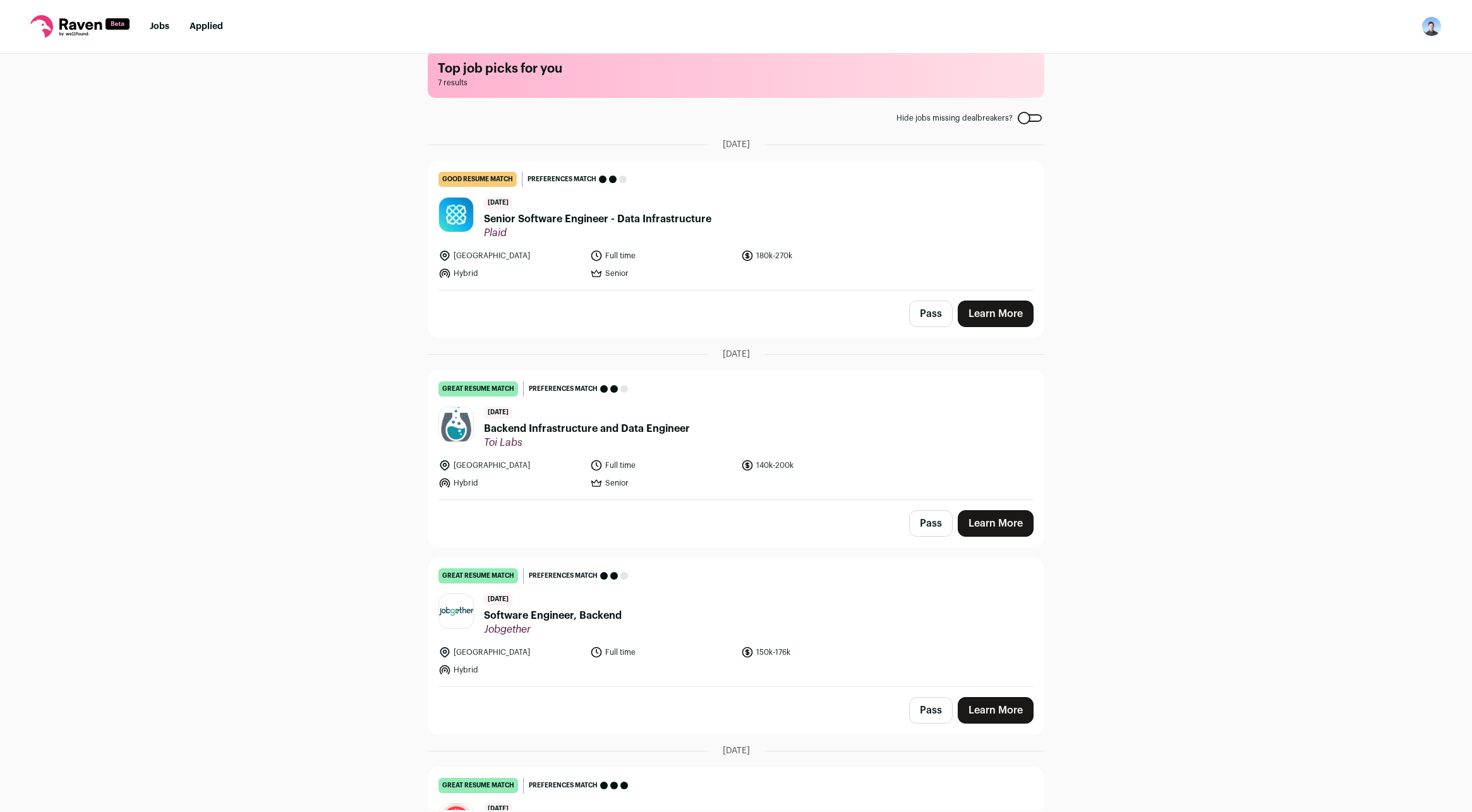
scroll to position [0, 0]
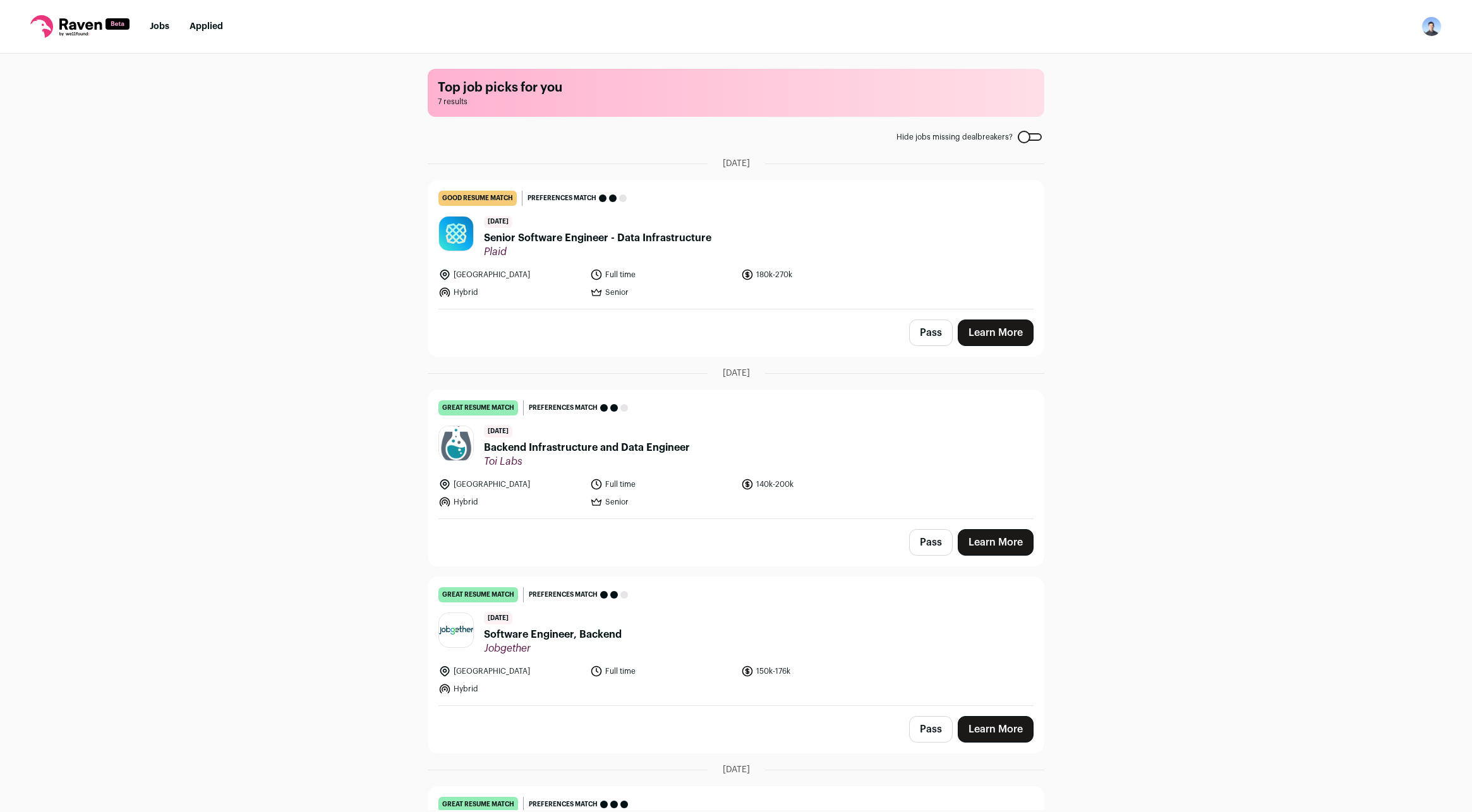
click at [1430, 28] on img "Open dropdown" at bounding box center [1432, 27] width 21 height 21
click at [1348, 66] on link "Settings" at bounding box center [1371, 58] width 140 height 30
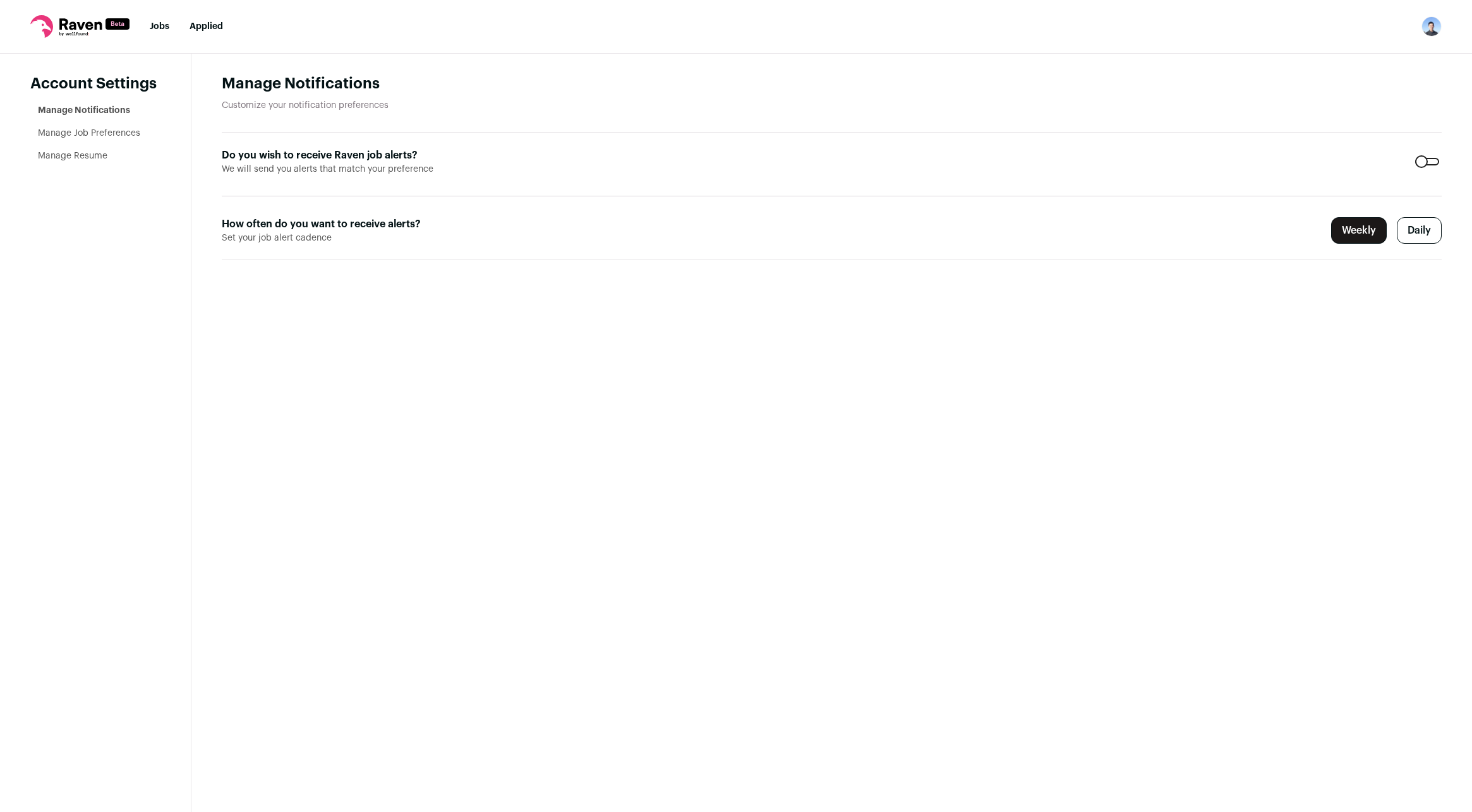
click at [94, 133] on link "Manage Job Preferences" at bounding box center [88, 133] width 102 height 9
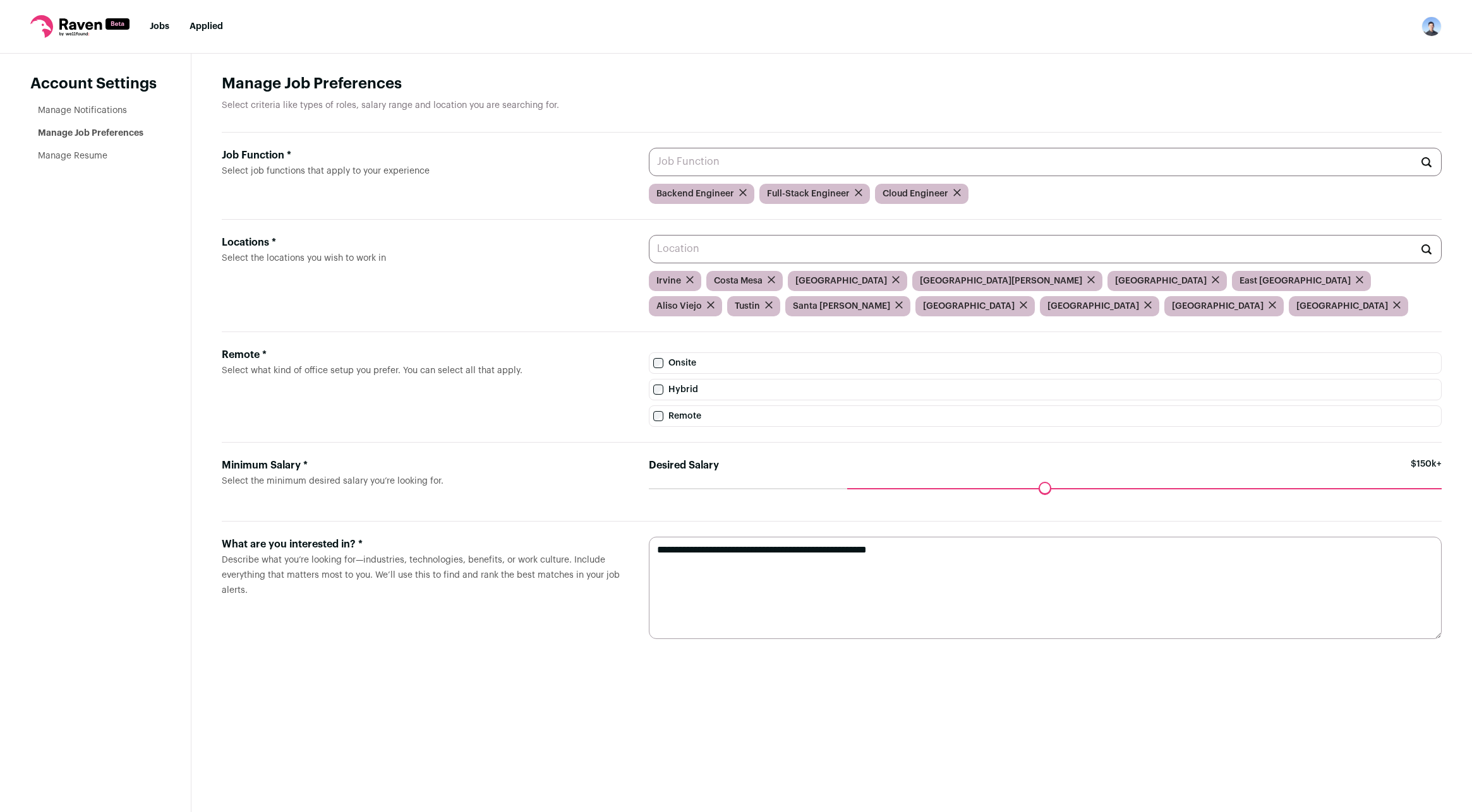
click at [101, 112] on link "Manage Notifications" at bounding box center [82, 111] width 89 height 9
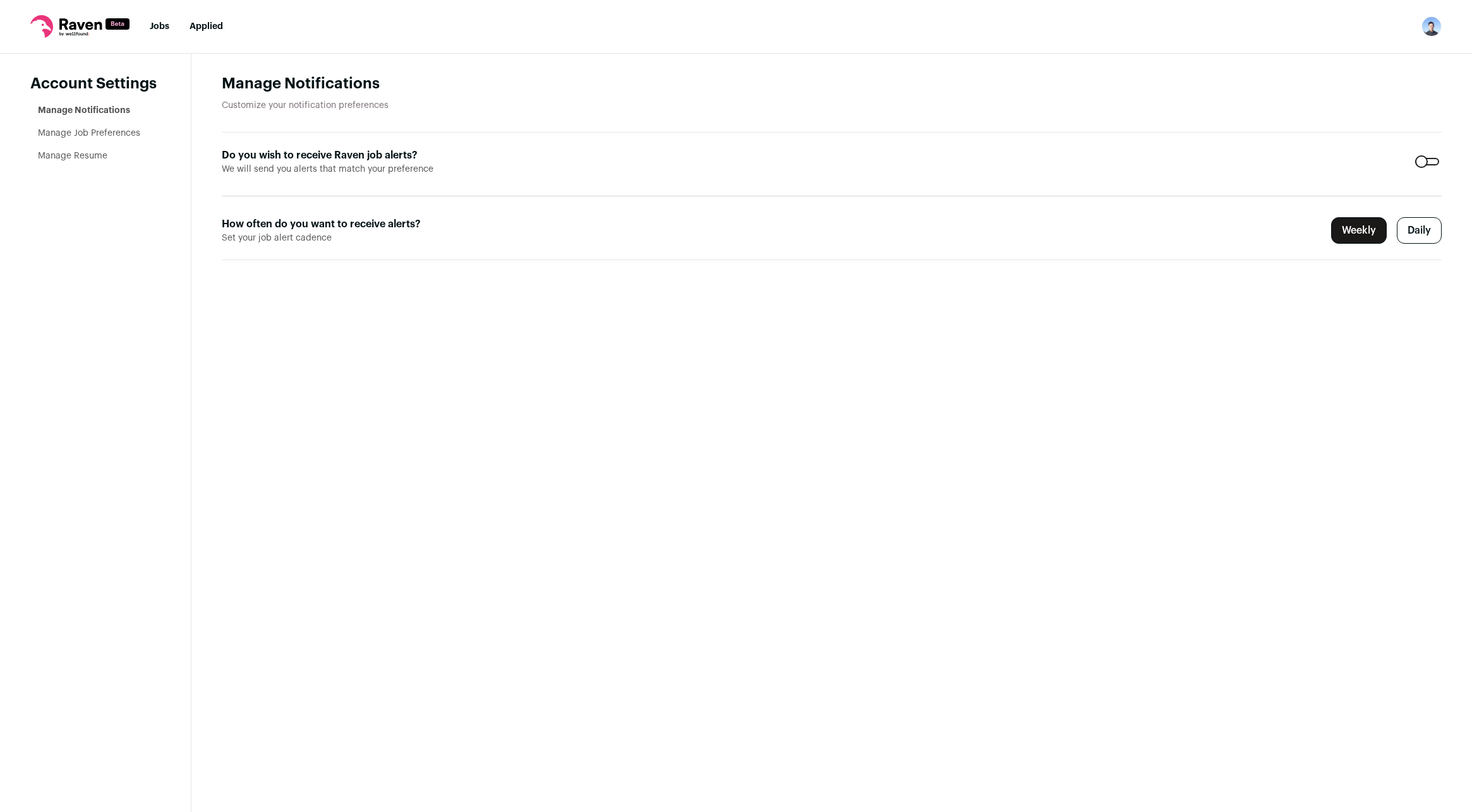
click at [1408, 230] on label "Daily" at bounding box center [1419, 230] width 45 height 27
click at [1440, 21] on img "Open dropdown" at bounding box center [1432, 27] width 21 height 21
click at [1345, 99] on link "FAQs" at bounding box center [1371, 91] width 140 height 30
